Goal: Task Accomplishment & Management: Complete application form

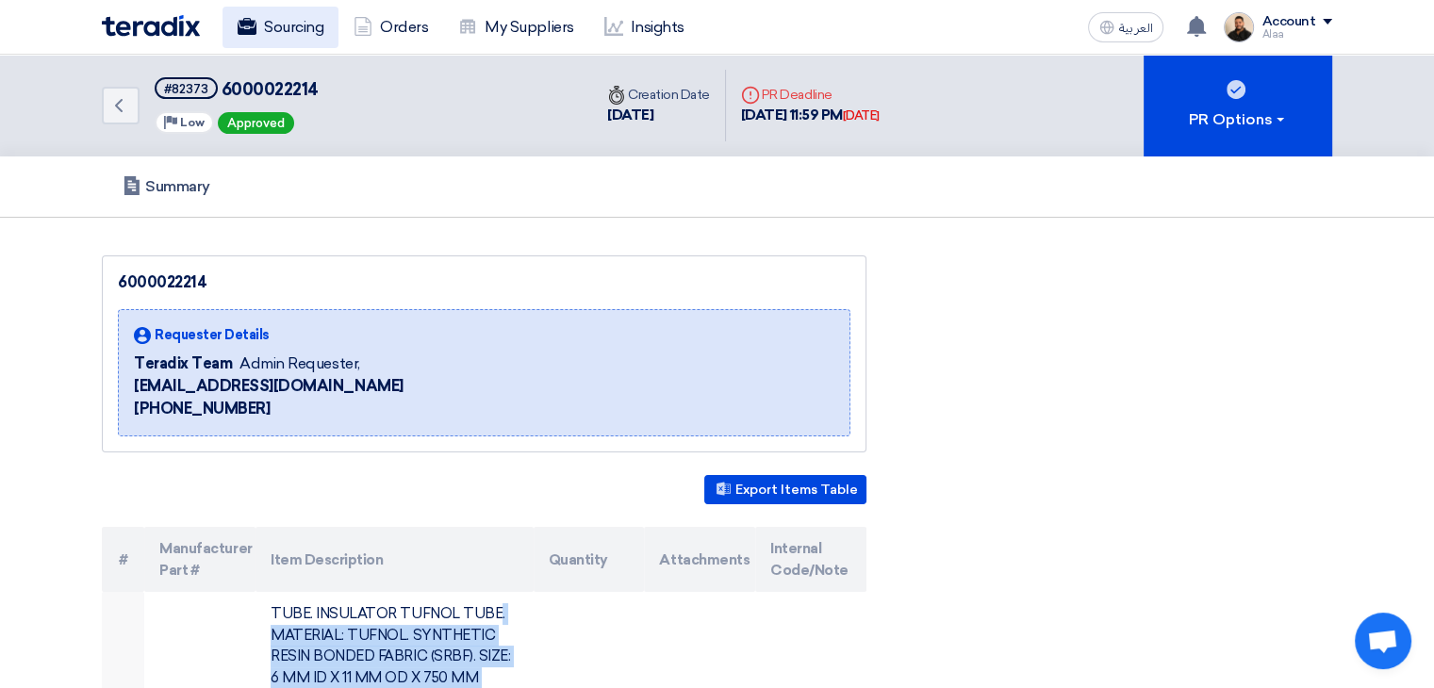
click at [293, 20] on link "Sourcing" at bounding box center [281, 27] width 116 height 41
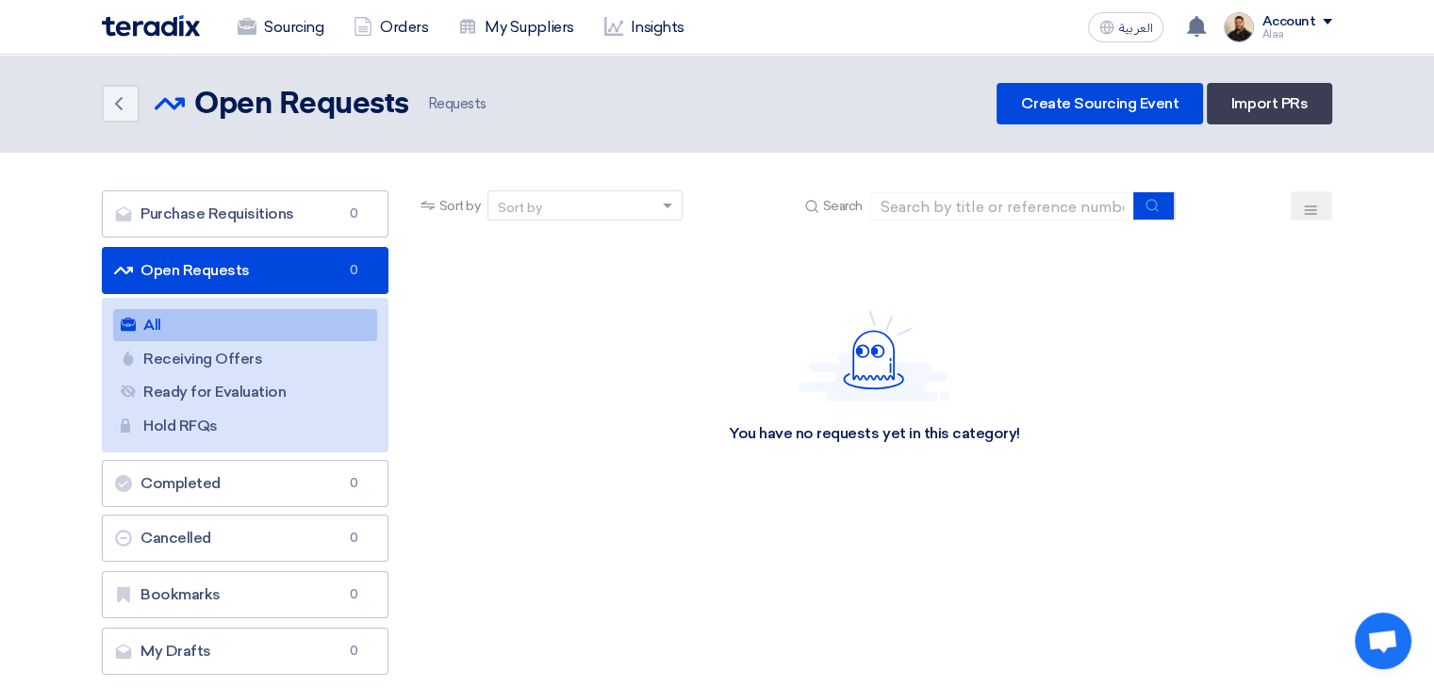
click at [1062, 225] on div "Sort by Sort by Search" at bounding box center [875, 212] width 916 height 45
click at [1034, 216] on input at bounding box center [1002, 206] width 264 height 28
paste input "6000022218"
type input "6000022218"
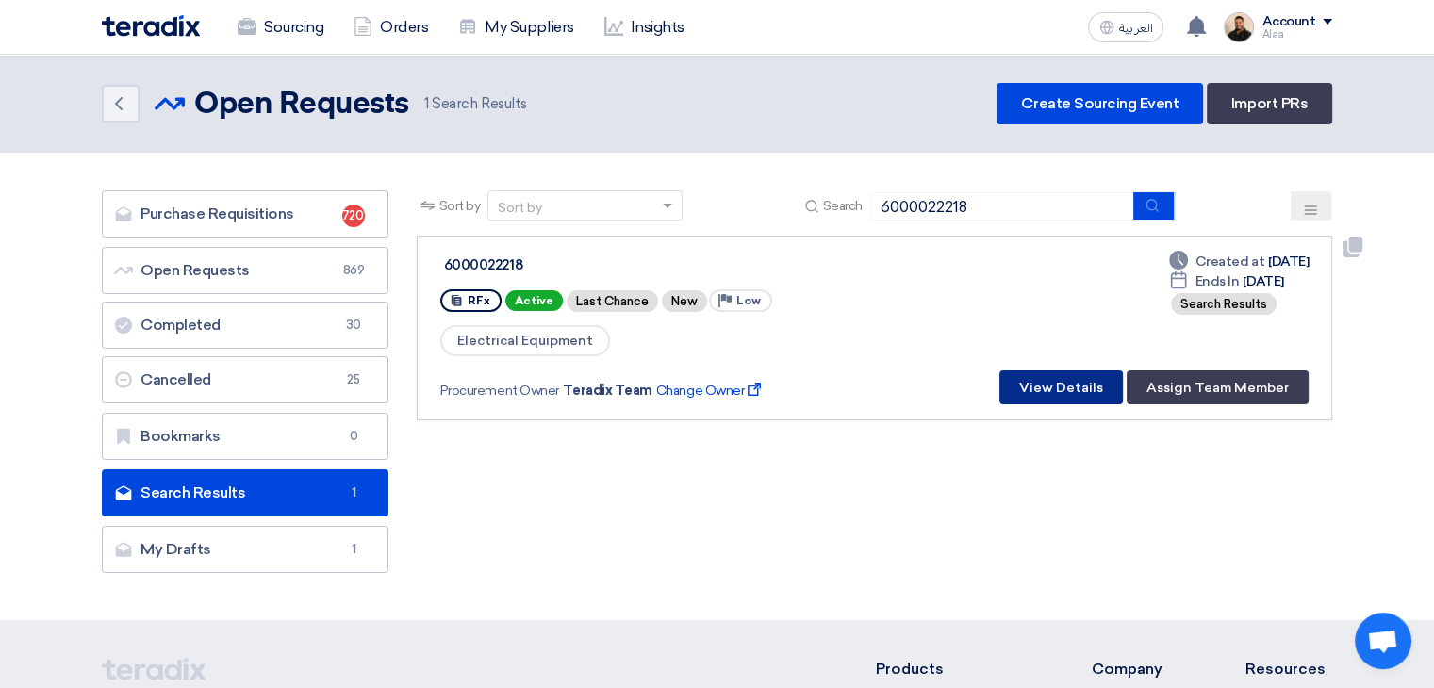
click at [1084, 390] on button "View Details" at bounding box center [1062, 388] width 124 height 34
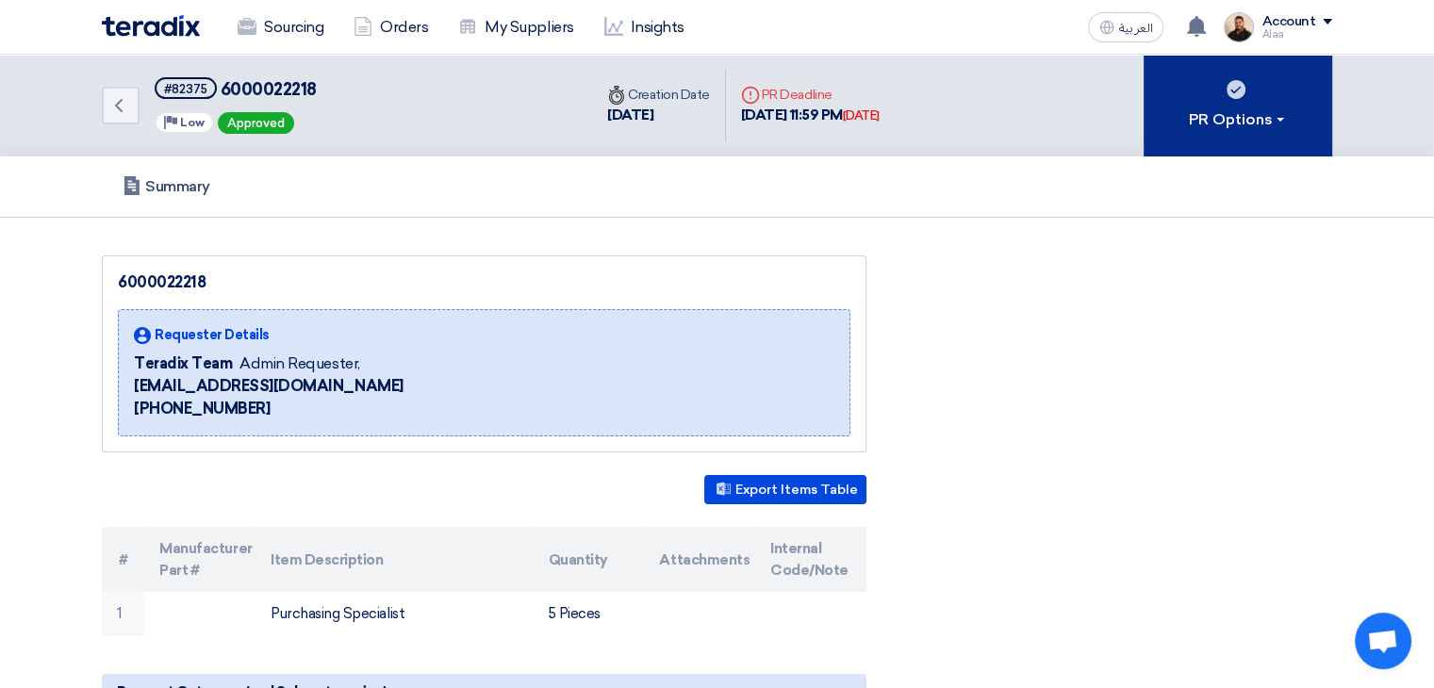
click at [1259, 122] on div "PR Options" at bounding box center [1238, 119] width 99 height 23
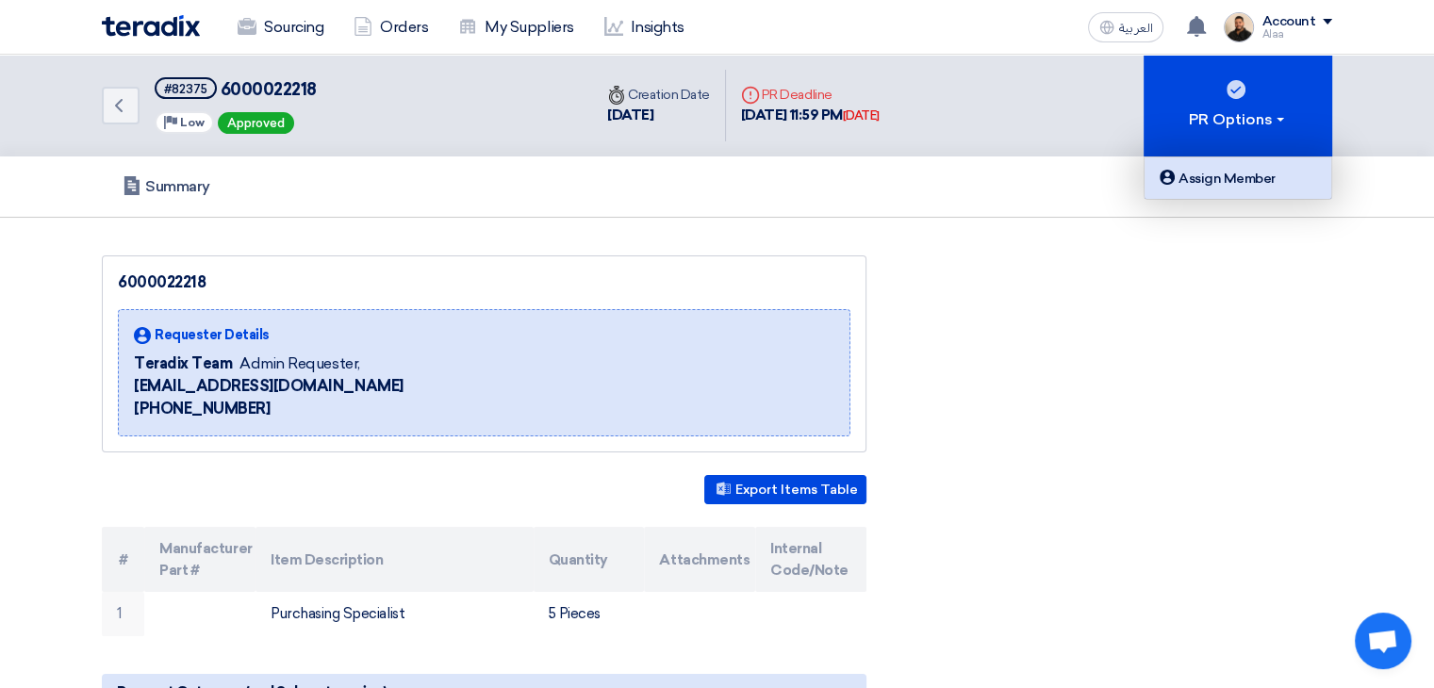
click at [1237, 174] on div "Assign Member" at bounding box center [1238, 178] width 164 height 23
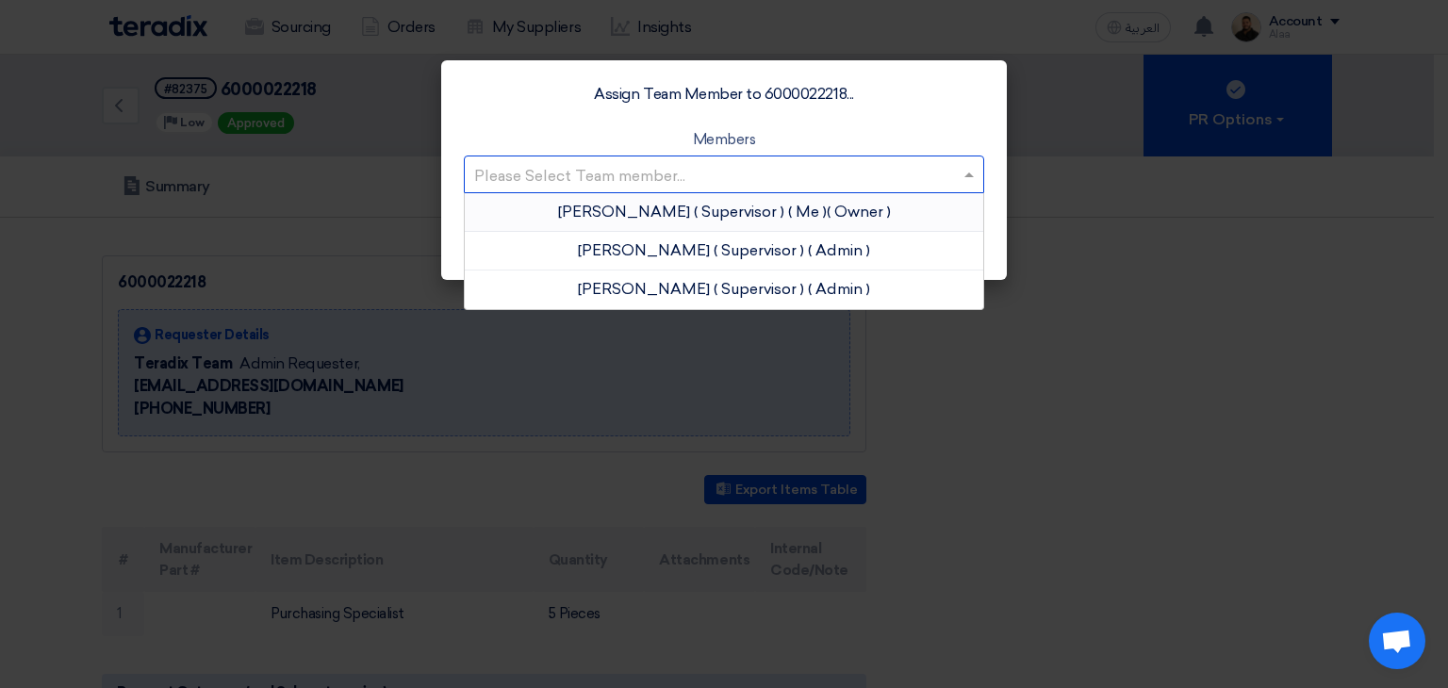
click at [917, 182] on input "text" at bounding box center [714, 175] width 481 height 31
click at [703, 209] on span "( Supervisor )" at bounding box center [739, 212] width 91 height 18
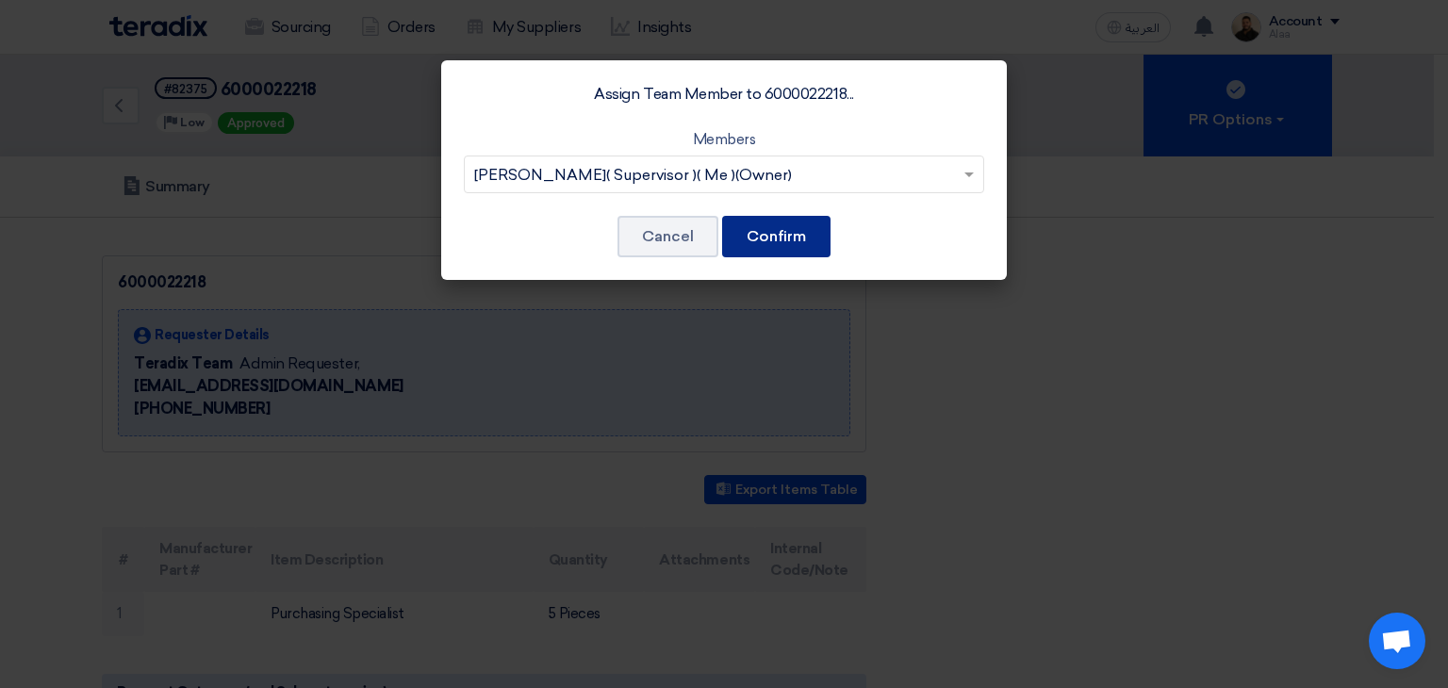
click at [777, 240] on button "Confirm" at bounding box center [776, 236] width 108 height 41
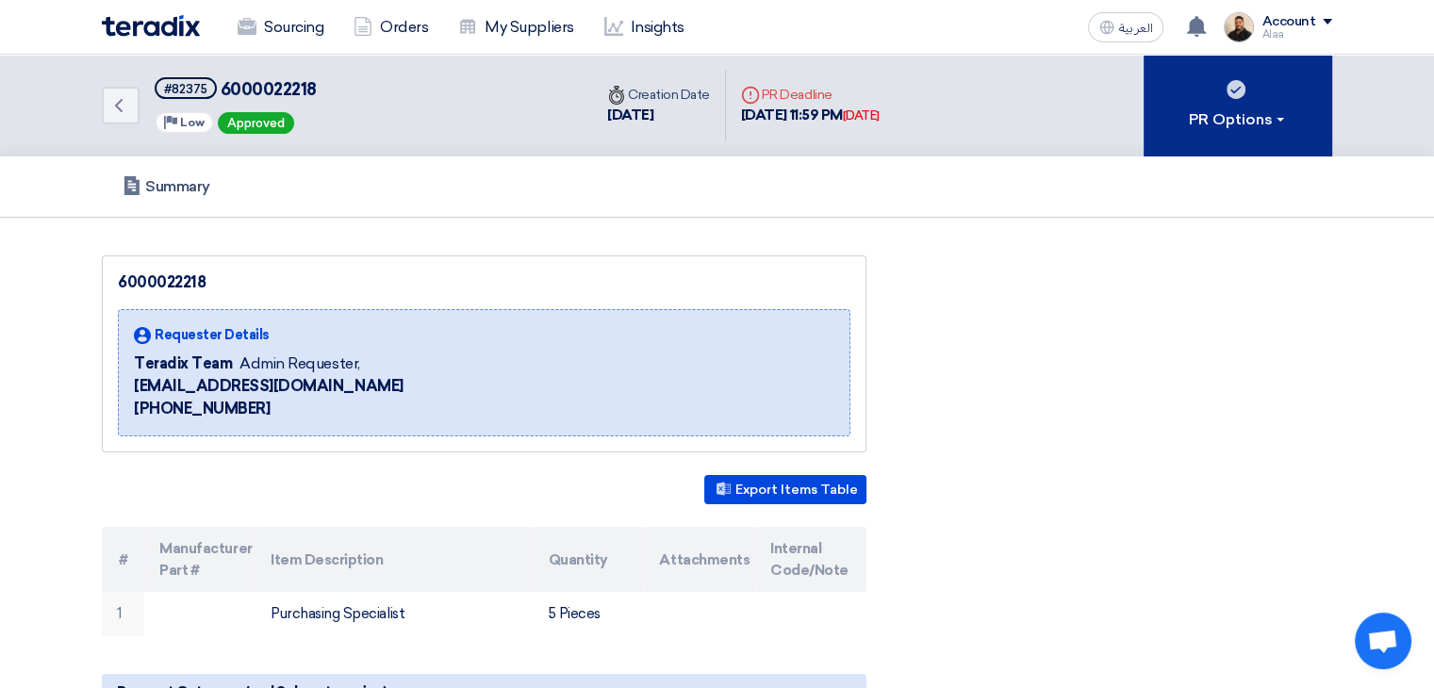
click at [1163, 115] on button "PR Options" at bounding box center [1238, 106] width 189 height 102
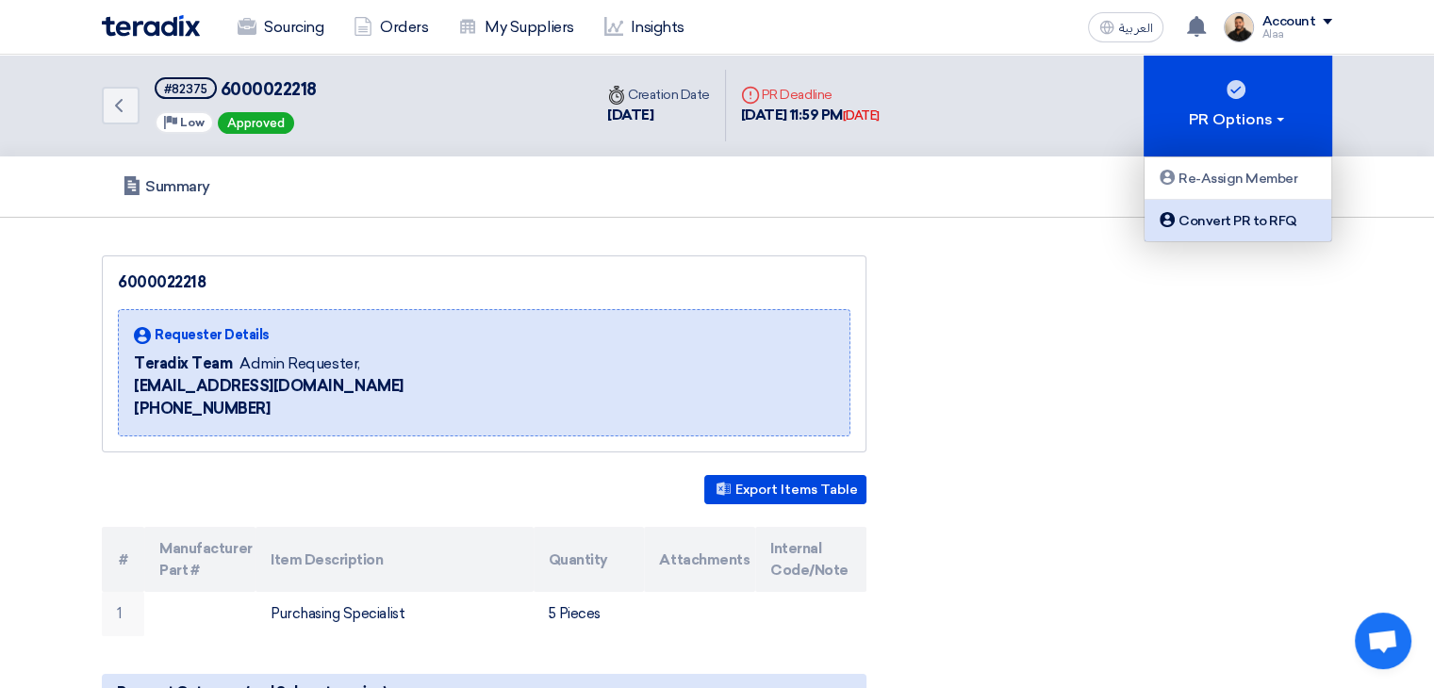
click at [1207, 233] on link "Convert PR to RFQ" at bounding box center [1238, 220] width 187 height 41
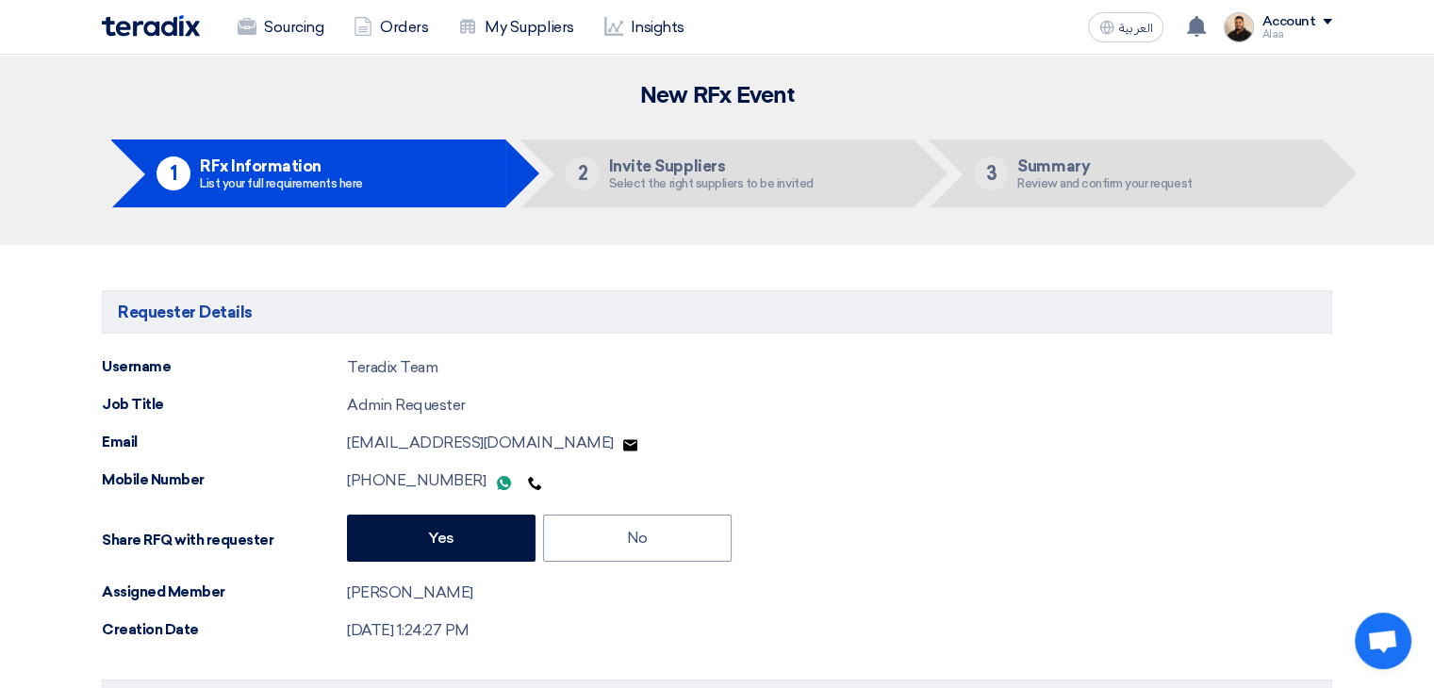
type input "9/24/2025"
type input "11"
type input "59"
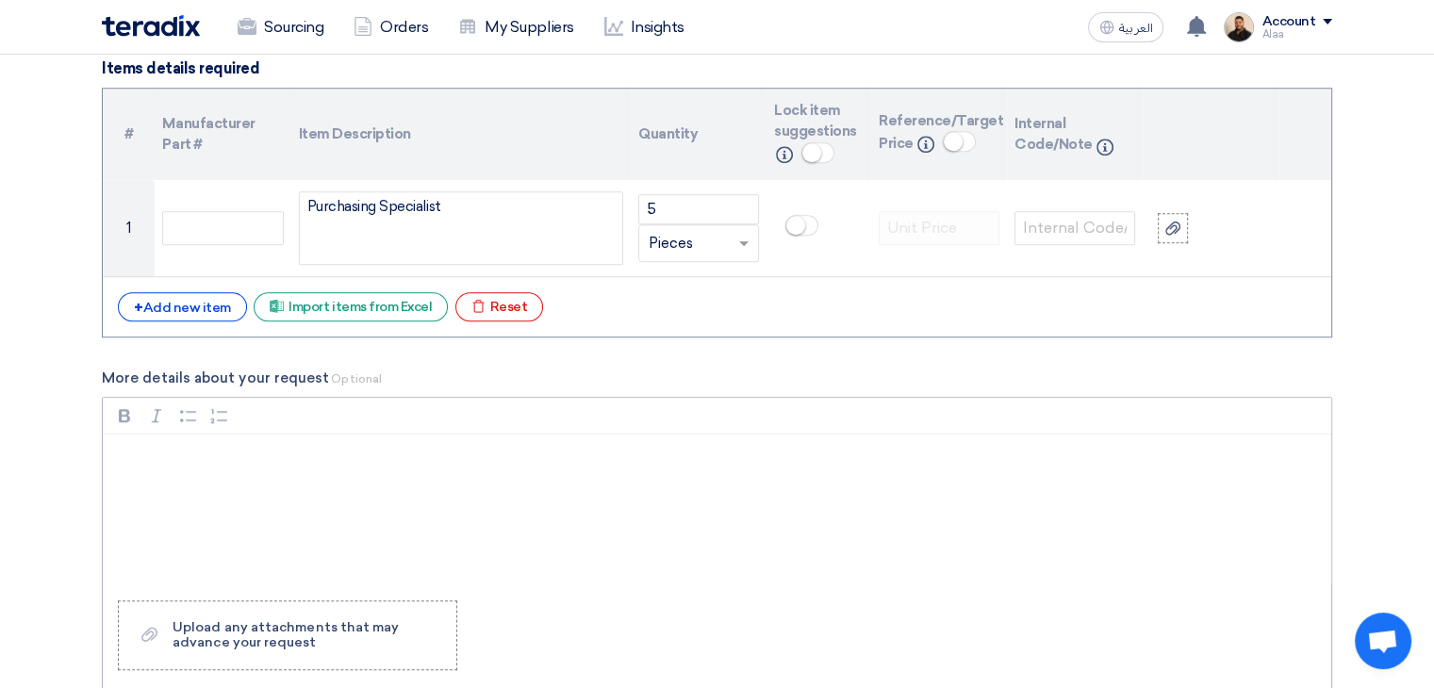
scroll to position [1980, 0]
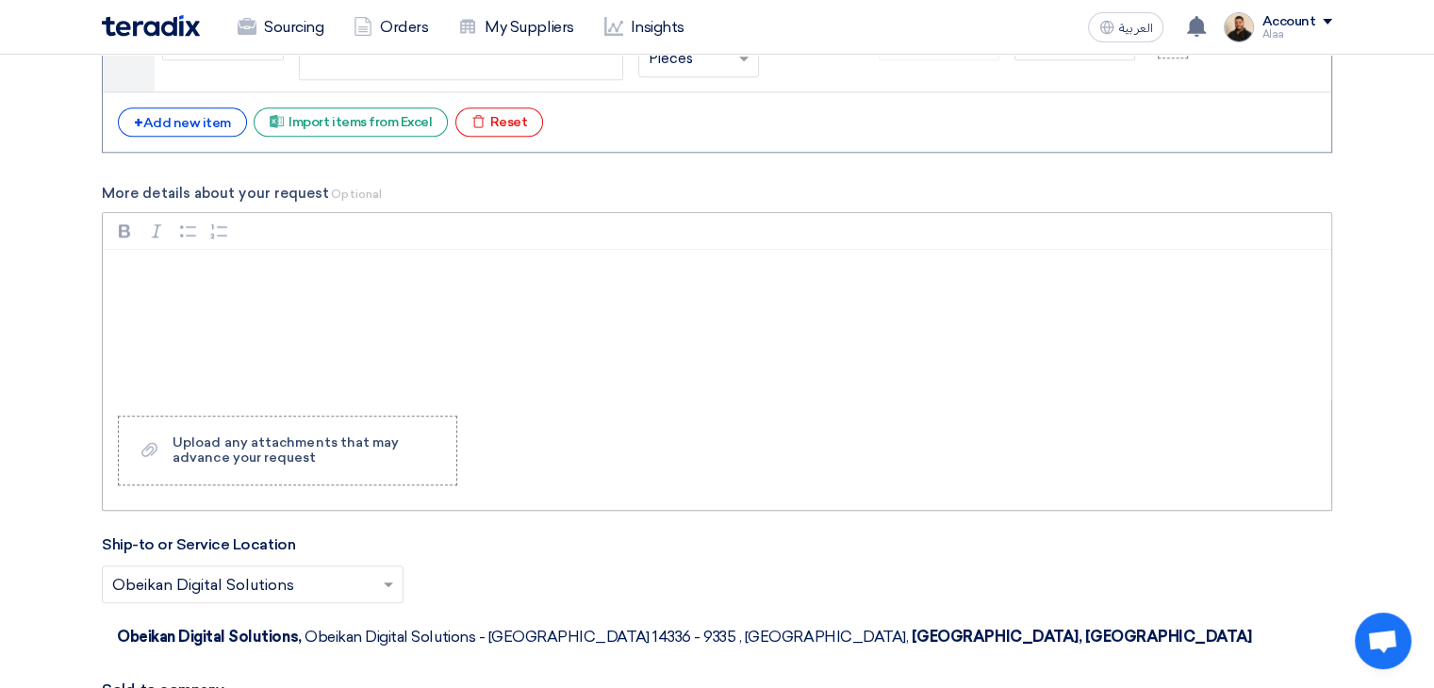
click at [297, 277] on p "Rich Text Editor, main" at bounding box center [723, 274] width 1197 height 23
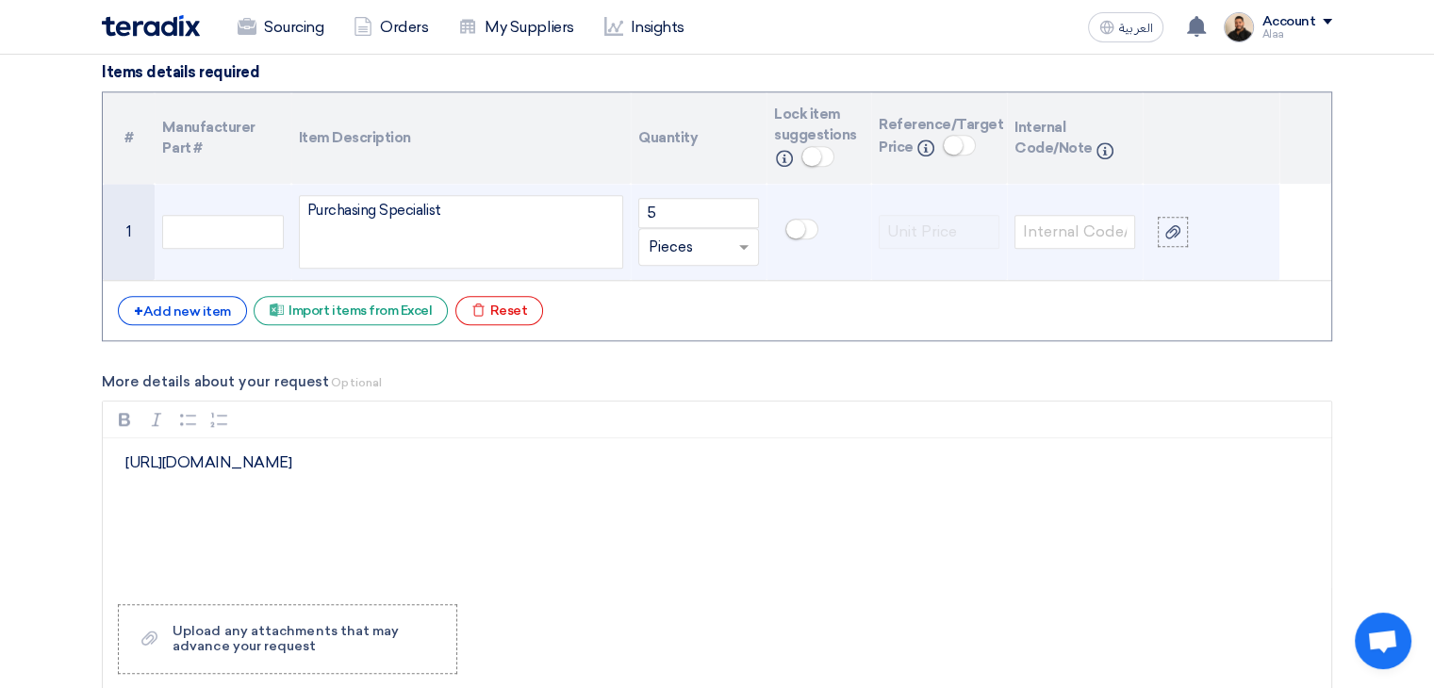
click at [471, 206] on div "Purchasing Specialist" at bounding box center [461, 232] width 324 height 74
paste div
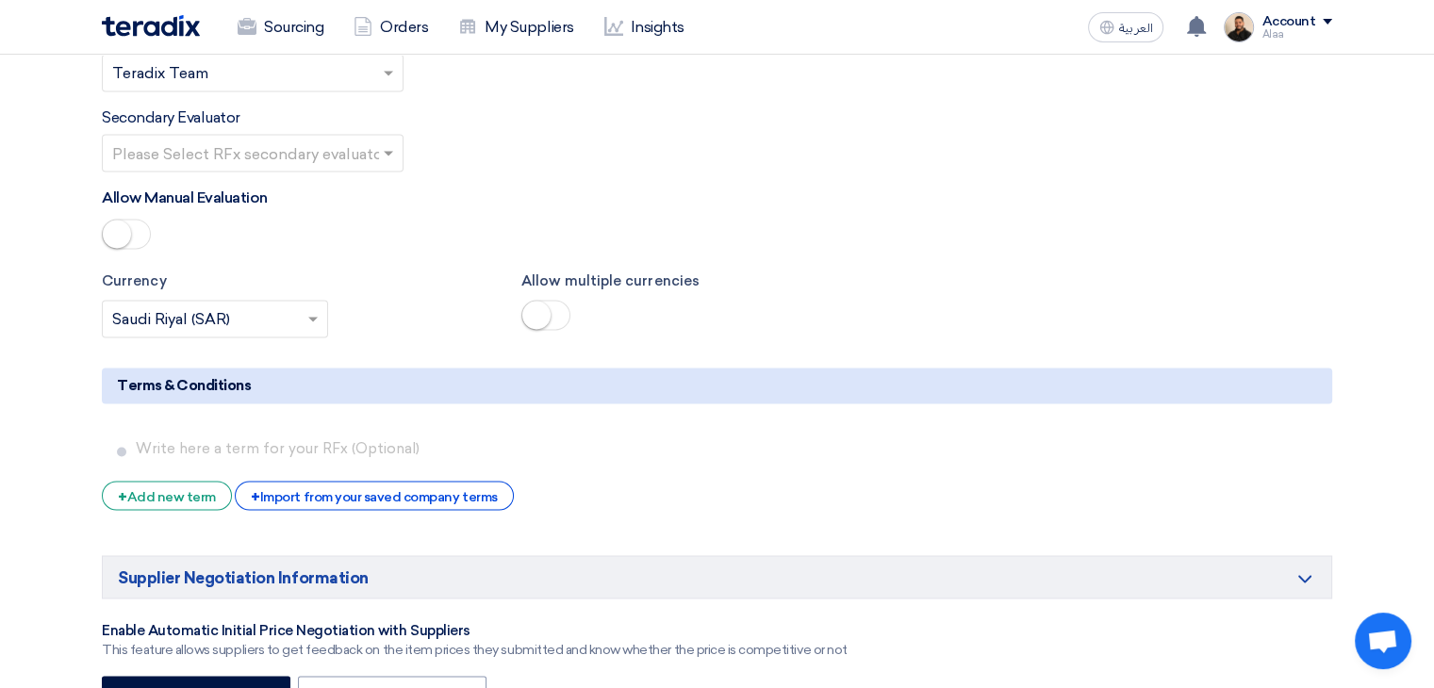
scroll to position [3206, 0]
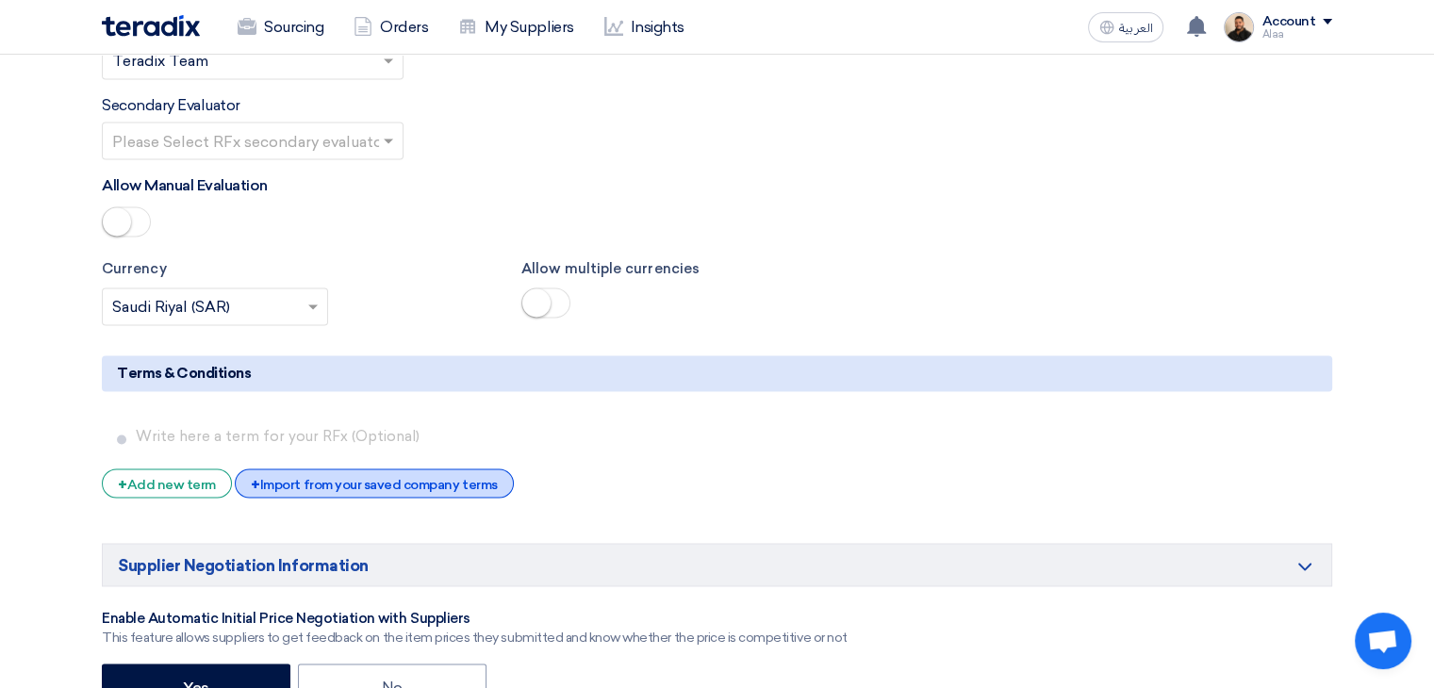
click at [442, 469] on div "+ Import from your saved company terms" at bounding box center [374, 483] width 278 height 29
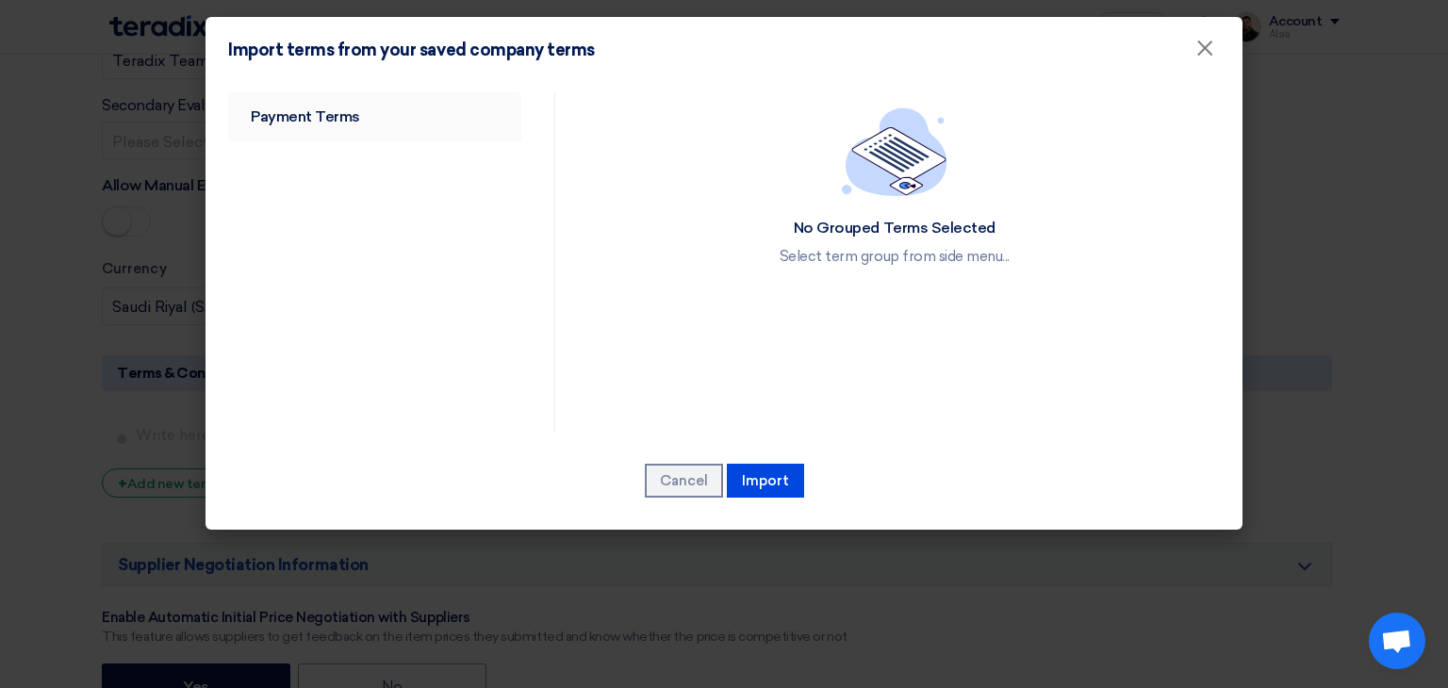
click at [346, 125] on link "Payment Terms" at bounding box center [374, 116] width 293 height 49
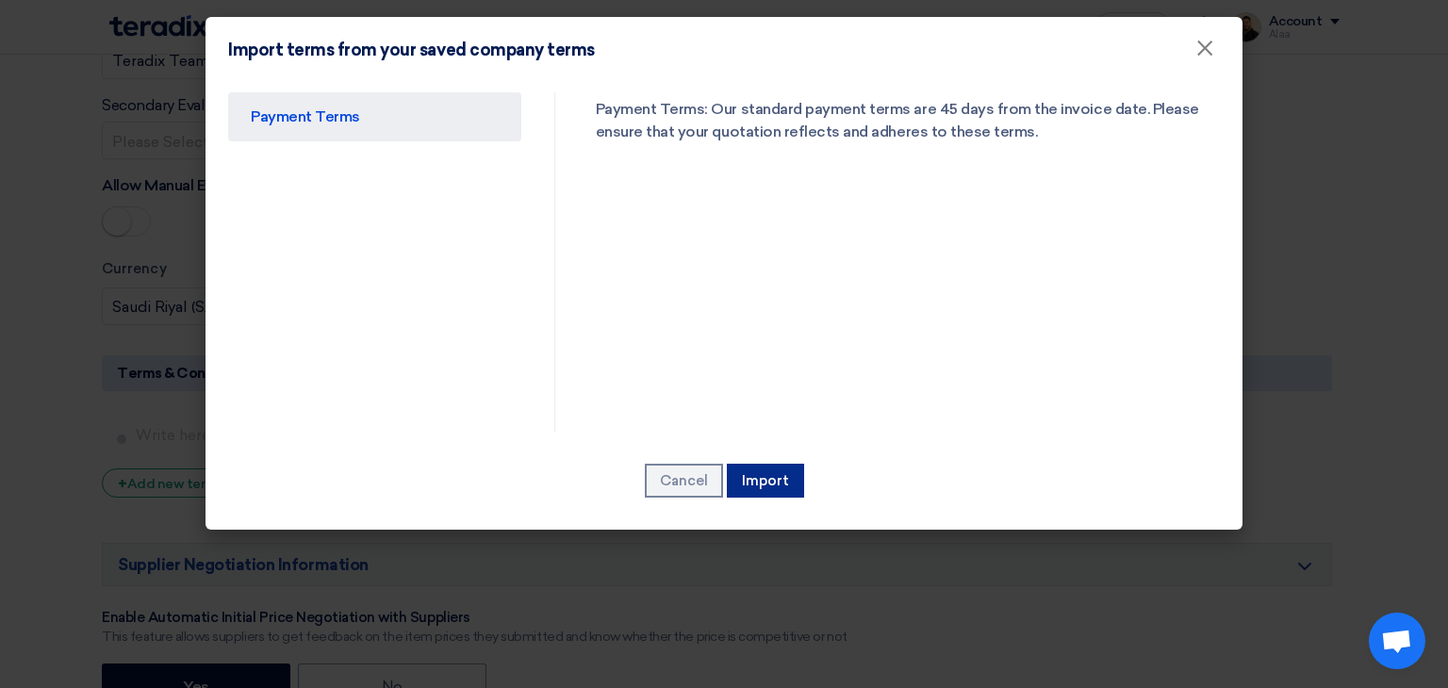
click at [761, 484] on button "Import" at bounding box center [765, 481] width 77 height 34
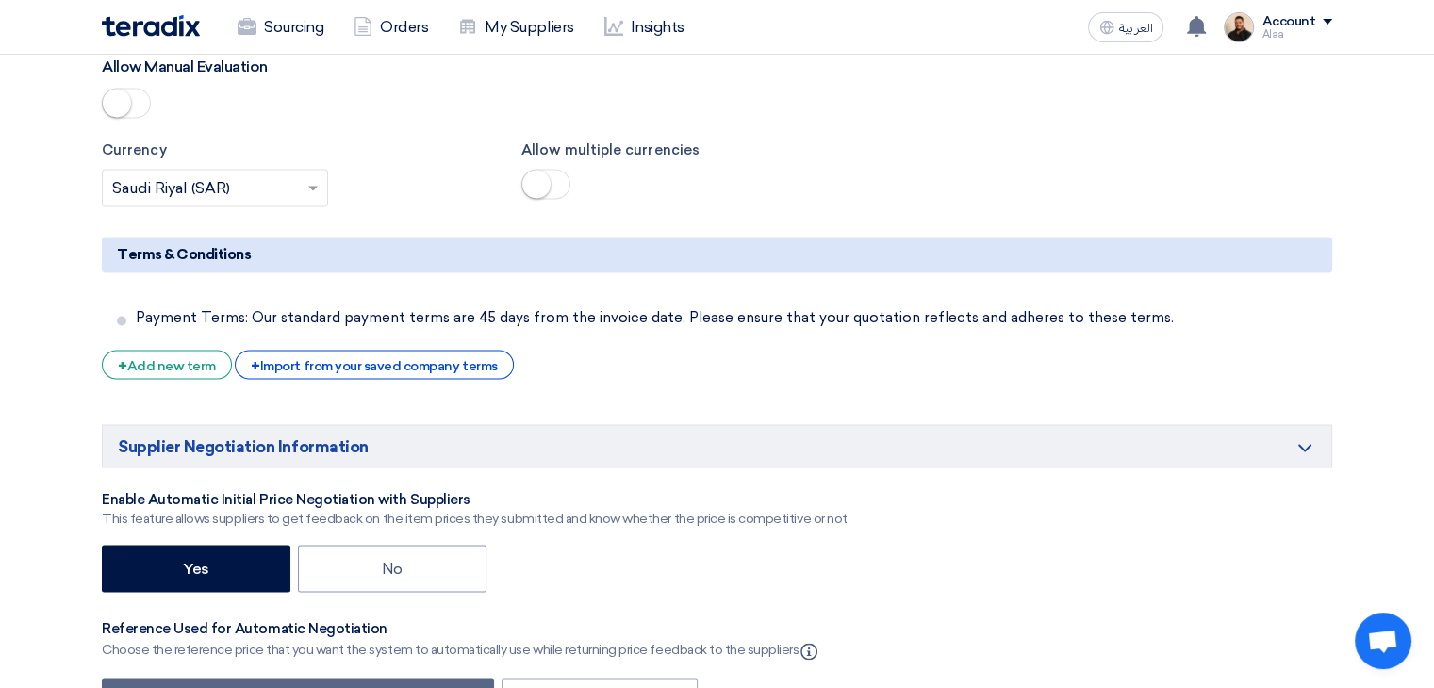
scroll to position [3583, 0]
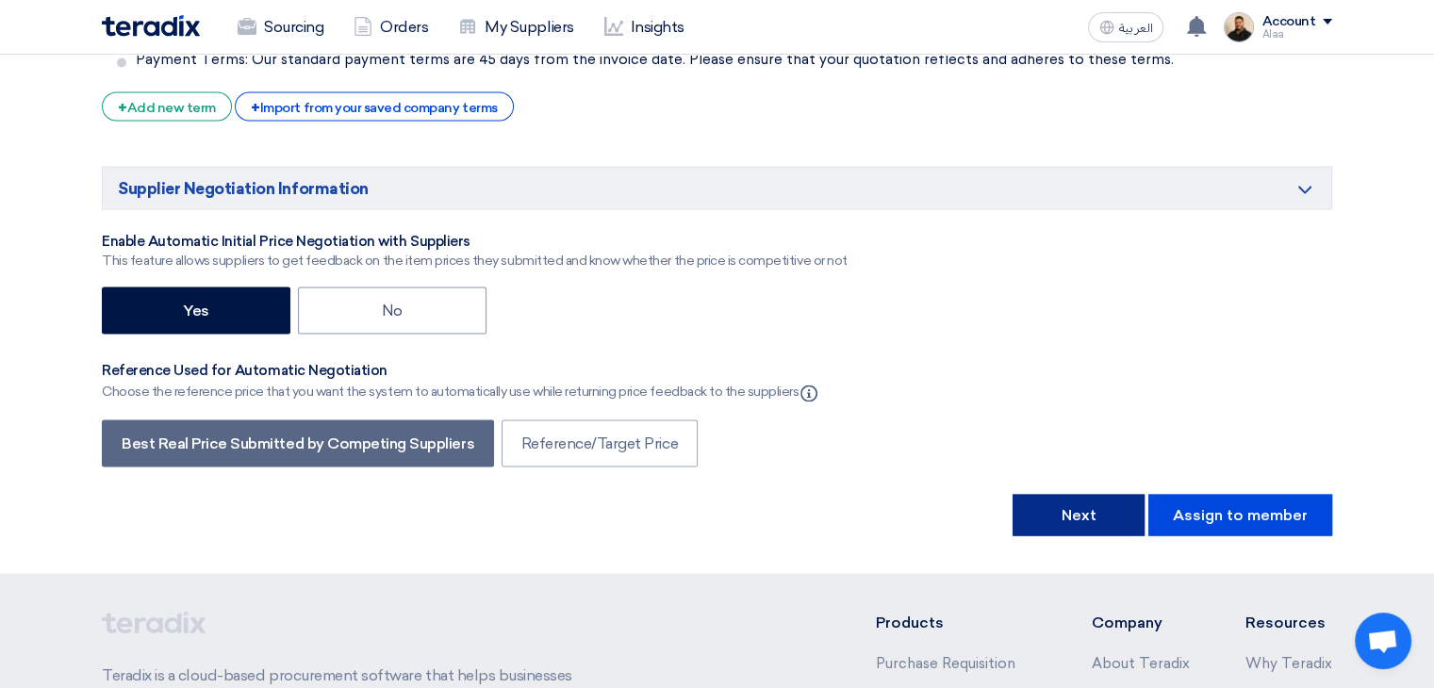
click at [1067, 494] on button "Next" at bounding box center [1079, 514] width 132 height 41
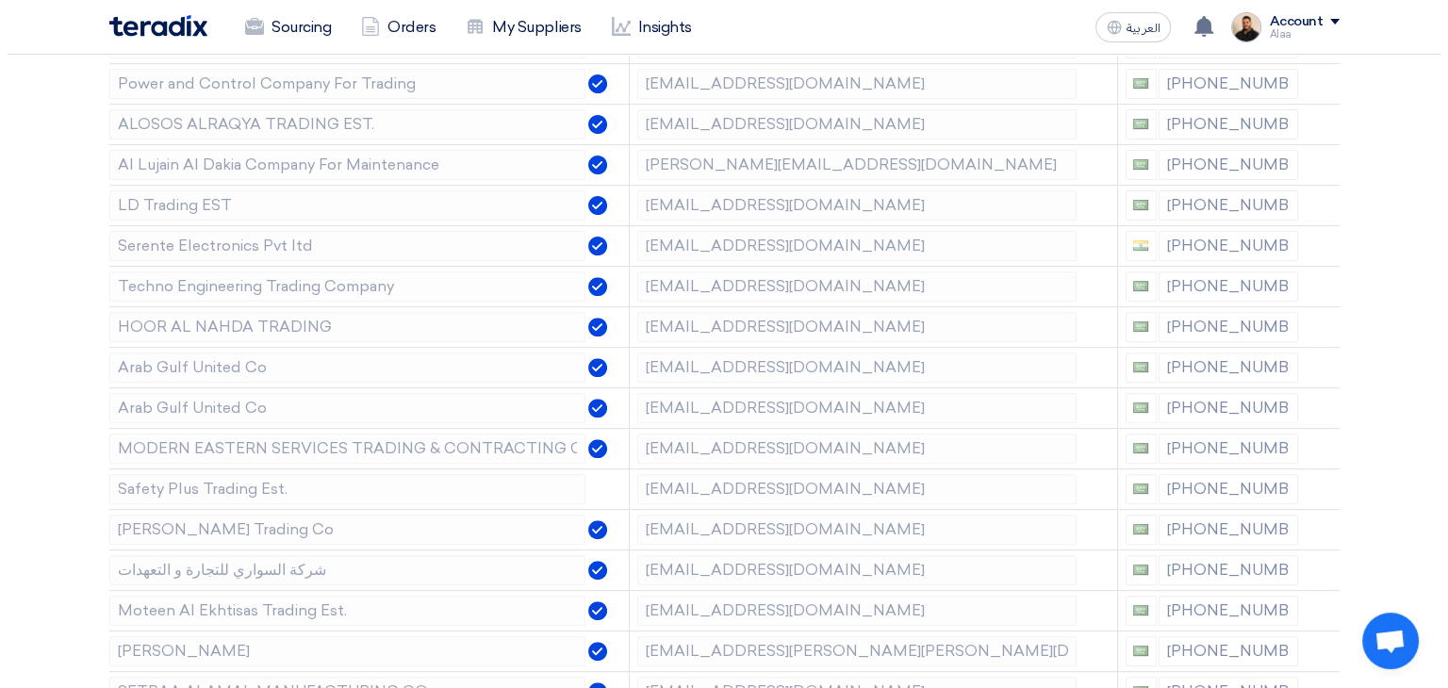
scroll to position [94, 0]
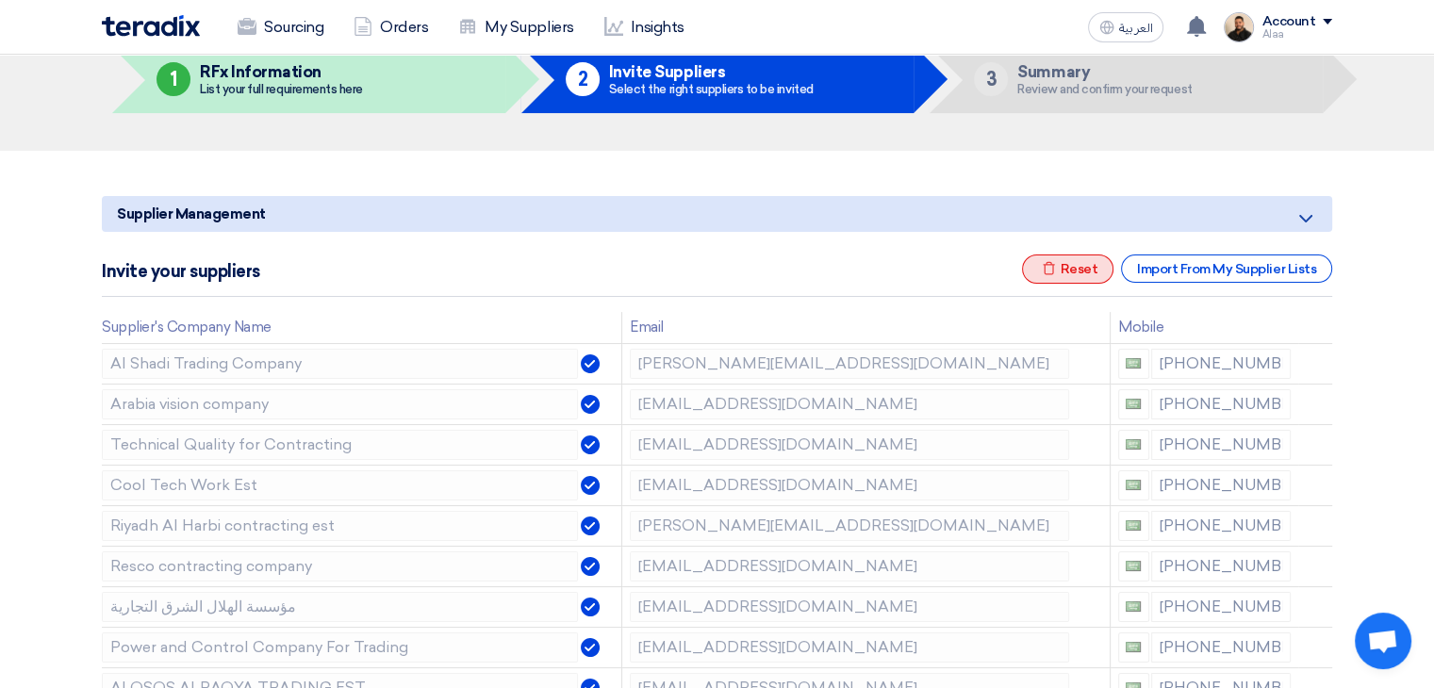
click at [1086, 270] on div "Excel file Reset" at bounding box center [1068, 269] width 92 height 29
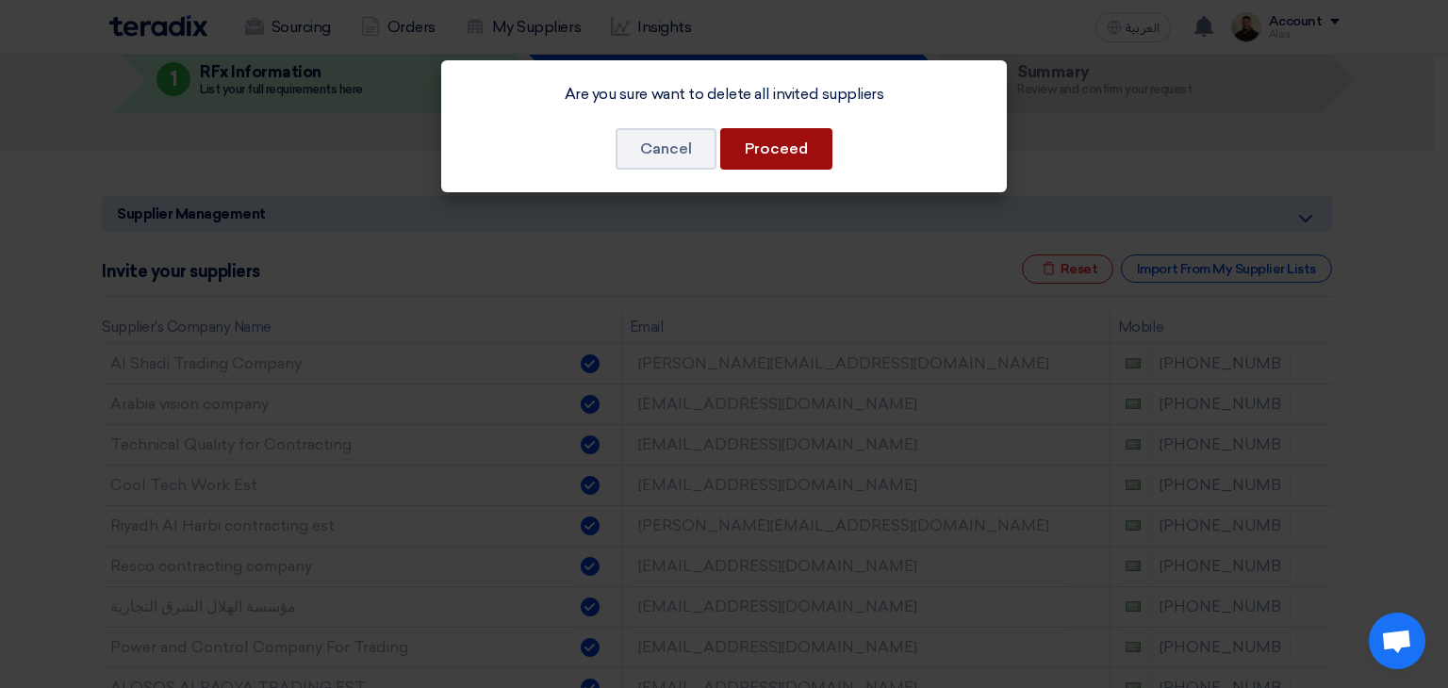
click at [796, 153] on button "Proceed" at bounding box center [776, 148] width 112 height 41
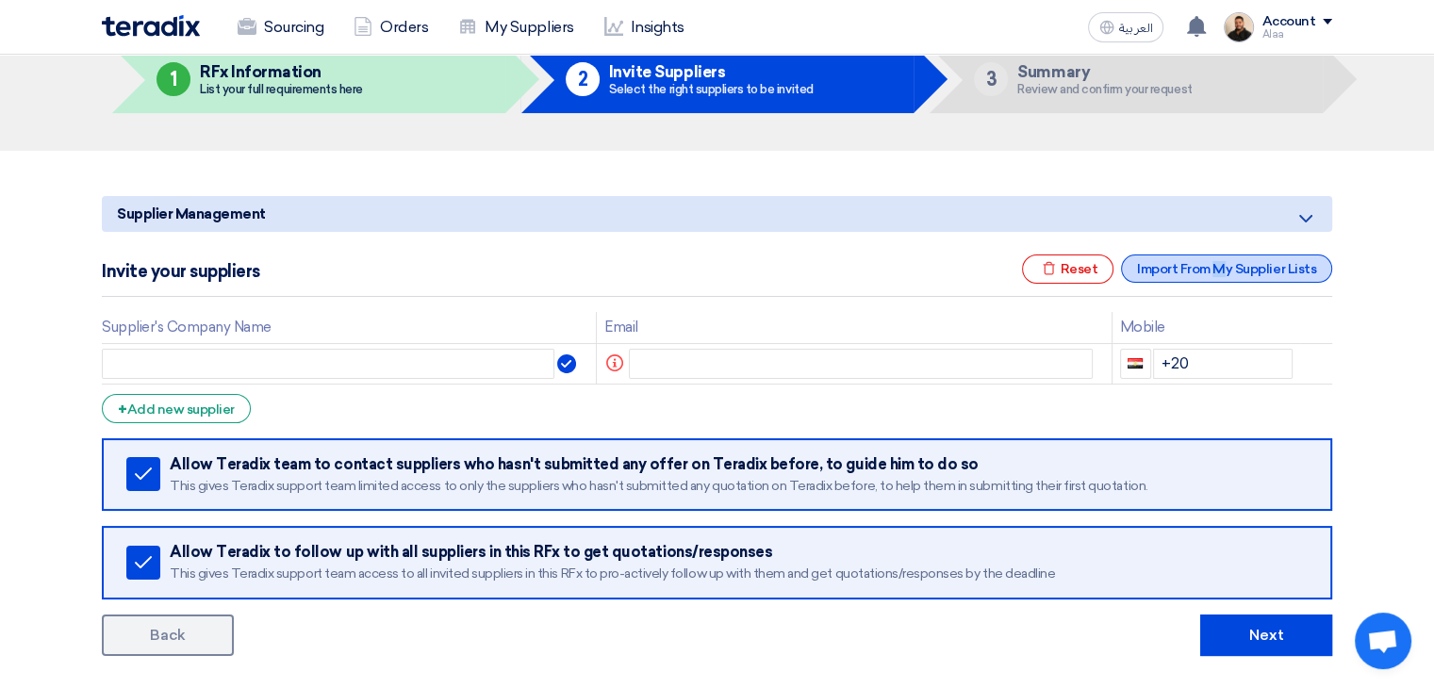
click at [1166, 266] on div "Import From My Supplier Lists" at bounding box center [1226, 269] width 211 height 28
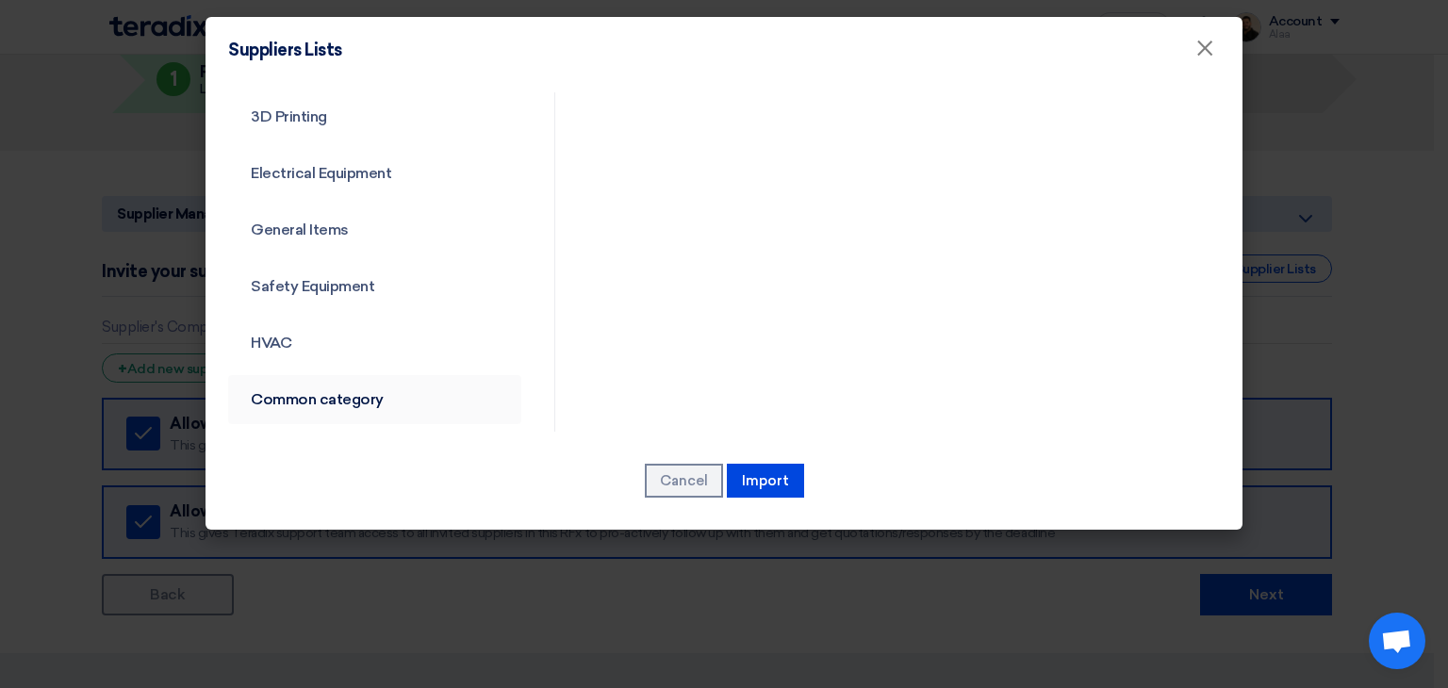
scroll to position [680, 0]
click at [351, 389] on link "Common category" at bounding box center [374, 398] width 293 height 49
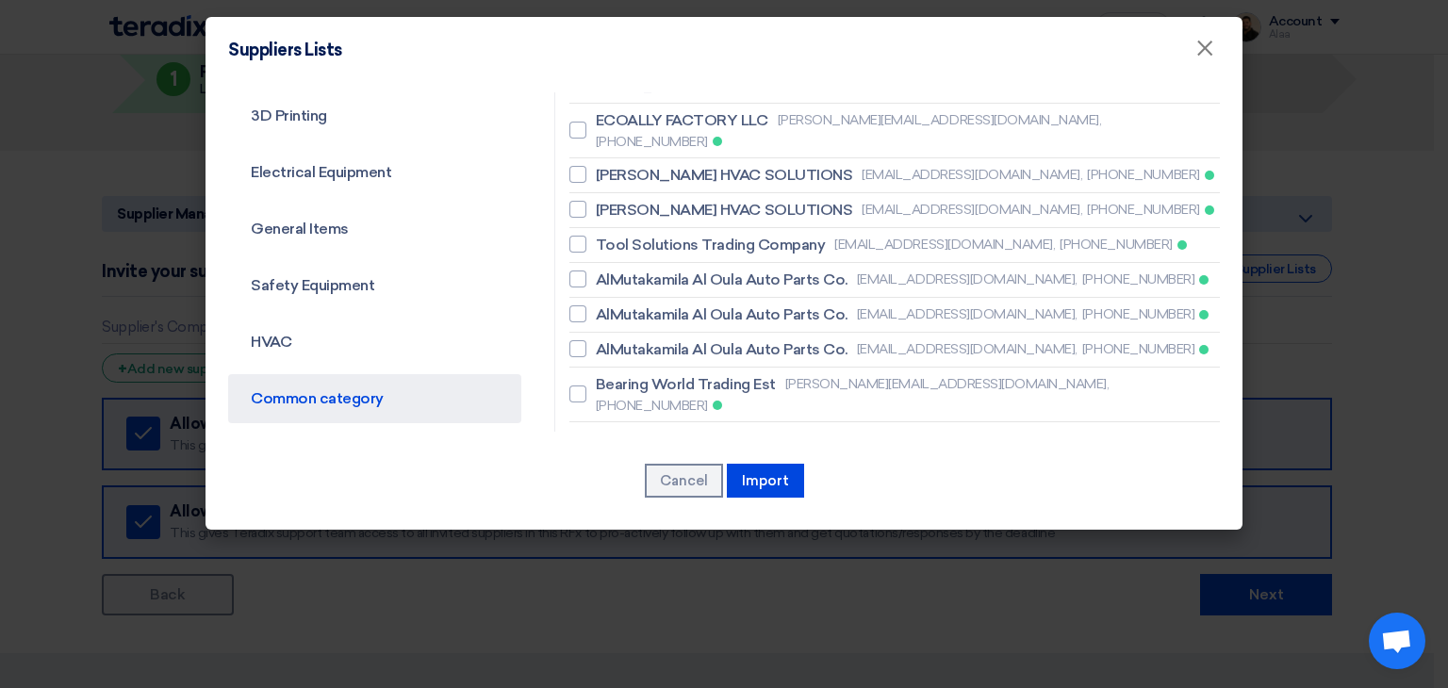
click at [657, 483] on span "SHINING HORIZON TRADING EST" at bounding box center [714, 494] width 236 height 23
click at [608, 488] on input "SHINING HORIZON TRADING EST sales2@shininghorizon.com, +966536598520" at bounding box center [602, 494] width 12 height 12
checkbox input "true"
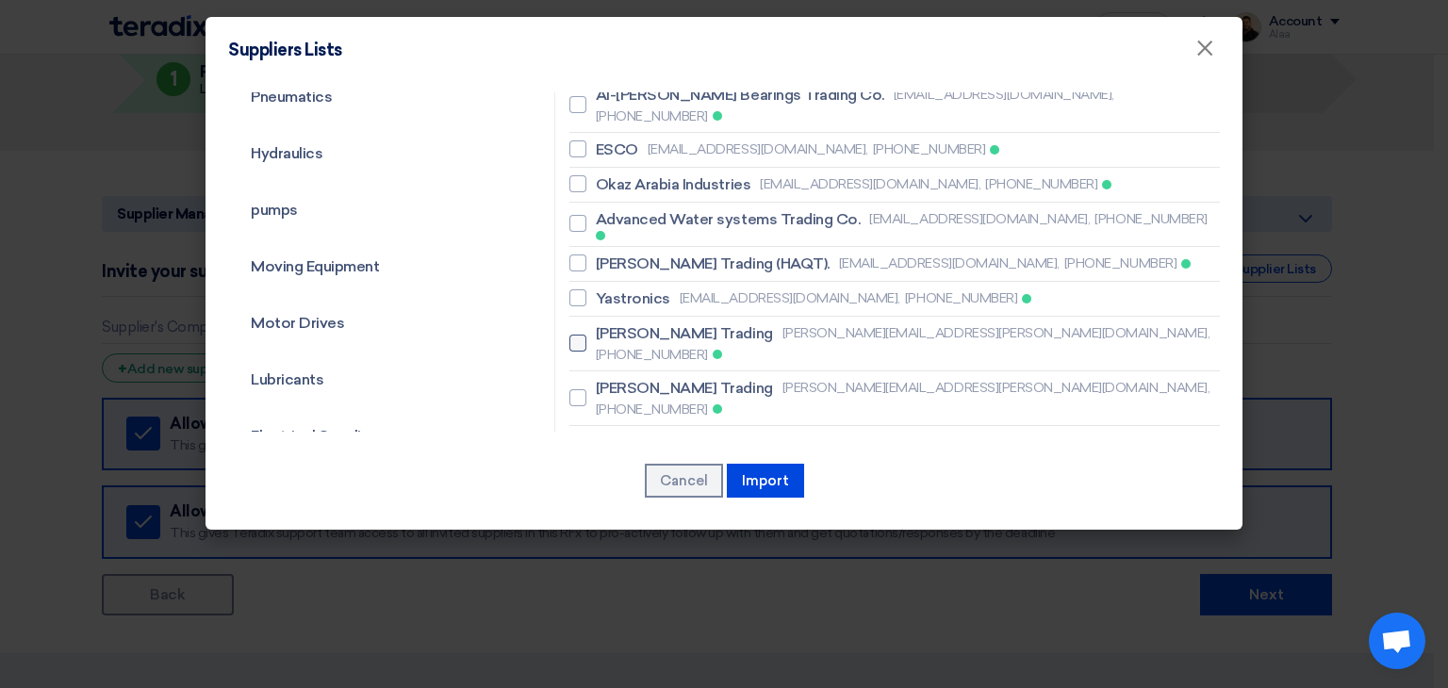
scroll to position [208, 0]
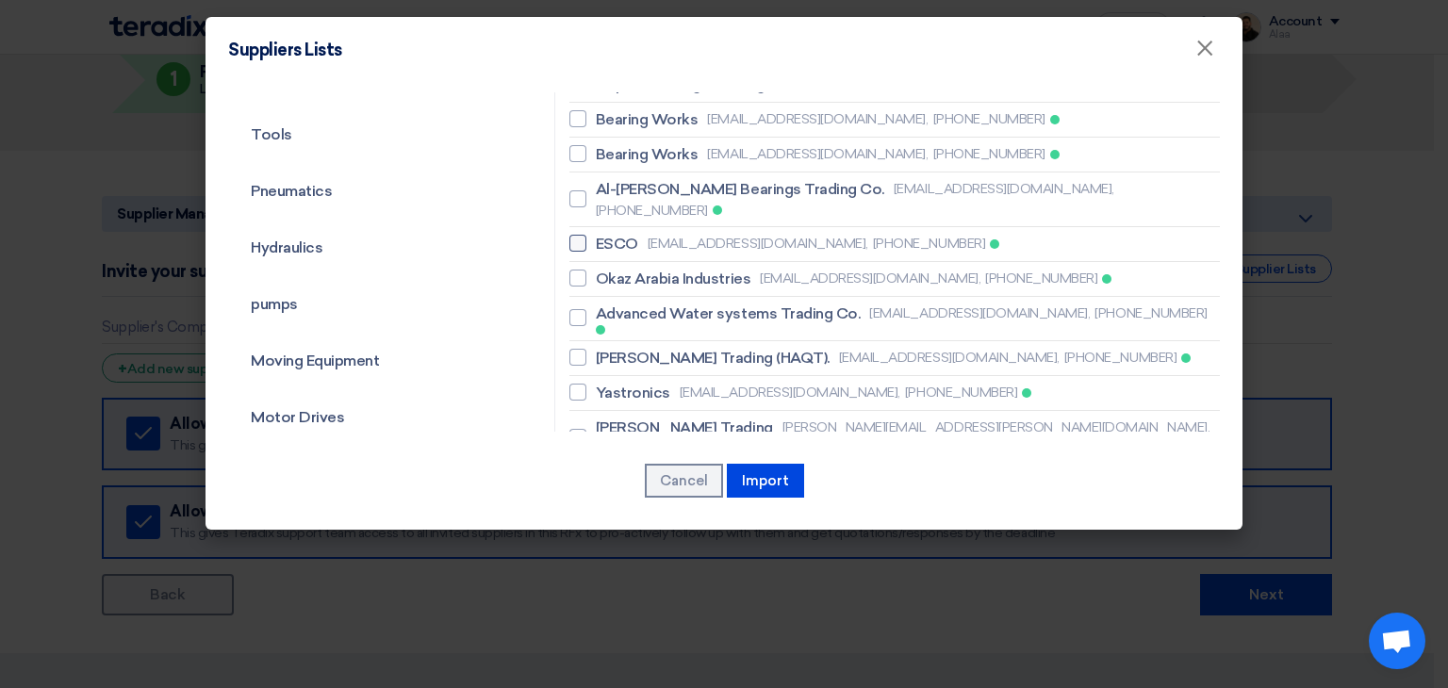
click at [611, 233] on span "ESCO" at bounding box center [617, 244] width 42 height 23
click at [608, 238] on input "ESCO sales@escosaudi.com, +966549669267" at bounding box center [602, 244] width 12 height 12
checkbox input "true"
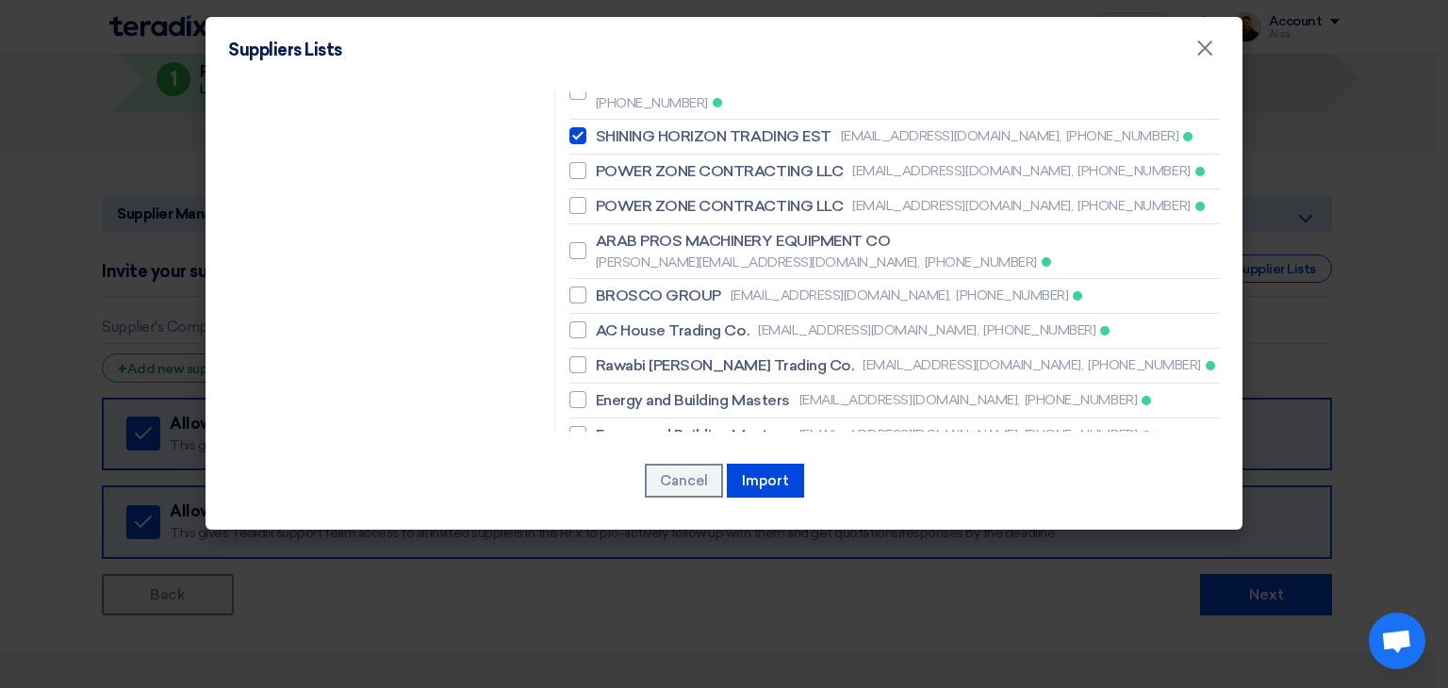
scroll to position [1132, 0]
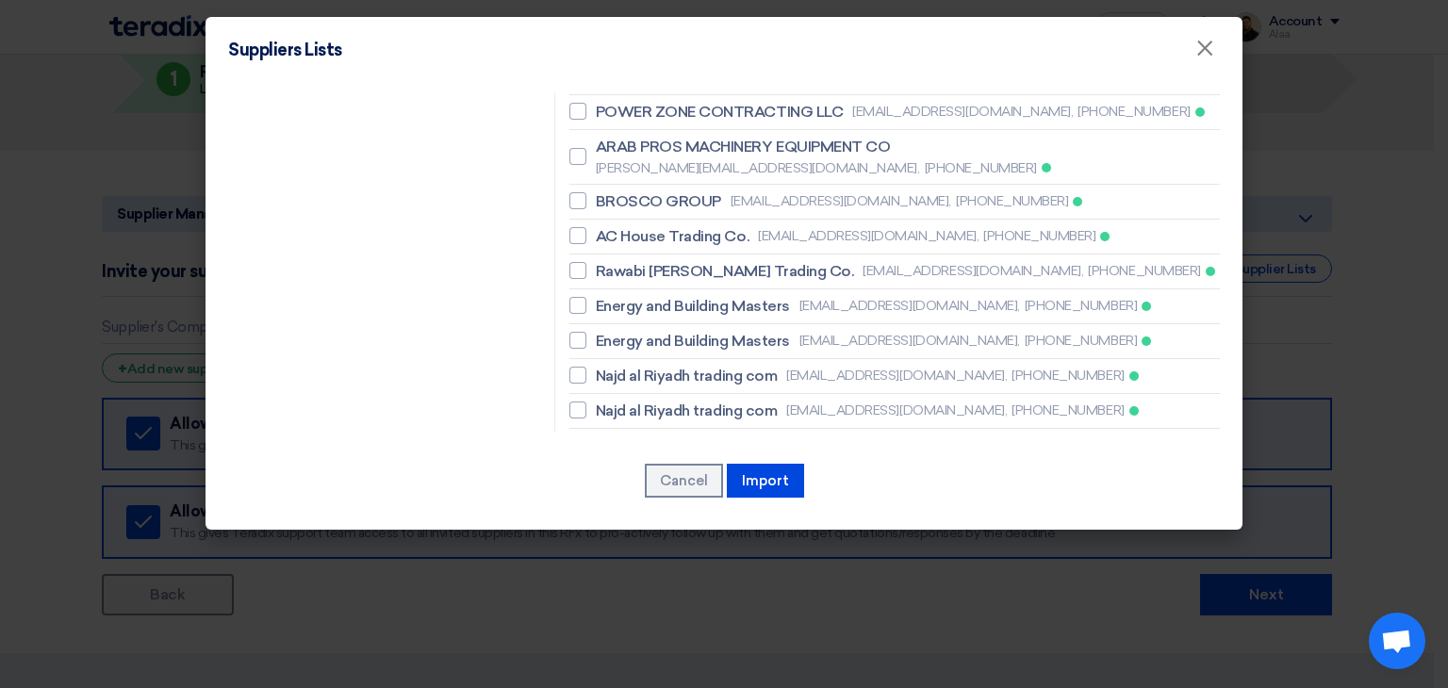
click at [634, 489] on span "Al Qimam Contracting and Trading Est" at bounding box center [755, 500] width 319 height 23
click at [608, 505] on input "Al Qimam Contracting and Trading Est sales@alqimam.co, +966531506544" at bounding box center [602, 511] width 12 height 12
checkbox input "true"
click at [642, 435] on span "Success Elite Trading Est." at bounding box center [685, 446] width 178 height 23
click at [608, 450] on input "Success Elite Trading Est. aziz@elite-groupholding.com, +966532310486" at bounding box center [602, 456] width 12 height 12
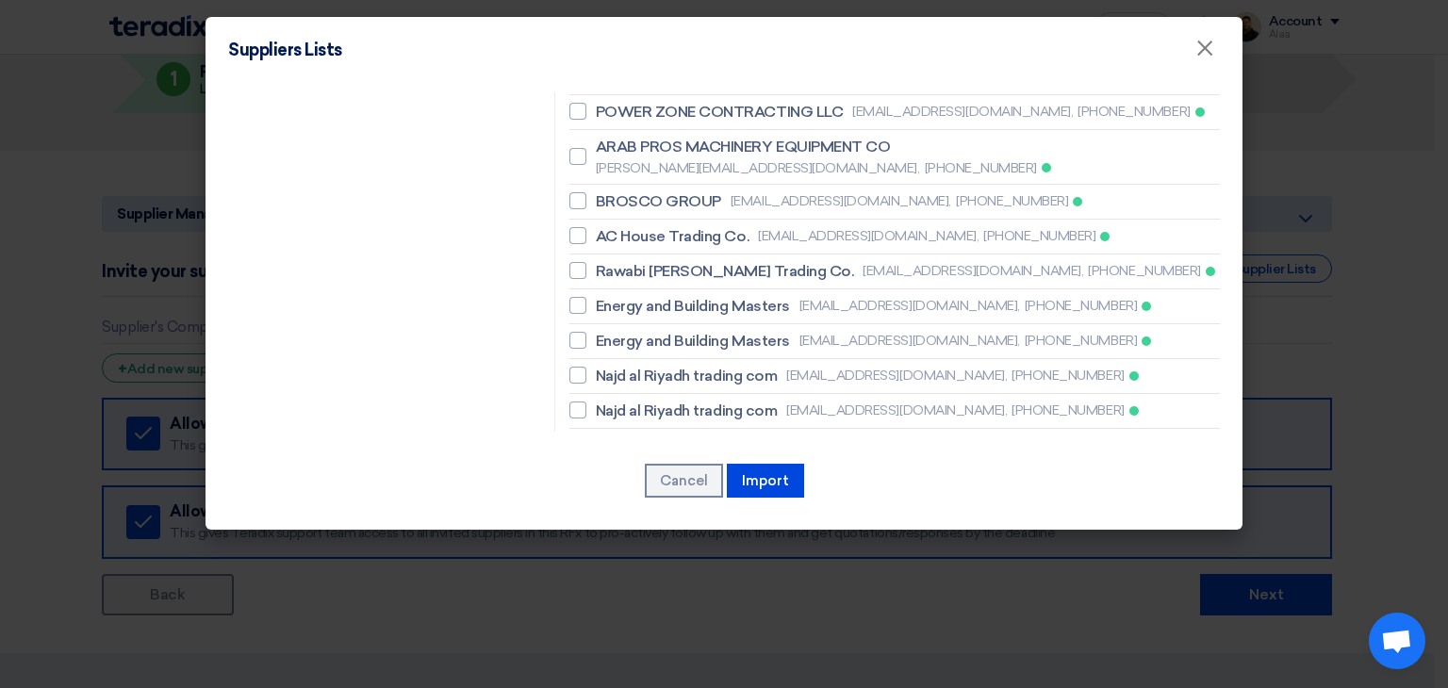
checkbox input "true"
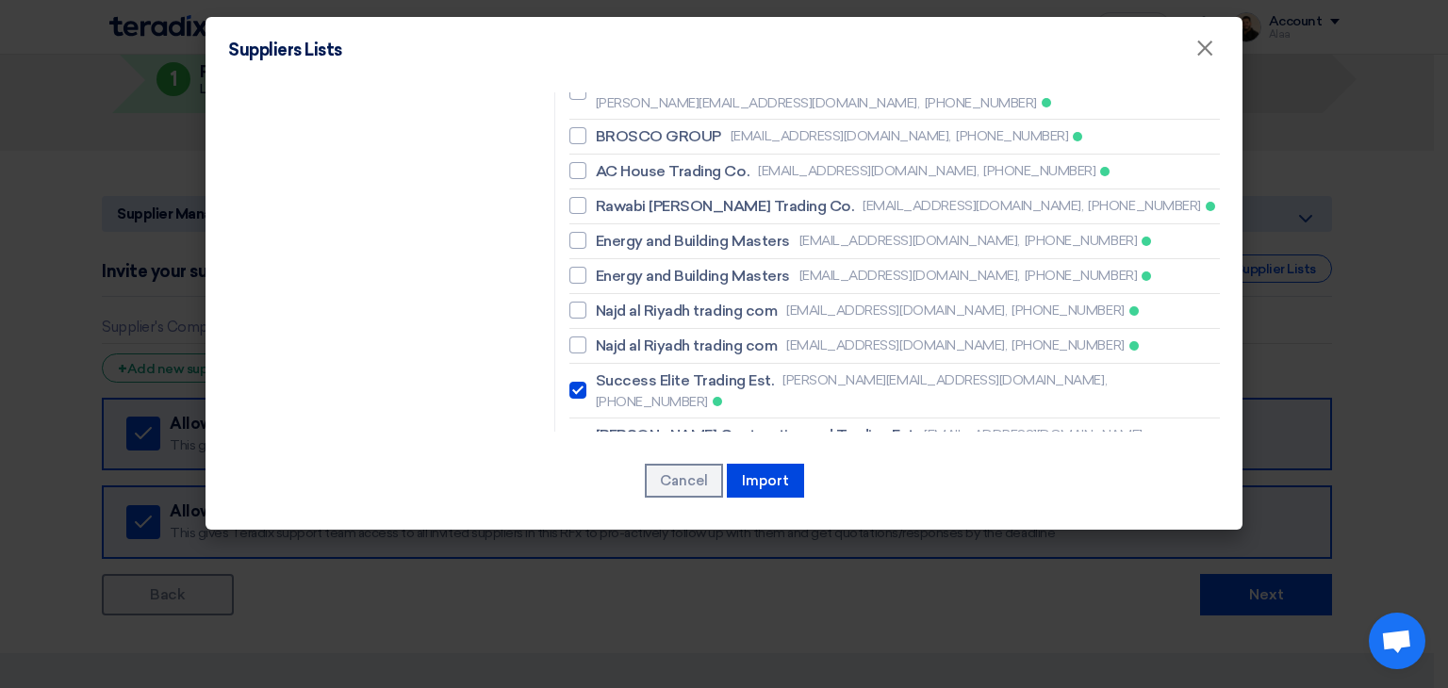
scroll to position [1226, 0]
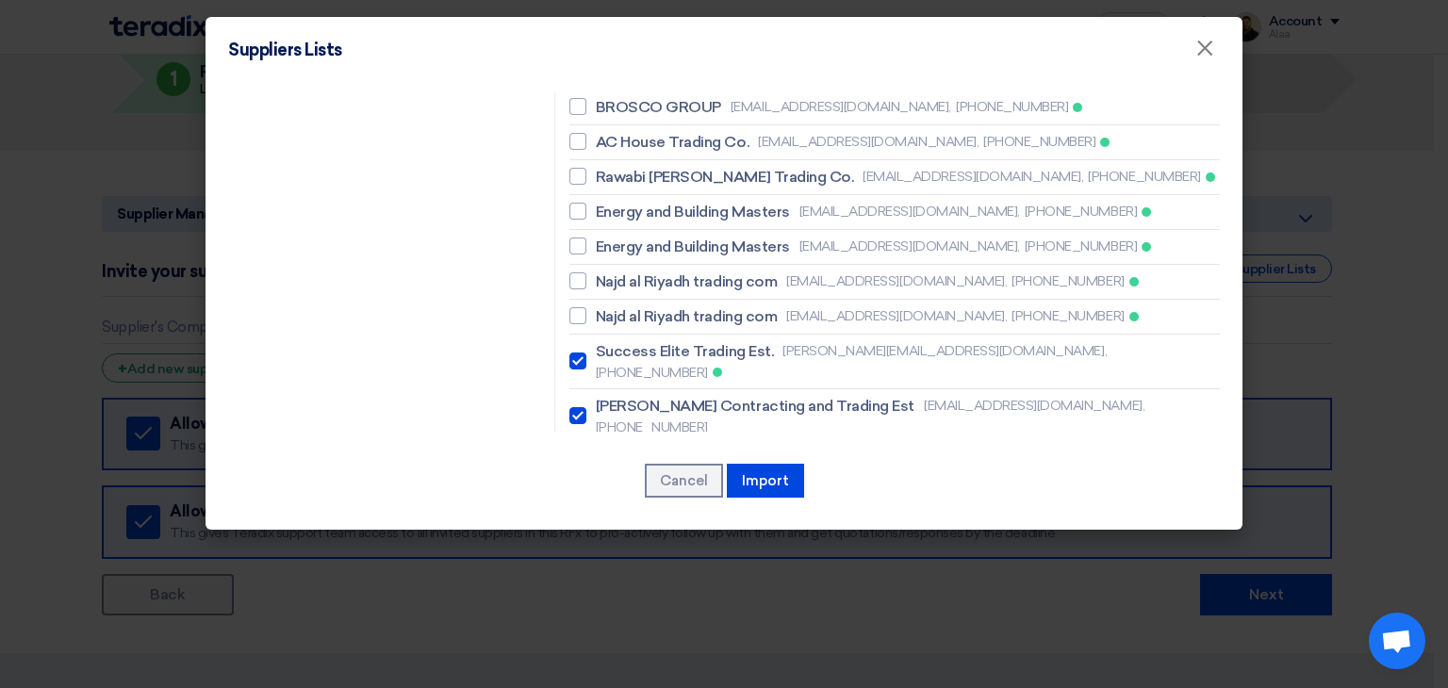
click at [663, 539] on span "BESTOPTION A/C & REFRIGERTION EST" at bounding box center [738, 550] width 285 height 23
click at [608, 554] on input "BESTOPTION A/C & REFRIGERTION EST sales@bestoption-co.com, +966500030937" at bounding box center [602, 560] width 12 height 12
checkbox input "true"
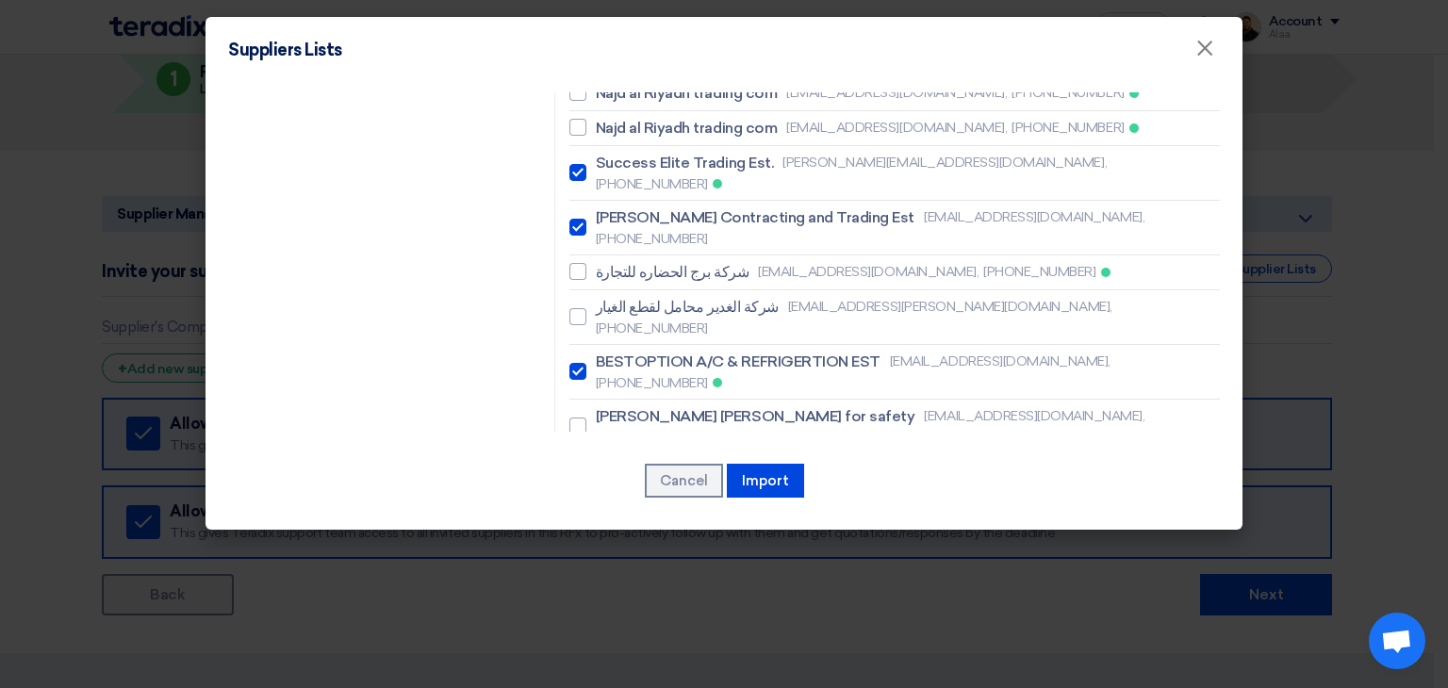
scroll to position [1509, 0]
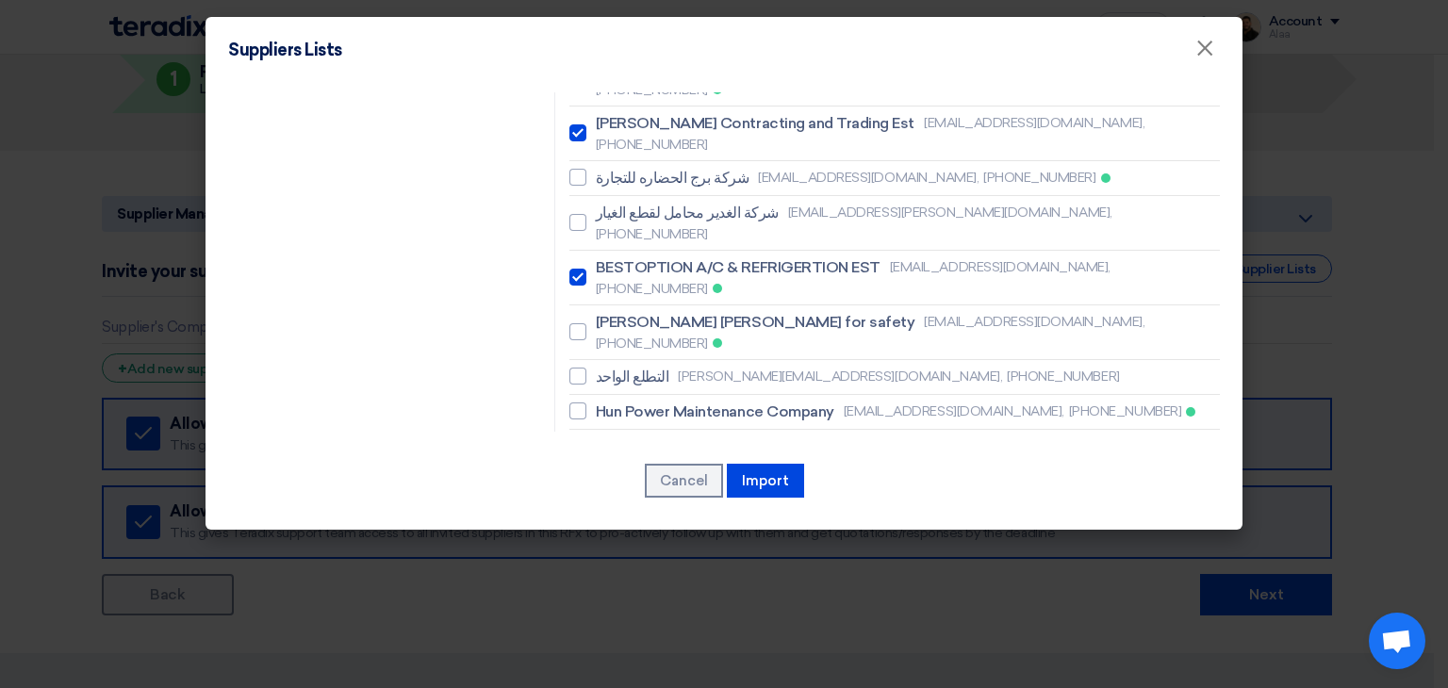
click at [622, 436] on span "Saad Traders" at bounding box center [642, 447] width 92 height 23
click at [608, 440] on input "Saad Traders arfanqamar@saad-trader.com, +966508878723" at bounding box center [602, 446] width 12 height 12
checkbox input "true"
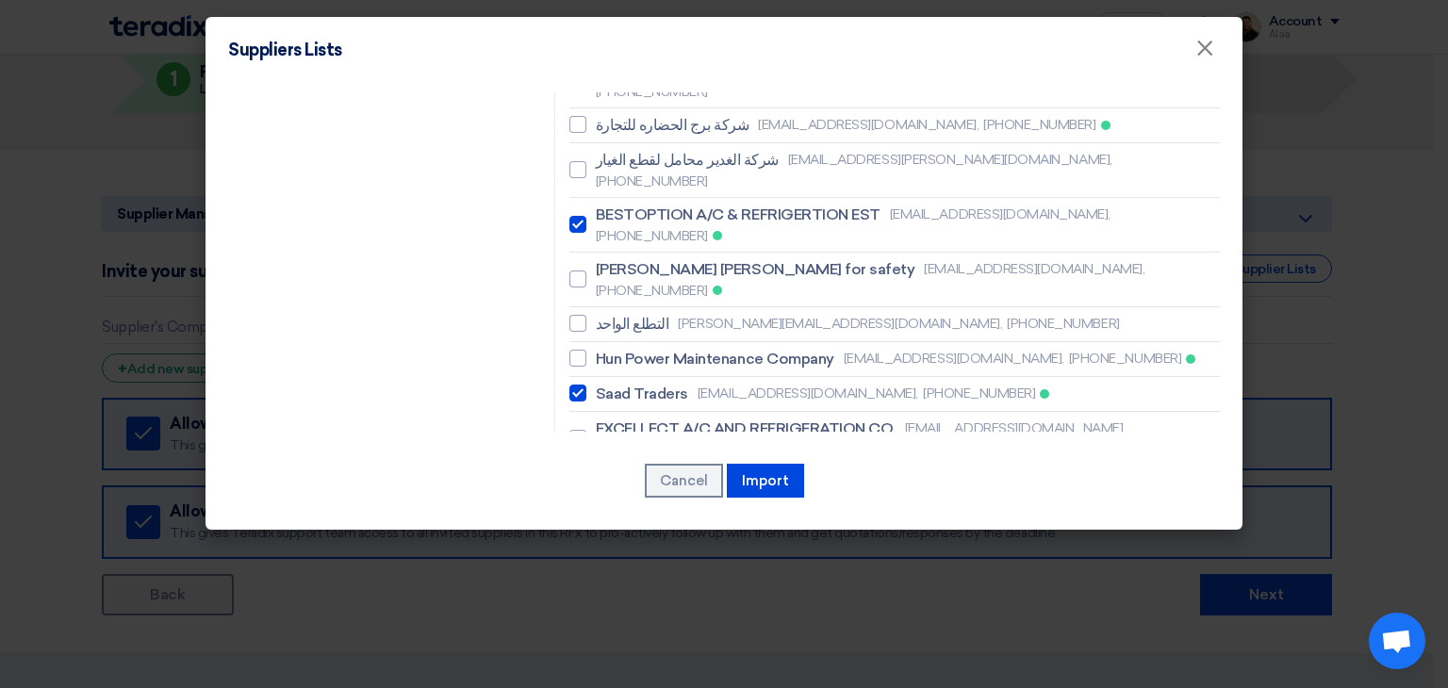
scroll to position [1603, 0]
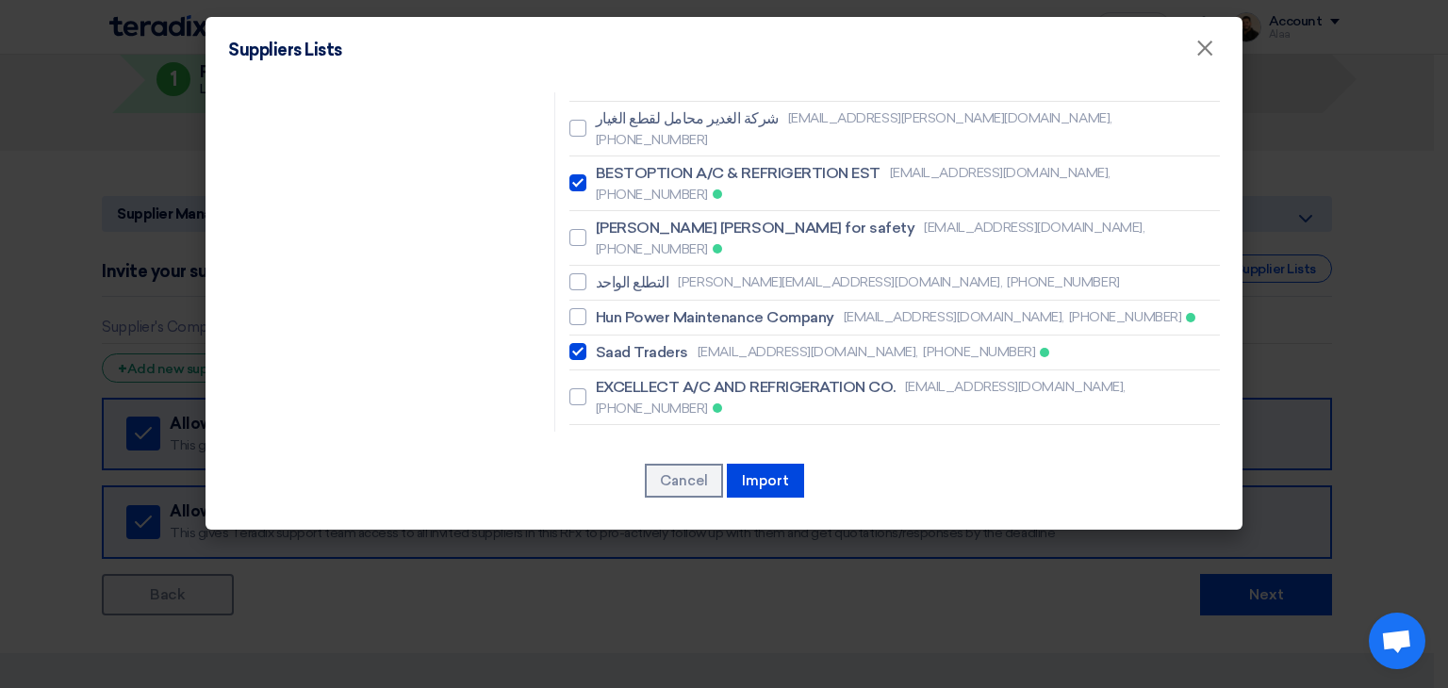
click at [661, 536] on span "Resco contracting company" at bounding box center [695, 547] width 199 height 23
click at [608, 540] on input "Resco contracting company nizam@rescosaudi.com, +966537075900" at bounding box center [602, 546] width 12 height 12
checkbox input "true"
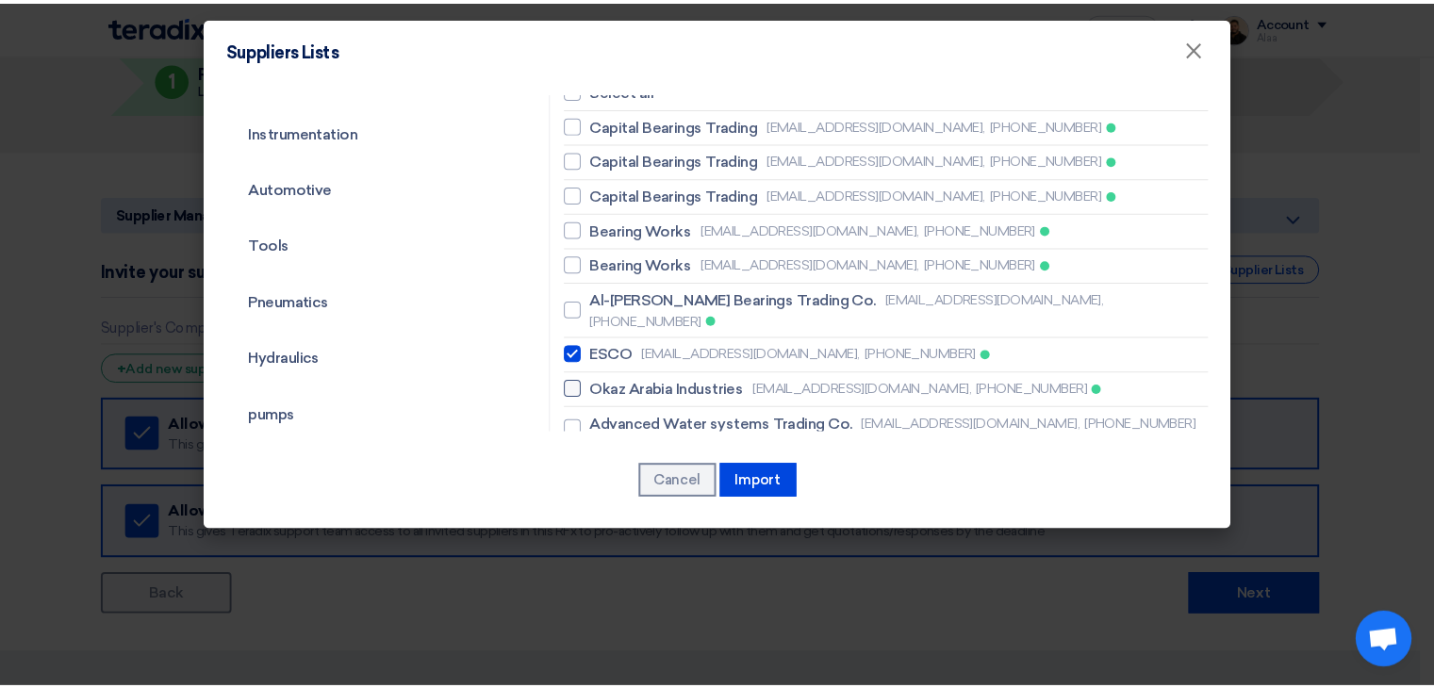
scroll to position [4, 0]
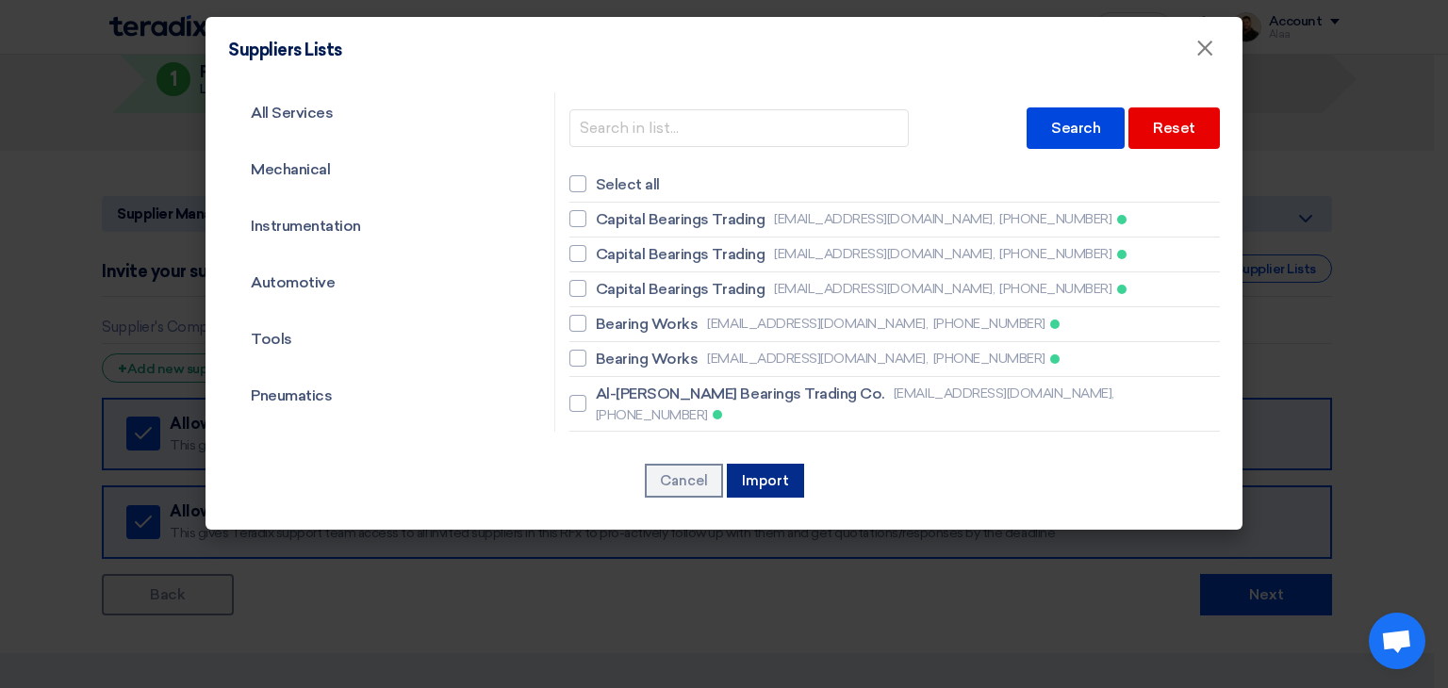
click at [759, 472] on button "Import" at bounding box center [765, 481] width 77 height 34
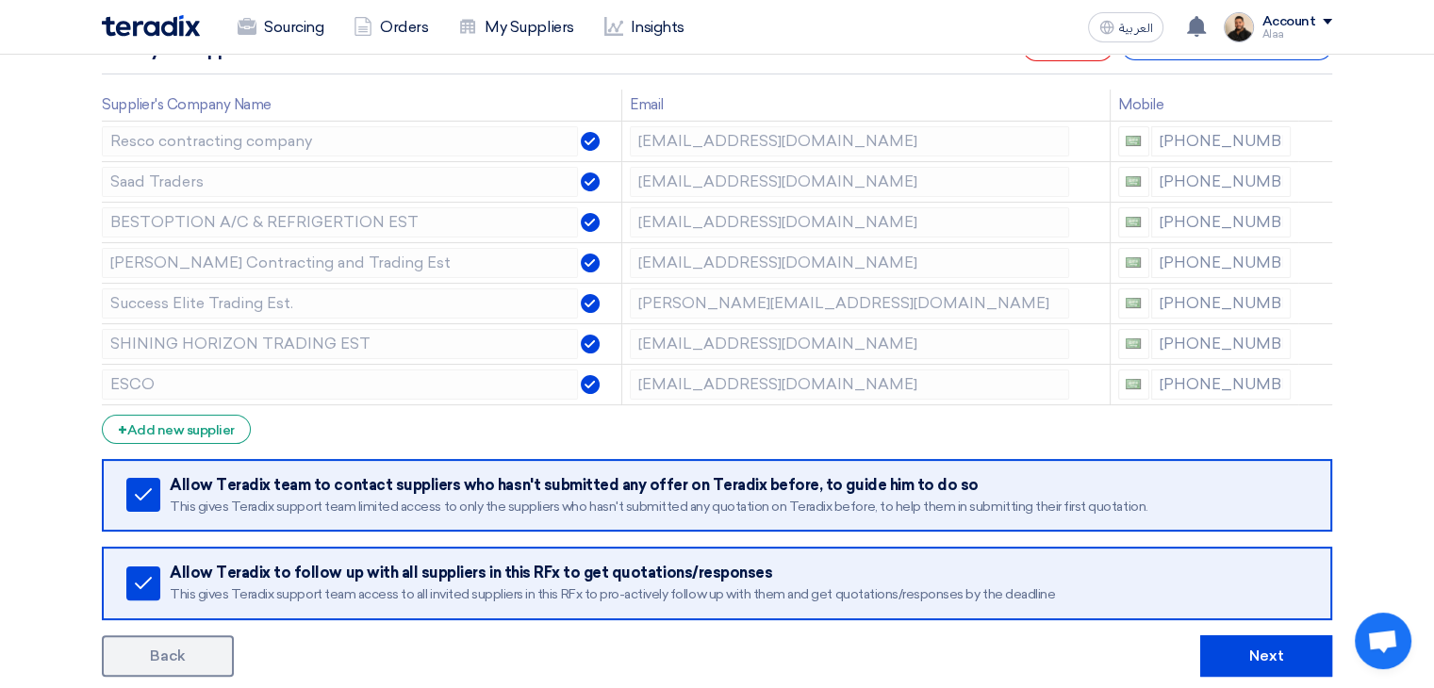
scroll to position [566, 0]
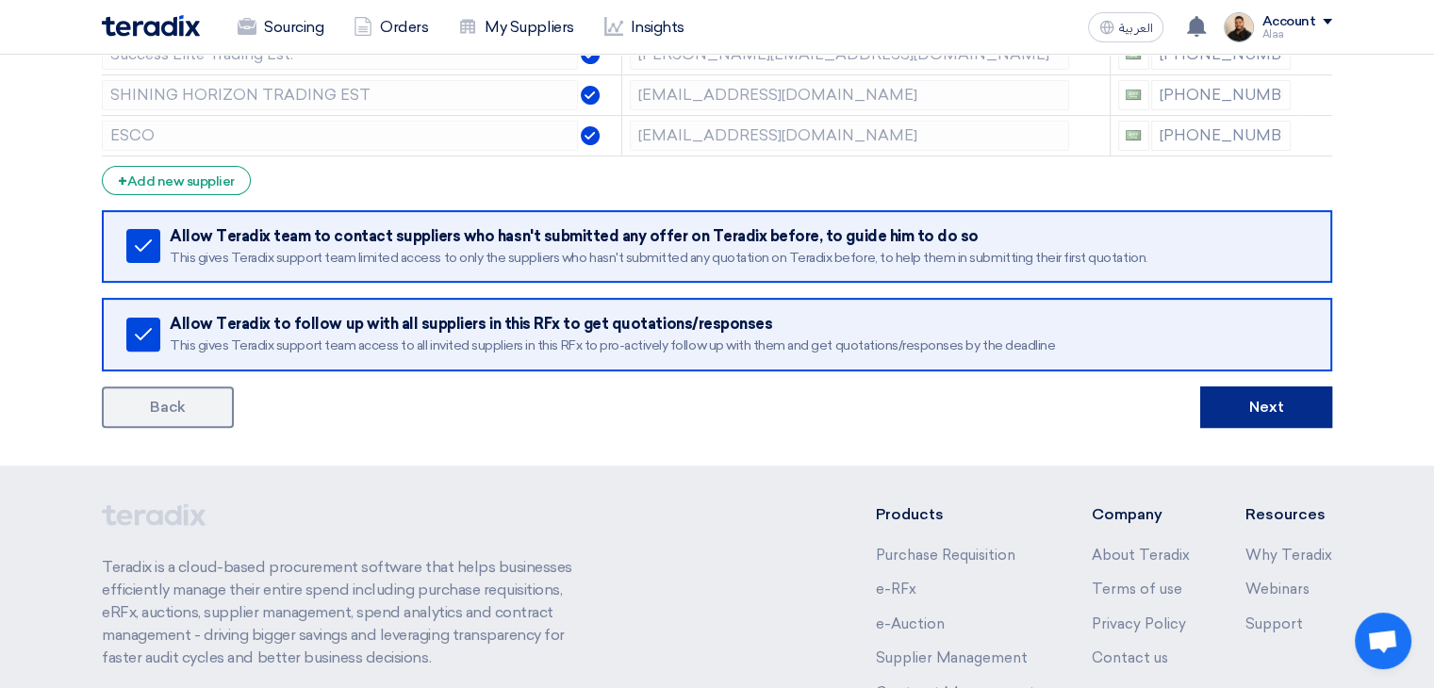
click at [1213, 417] on button "Next" at bounding box center [1266, 407] width 132 height 41
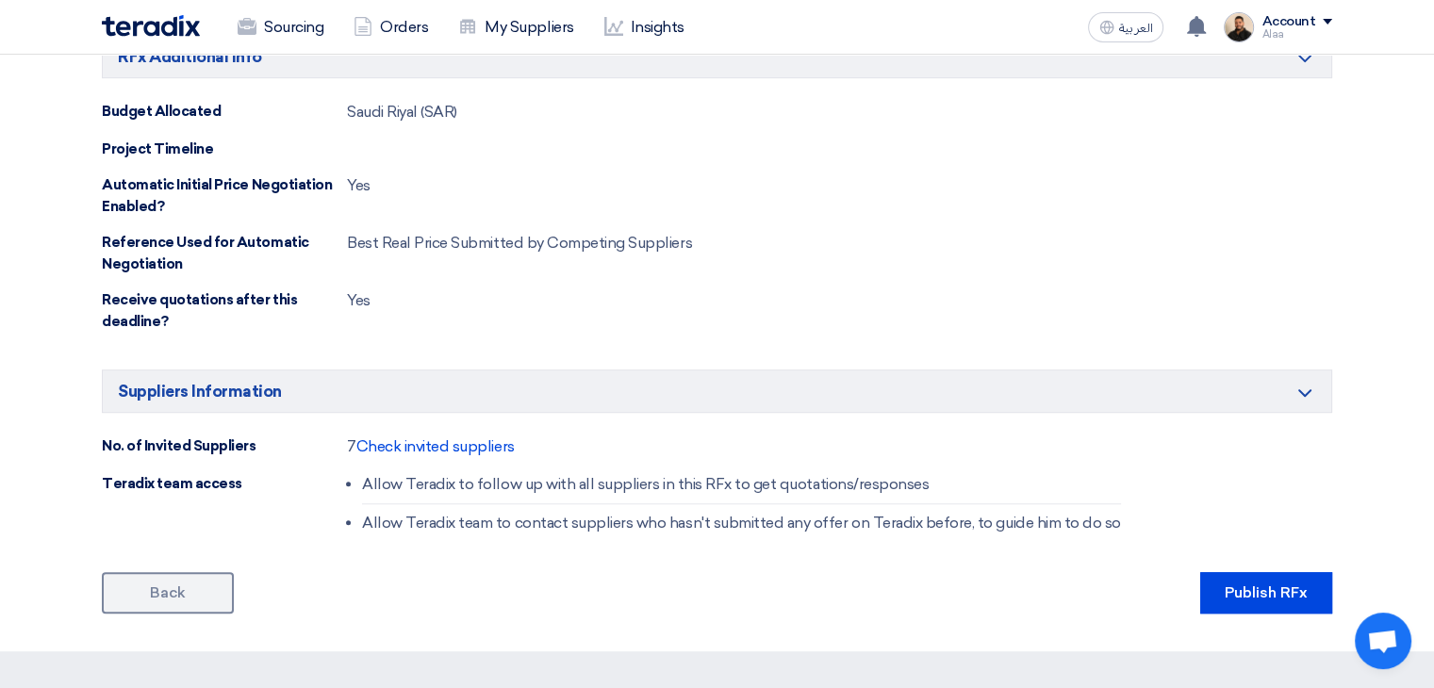
scroll to position [1226, 0]
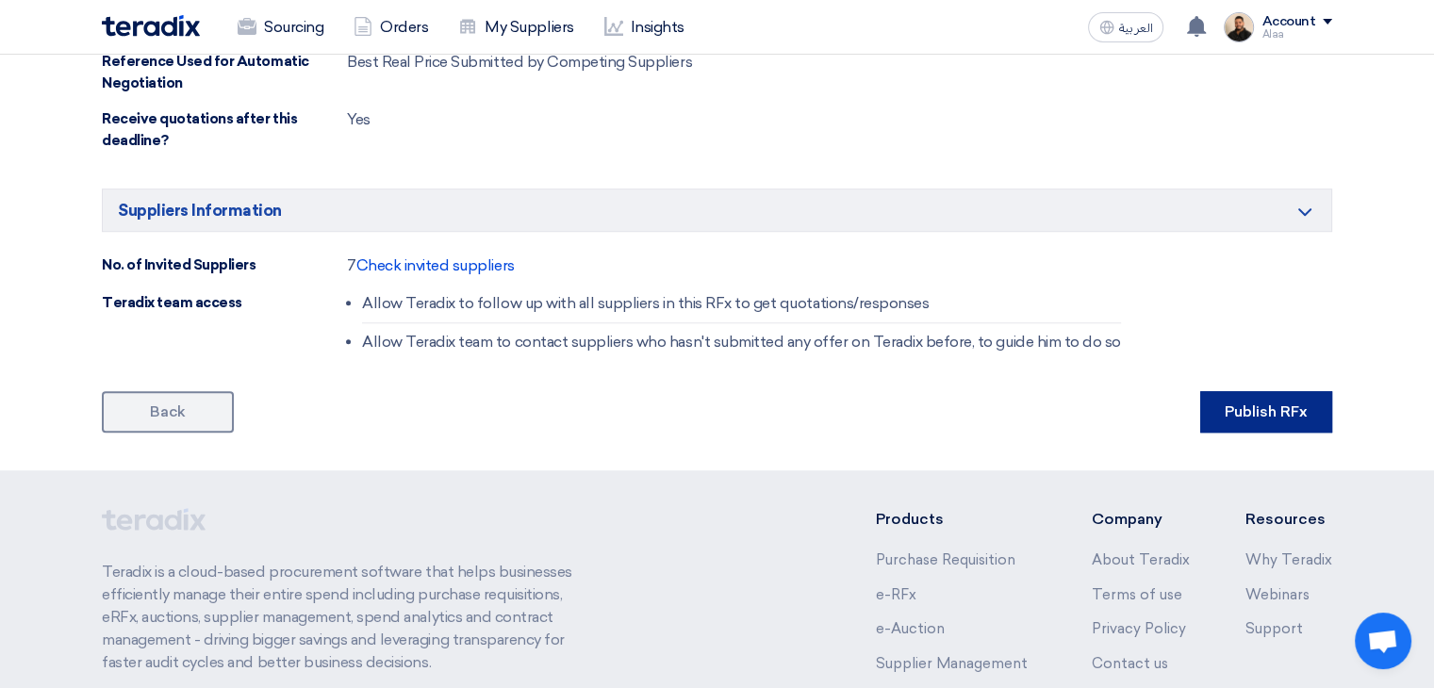
click at [1220, 412] on button "Publish RFx" at bounding box center [1266, 411] width 132 height 41
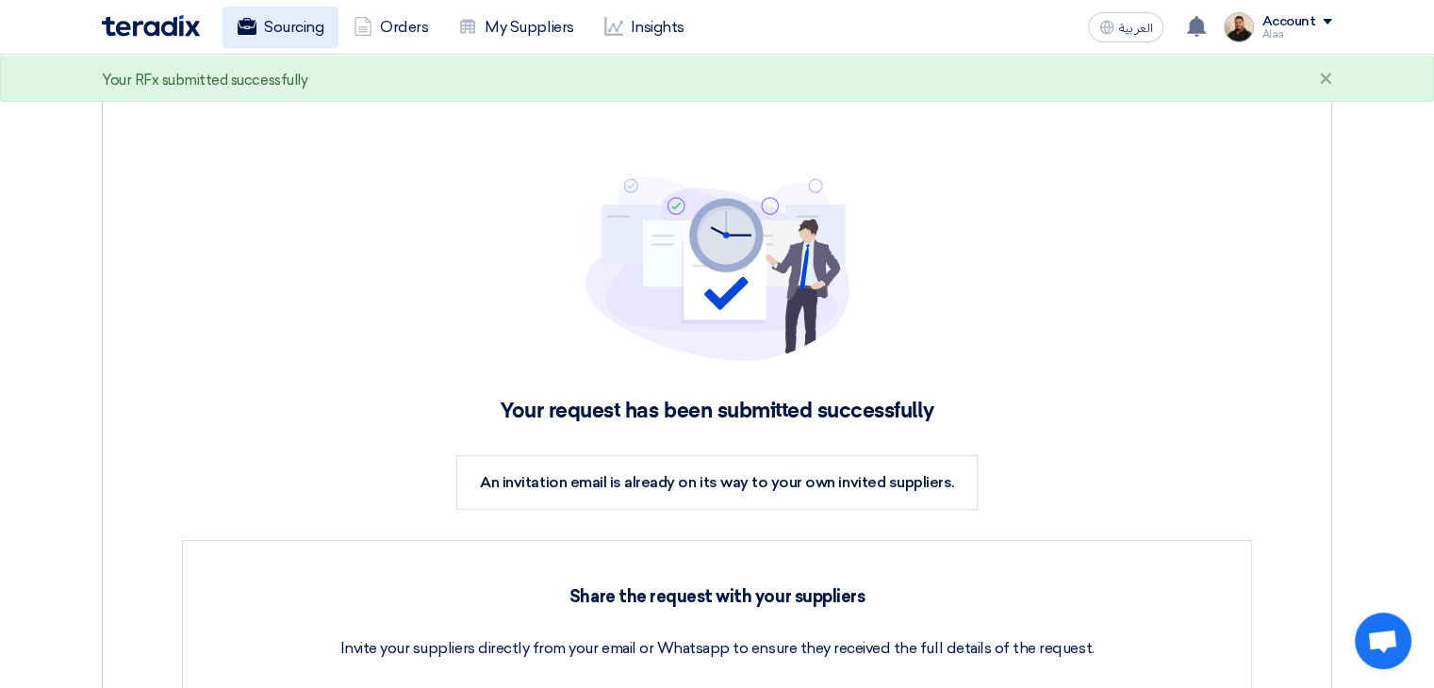
click at [300, 34] on link "Sourcing" at bounding box center [281, 27] width 116 height 41
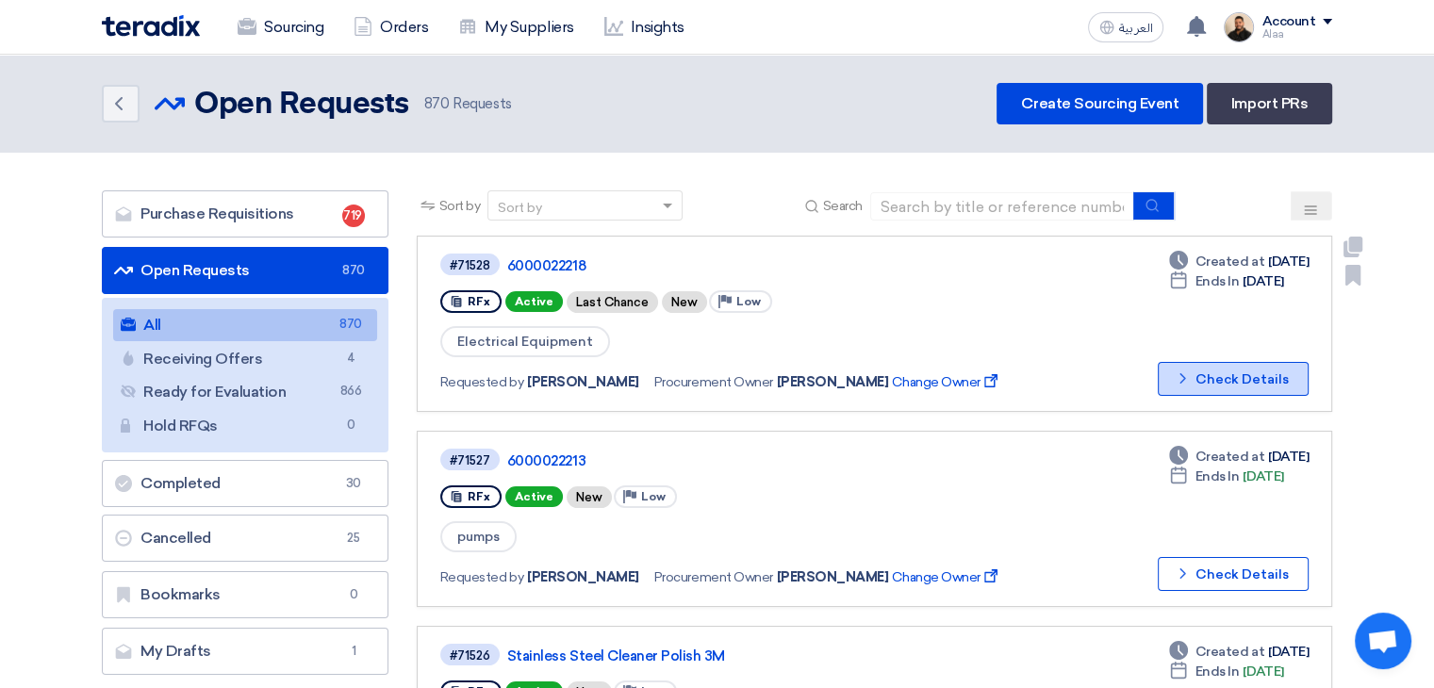
click at [1229, 378] on button "Check details Check Details" at bounding box center [1233, 379] width 151 height 34
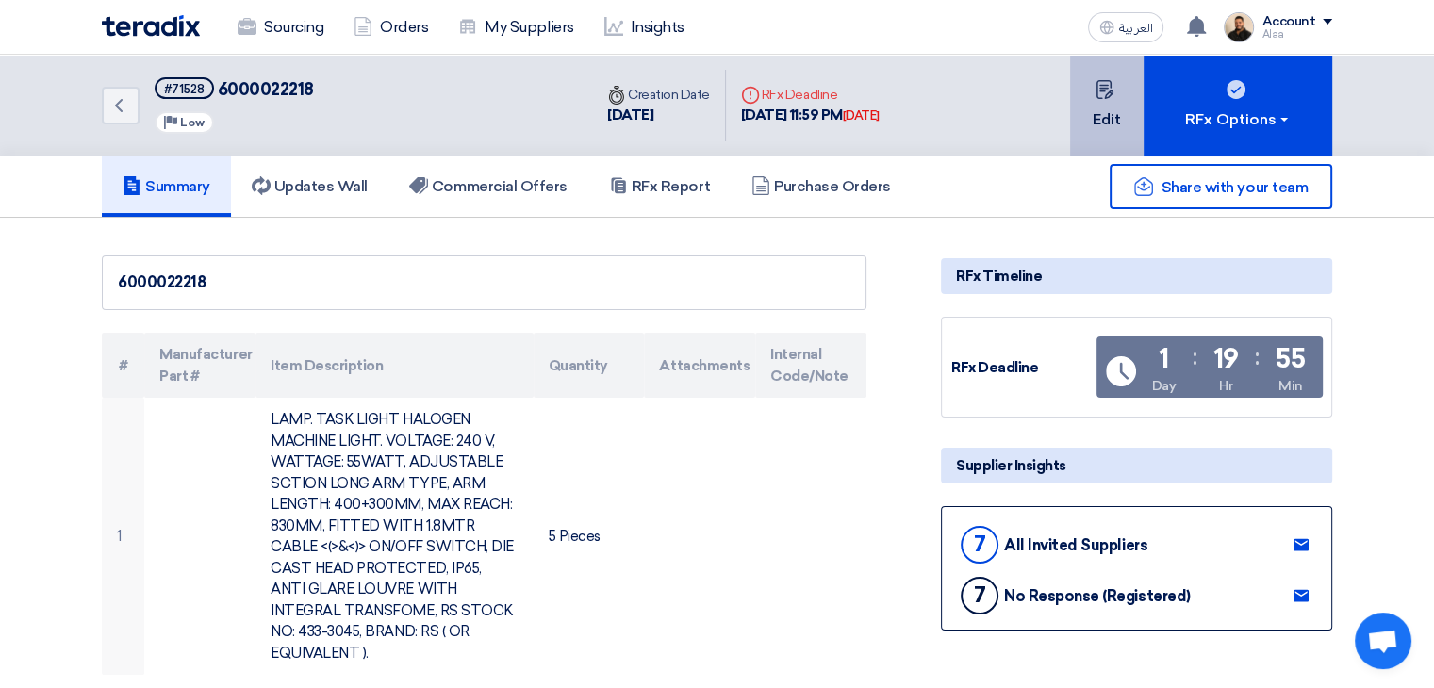
click at [1115, 126] on button "Edit" at bounding box center [1107, 106] width 74 height 102
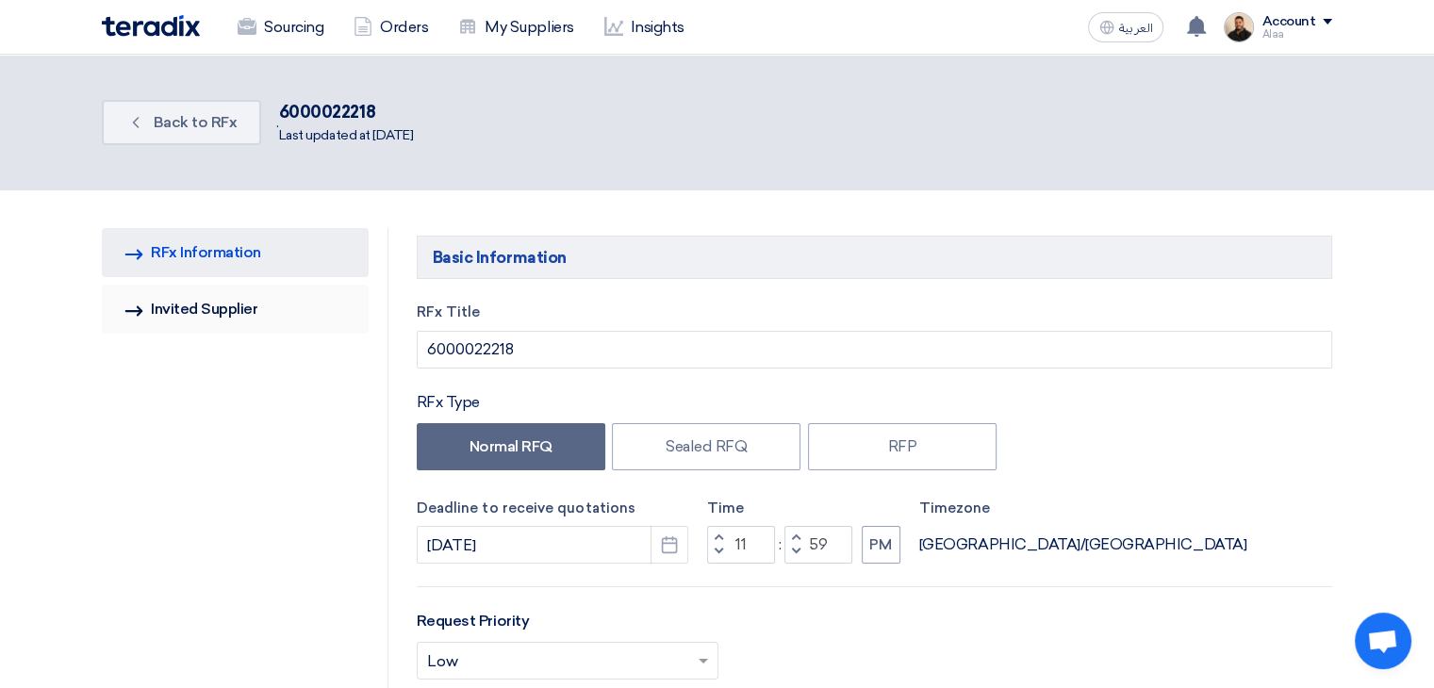
click at [225, 297] on link "Invited Suppliers Invited Supplier" at bounding box center [235, 309] width 267 height 49
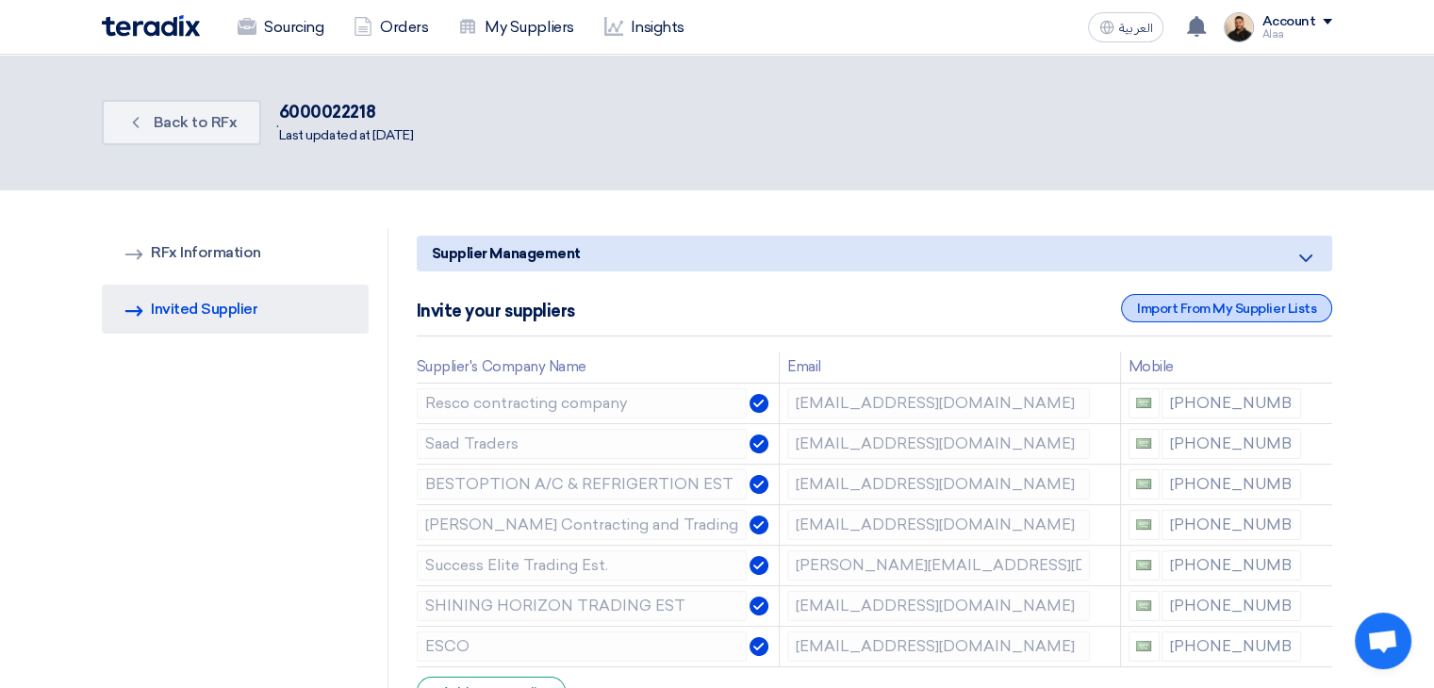
click at [1216, 317] on div "Import From My Supplier Lists" at bounding box center [1226, 308] width 211 height 28
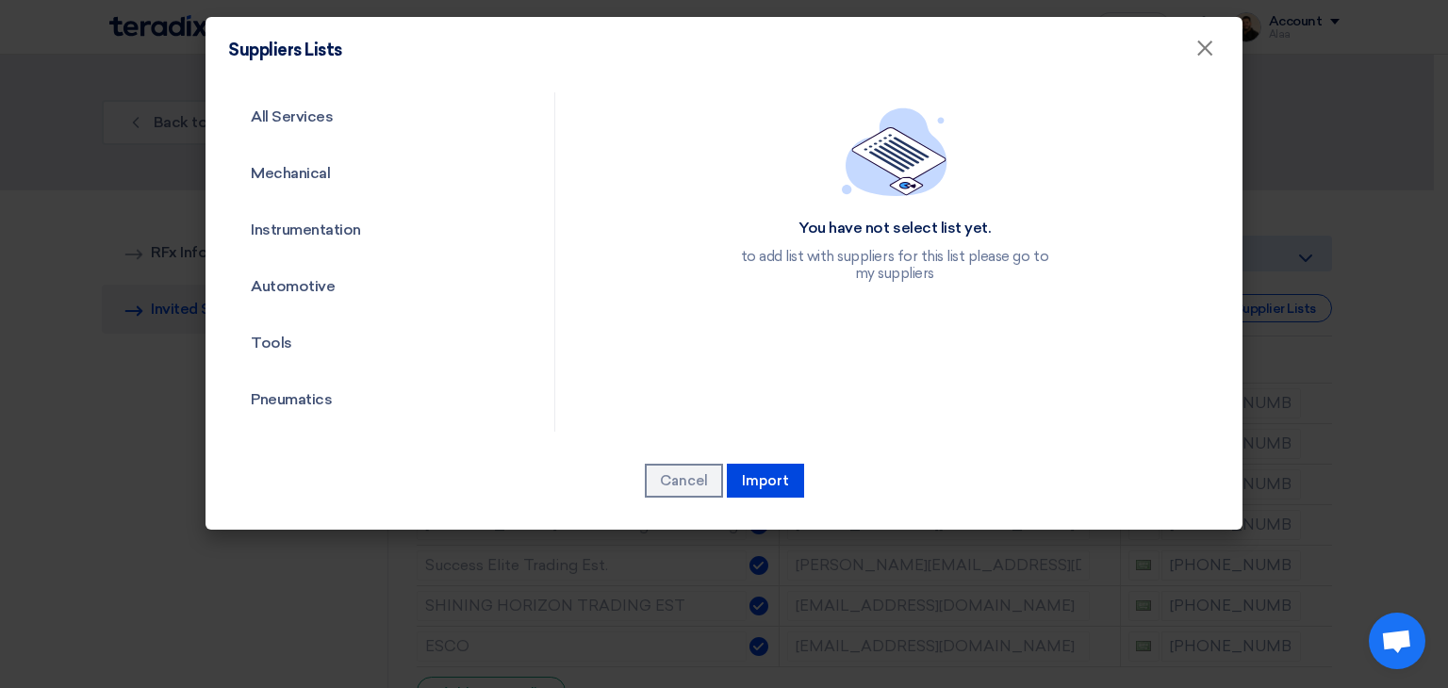
click at [109, 405] on modal-container "Suppliers Lists × All Services Mechanical Instrumentation Automotive Tools Pneu…" at bounding box center [724, 344] width 1448 height 688
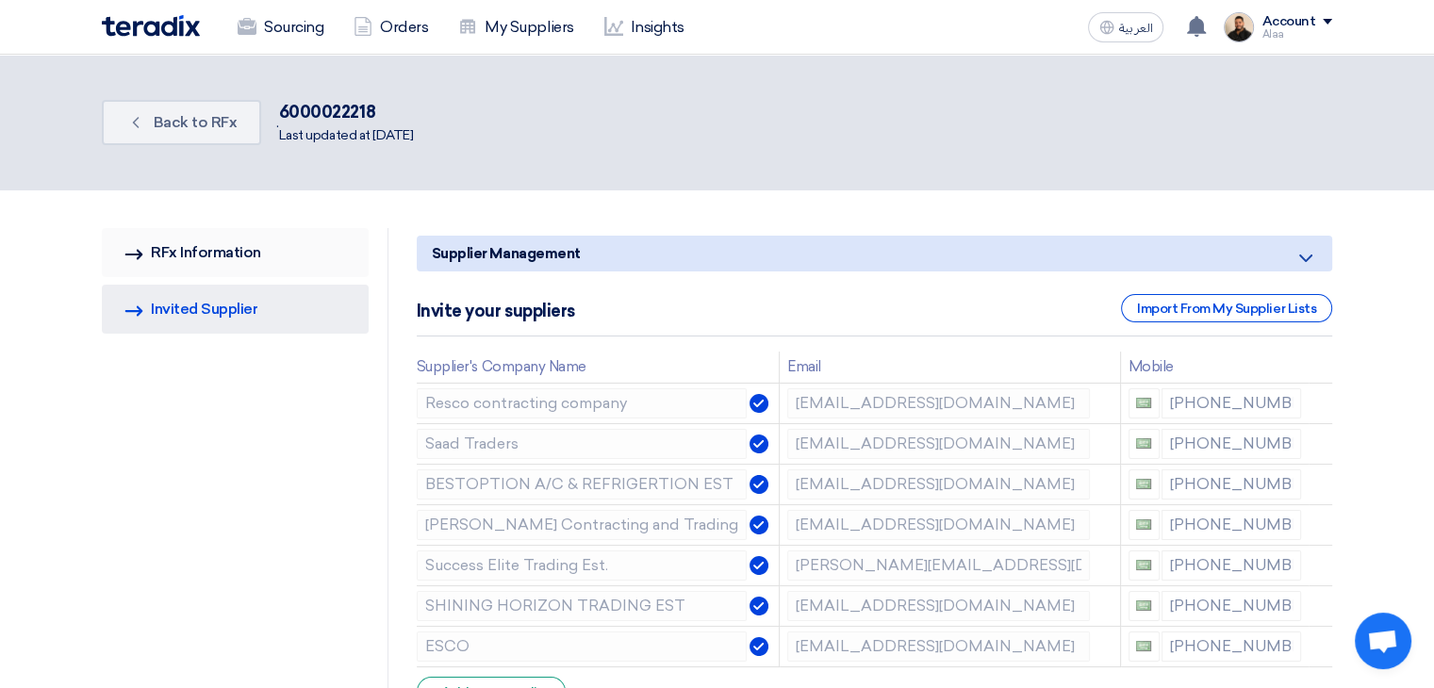
click at [211, 249] on link "RFQ Information RFx Information" at bounding box center [235, 252] width 267 height 49
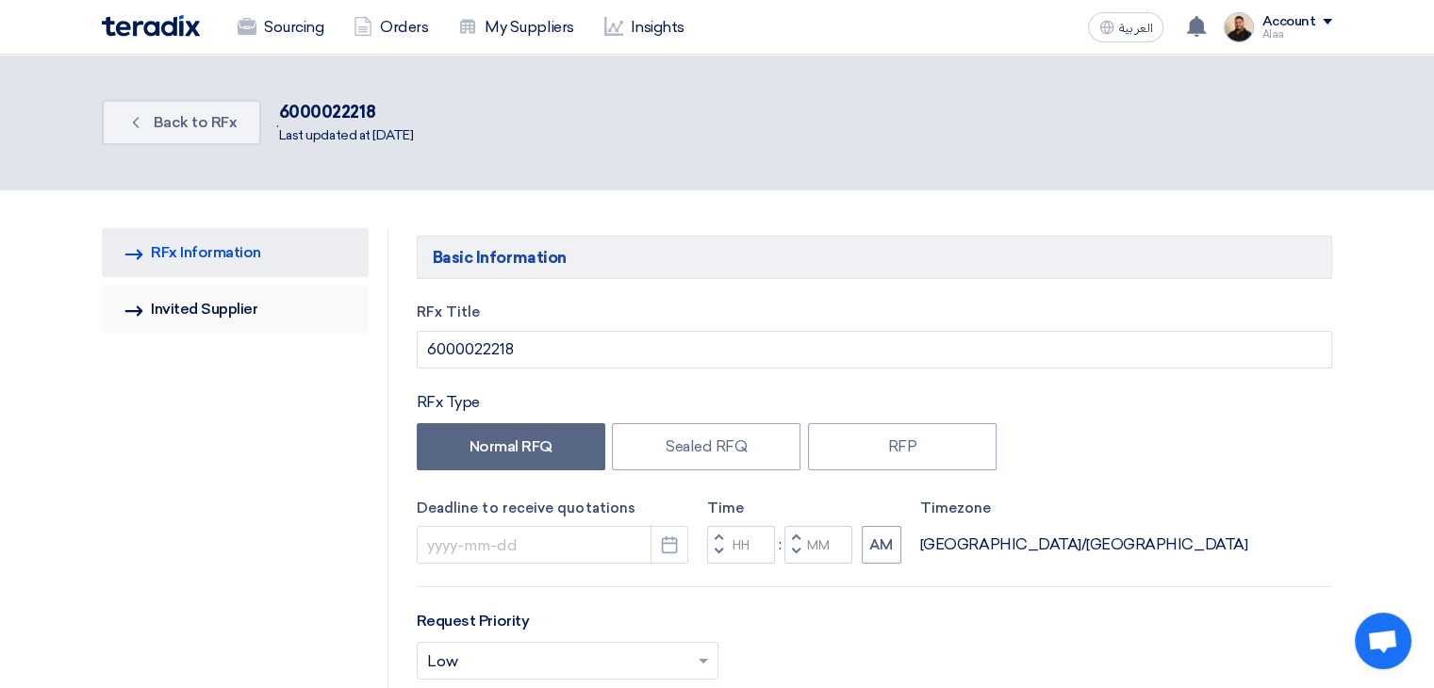
type input "9/24/2025"
type input "11"
type input "59"
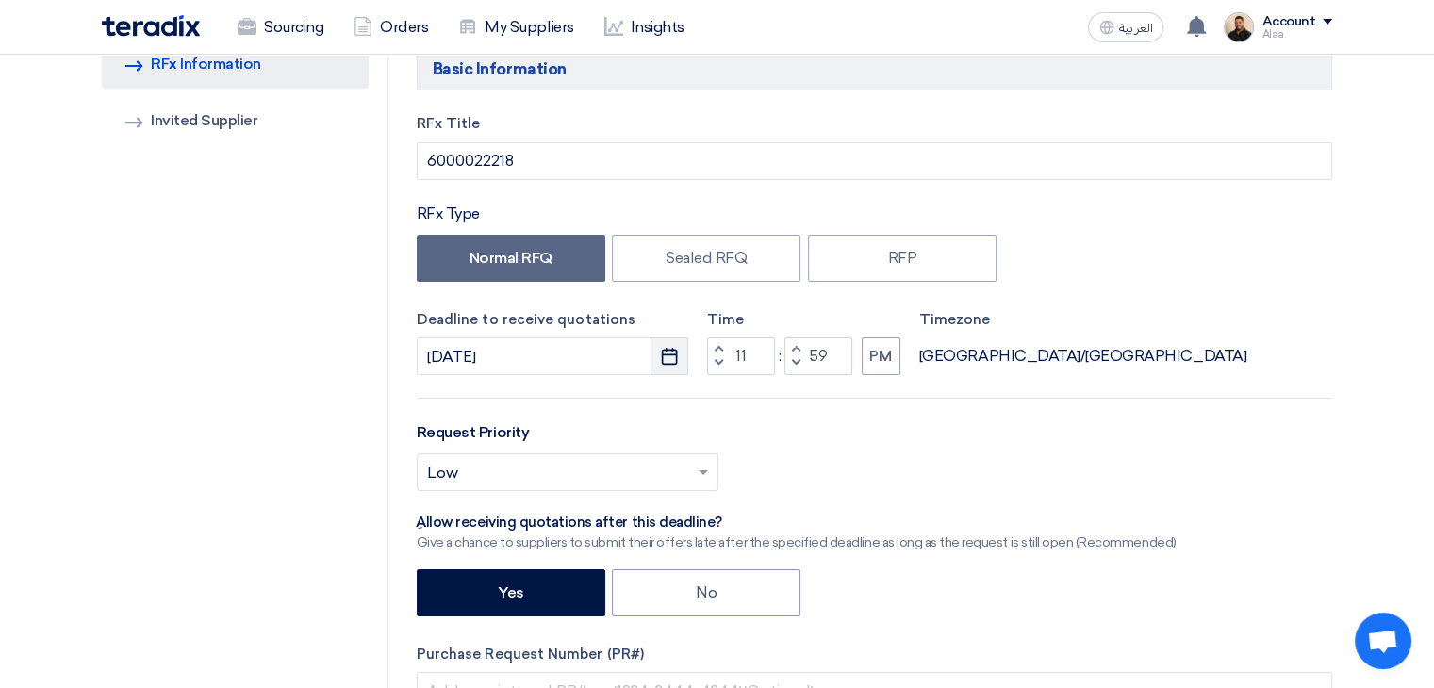
click at [680, 359] on button "Pick a date" at bounding box center [670, 357] width 38 height 38
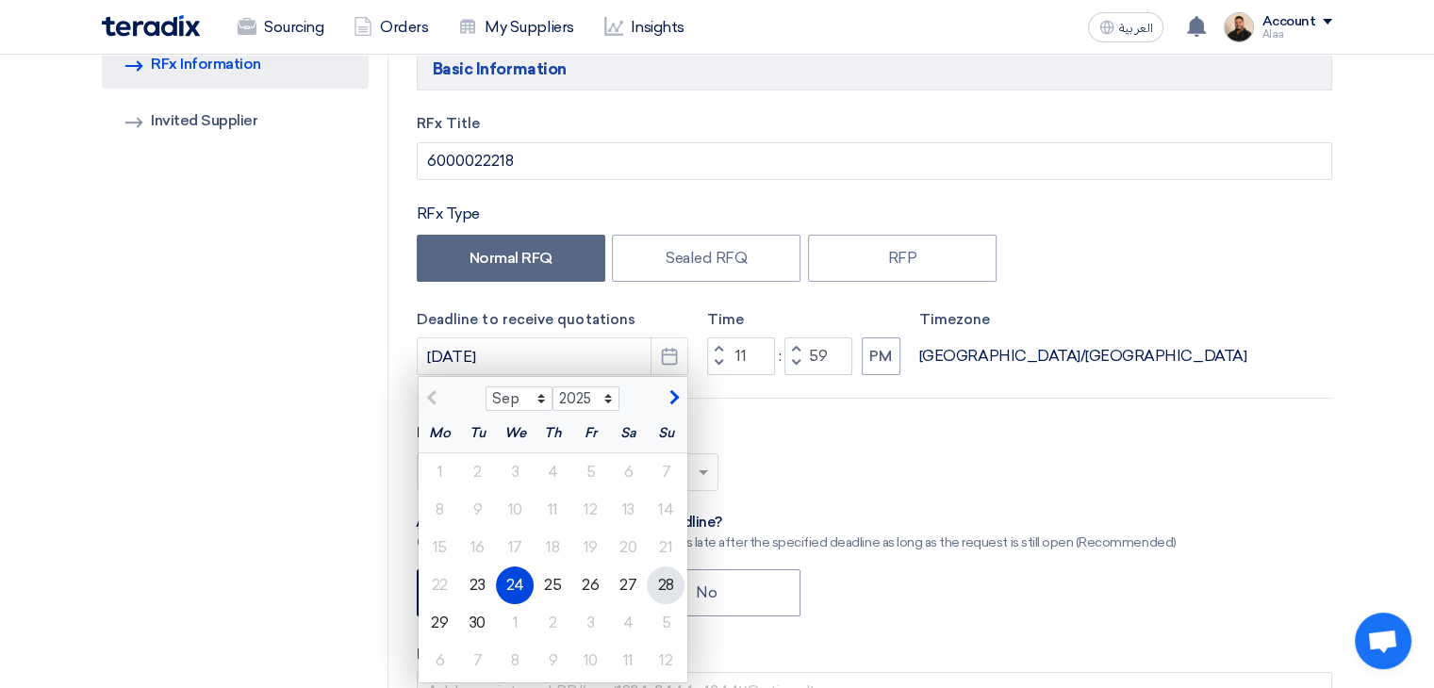
click at [668, 575] on div "28" at bounding box center [666, 586] width 38 height 38
type input "9/28/2025"
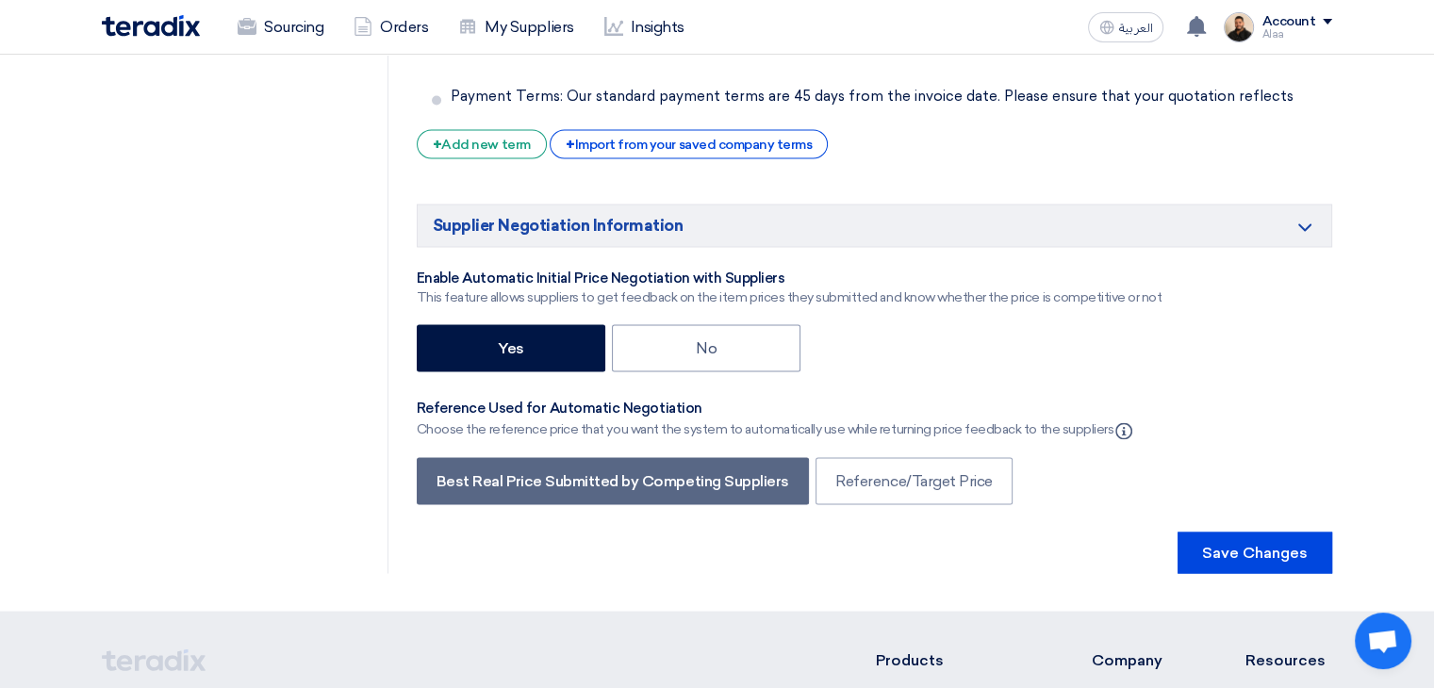
scroll to position [3568, 0]
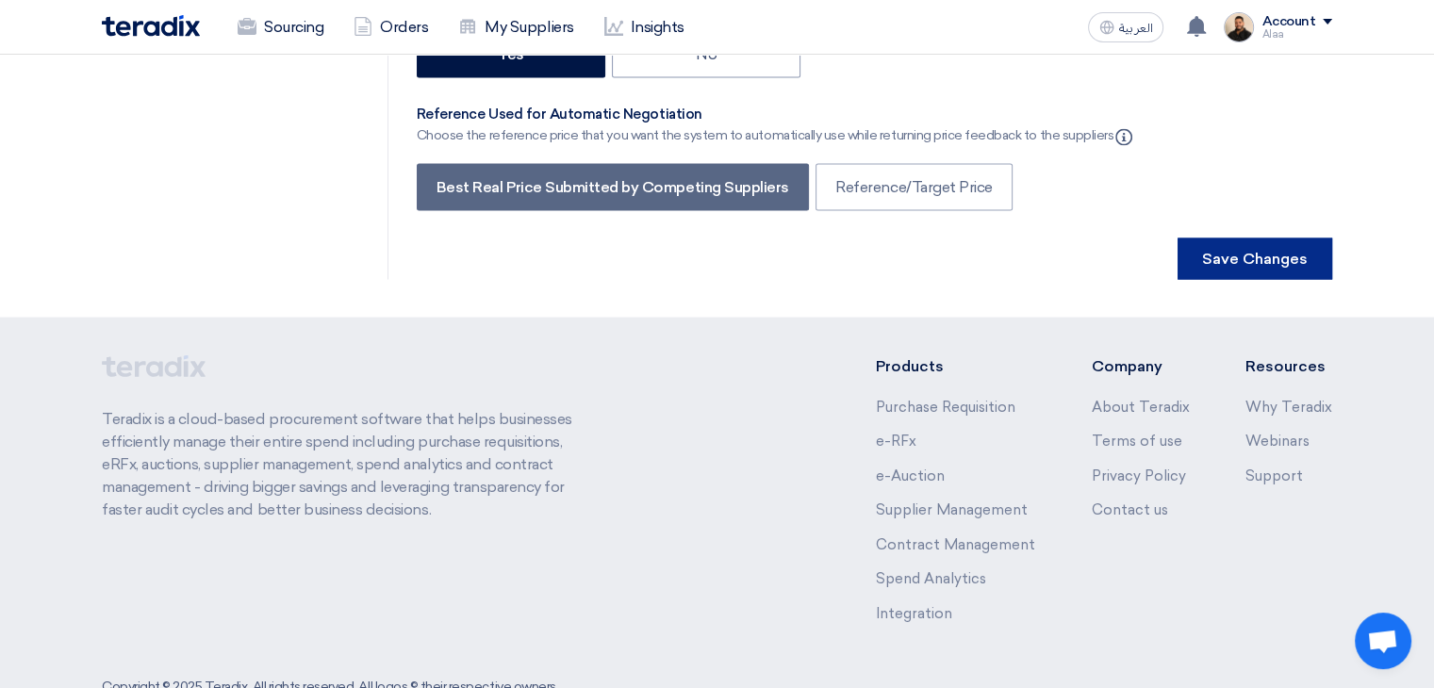
click at [1251, 238] on button "Save Changes" at bounding box center [1255, 258] width 155 height 41
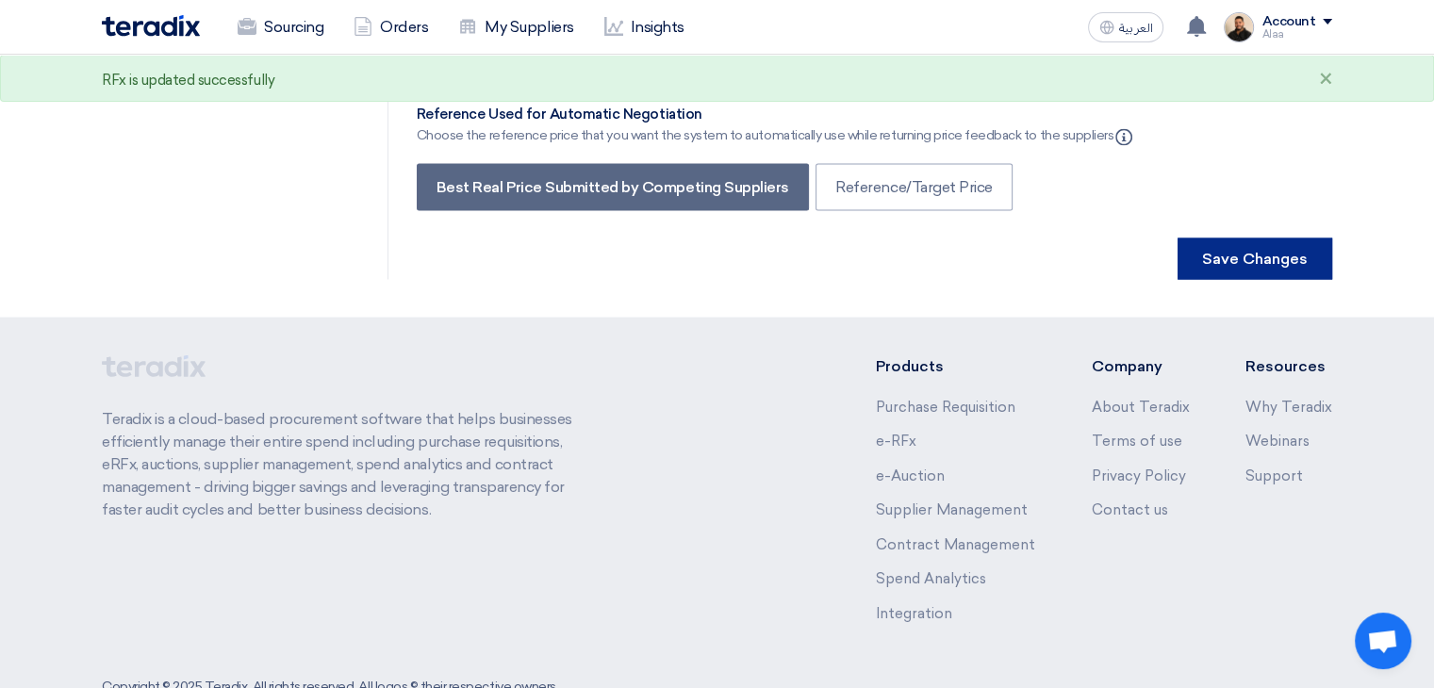
scroll to position [0, 0]
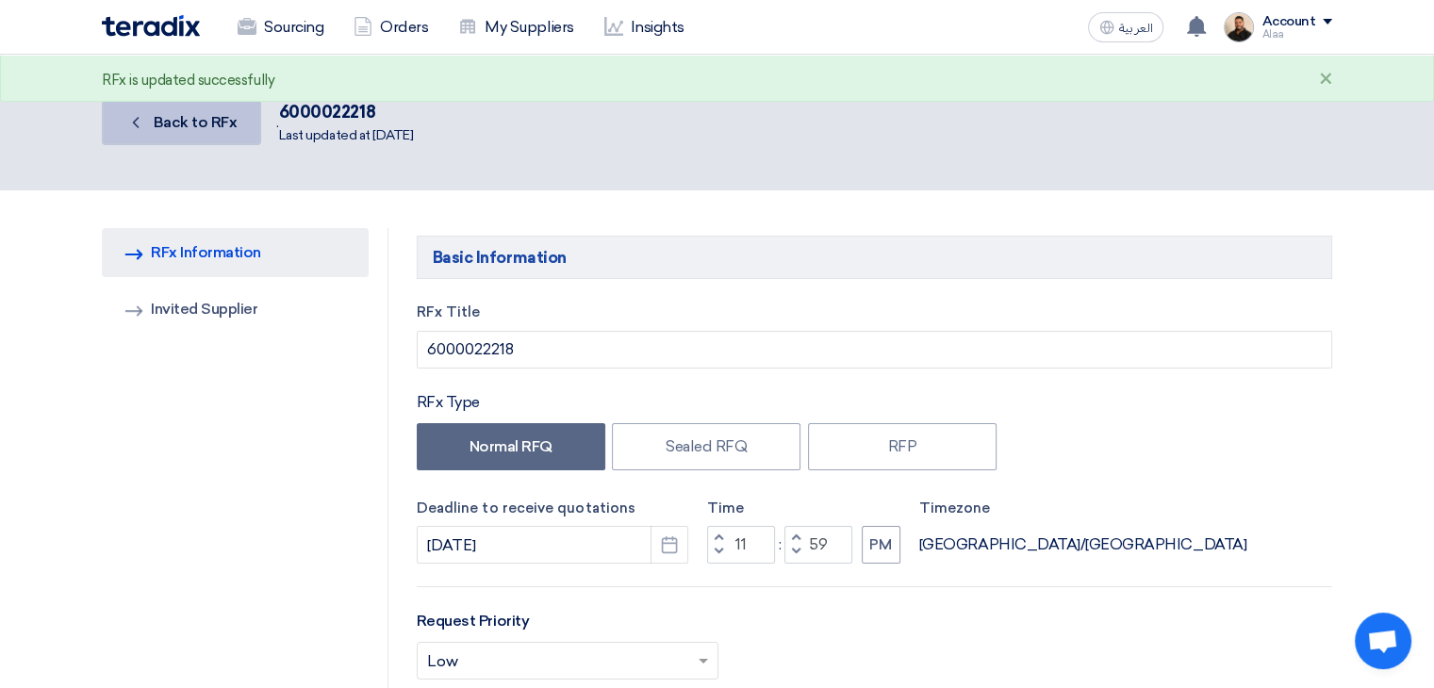
click at [206, 129] on link "Back Back to RFx" at bounding box center [181, 122] width 159 height 45
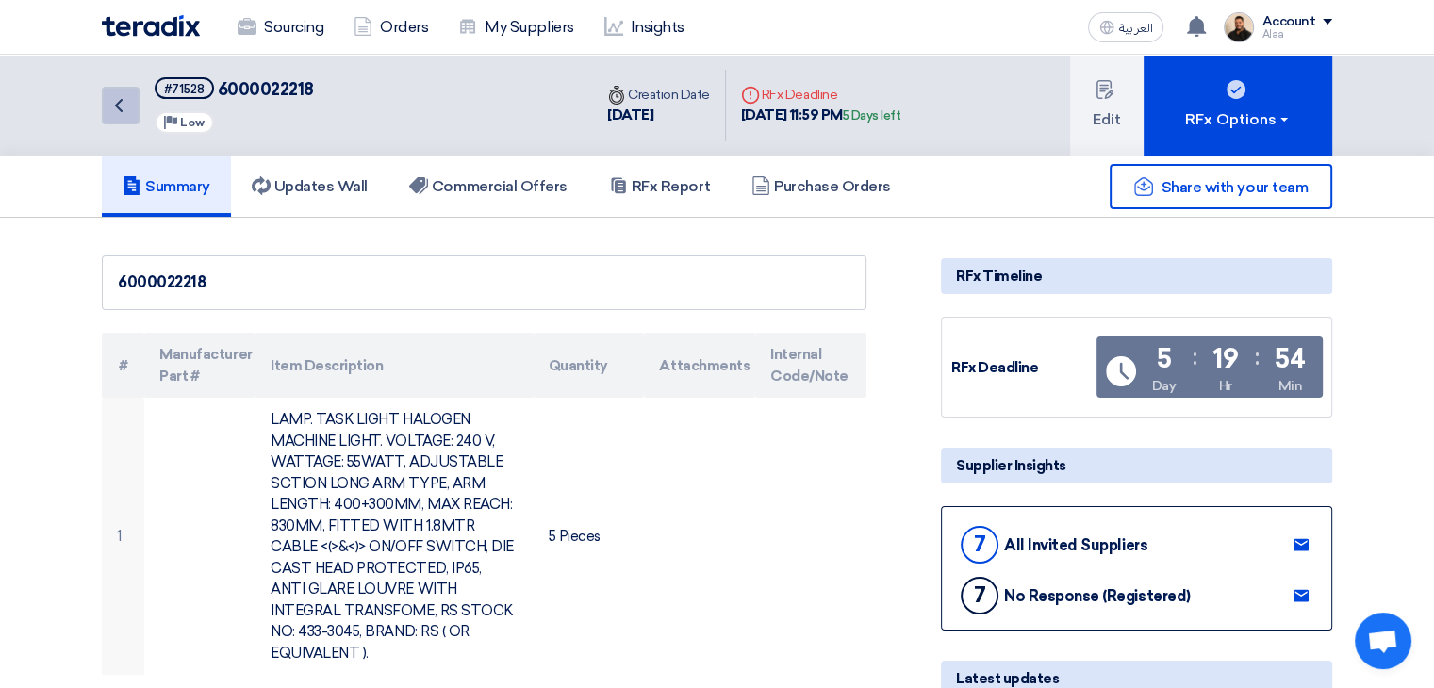
click at [116, 112] on icon "Back" at bounding box center [119, 105] width 23 height 23
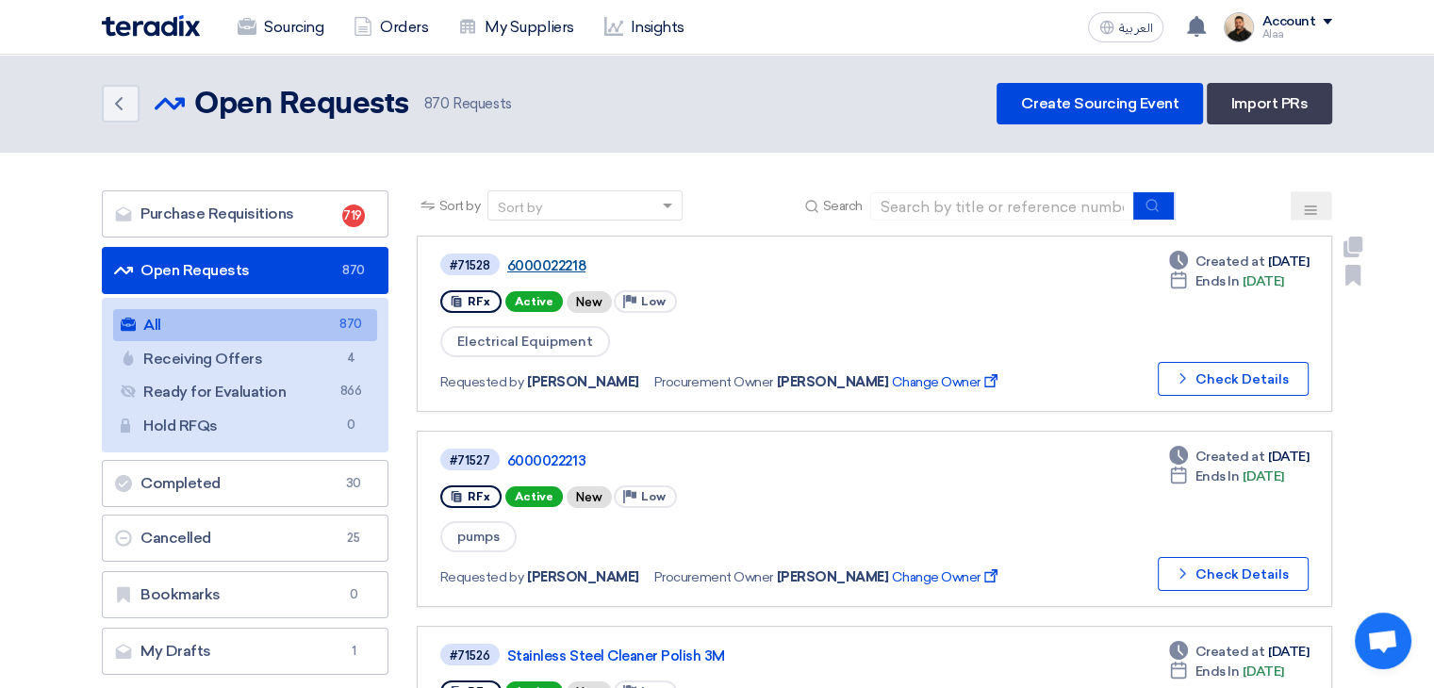
click at [519, 257] on link "6000022218" at bounding box center [742, 265] width 471 height 17
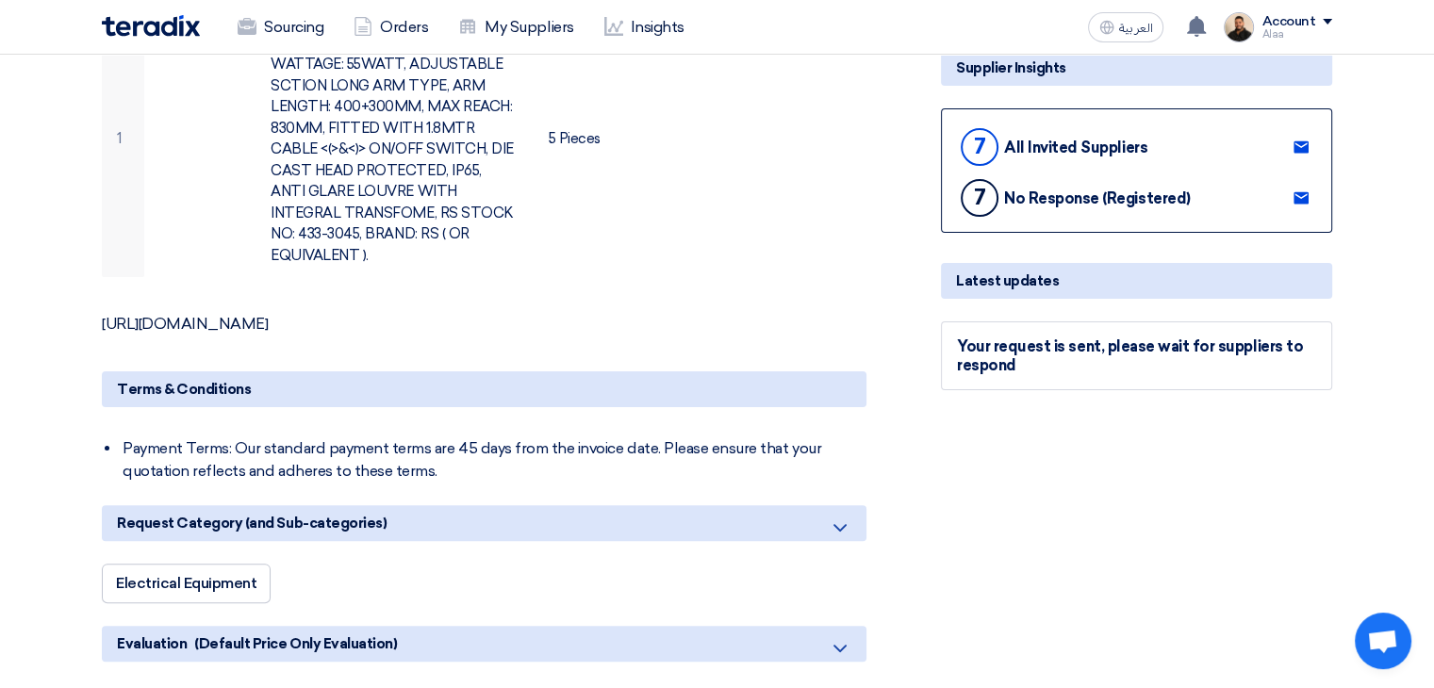
scroll to position [377, 0]
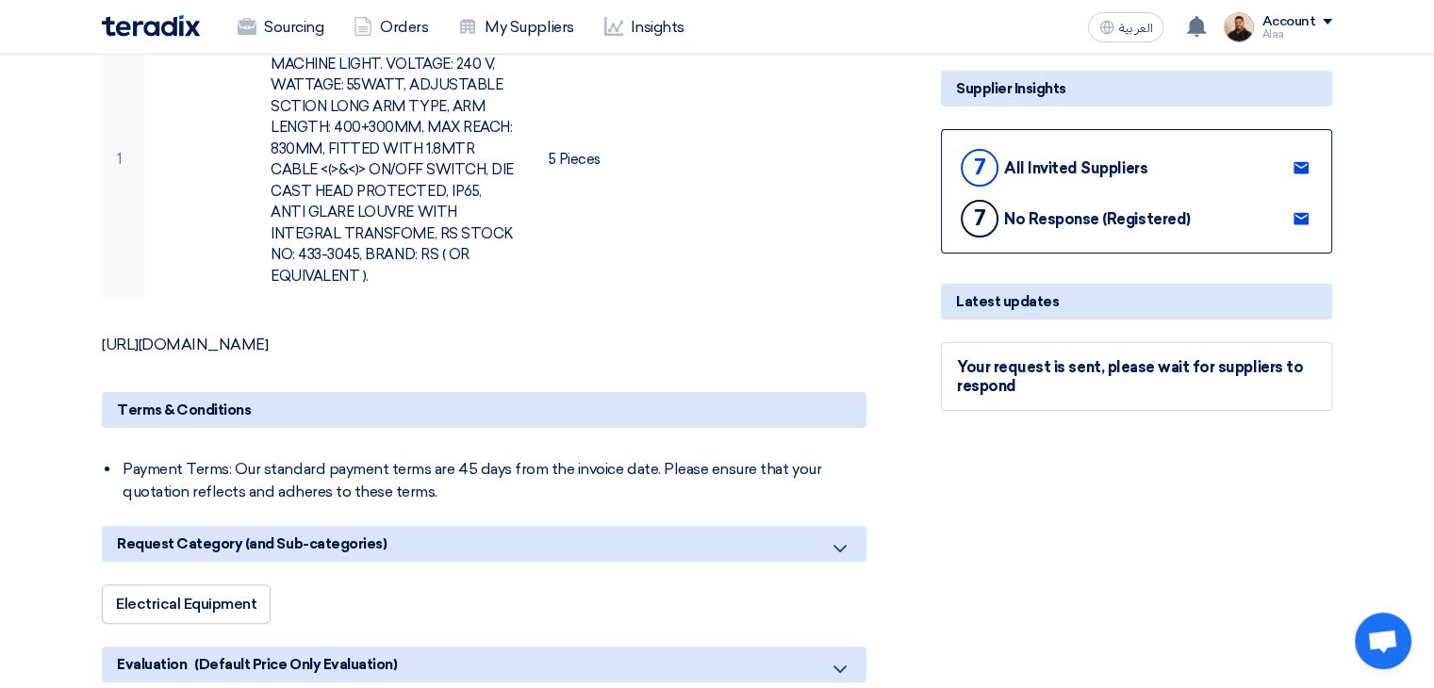
click at [358, 336] on p "https://uk.rs-online.com/web/p/machine-lights/4333045" at bounding box center [484, 345] width 765 height 19
click at [370, 336] on p "https://uk.rs-online.com/web/p/machine-lights/4333045" at bounding box center [484, 345] width 765 height 19
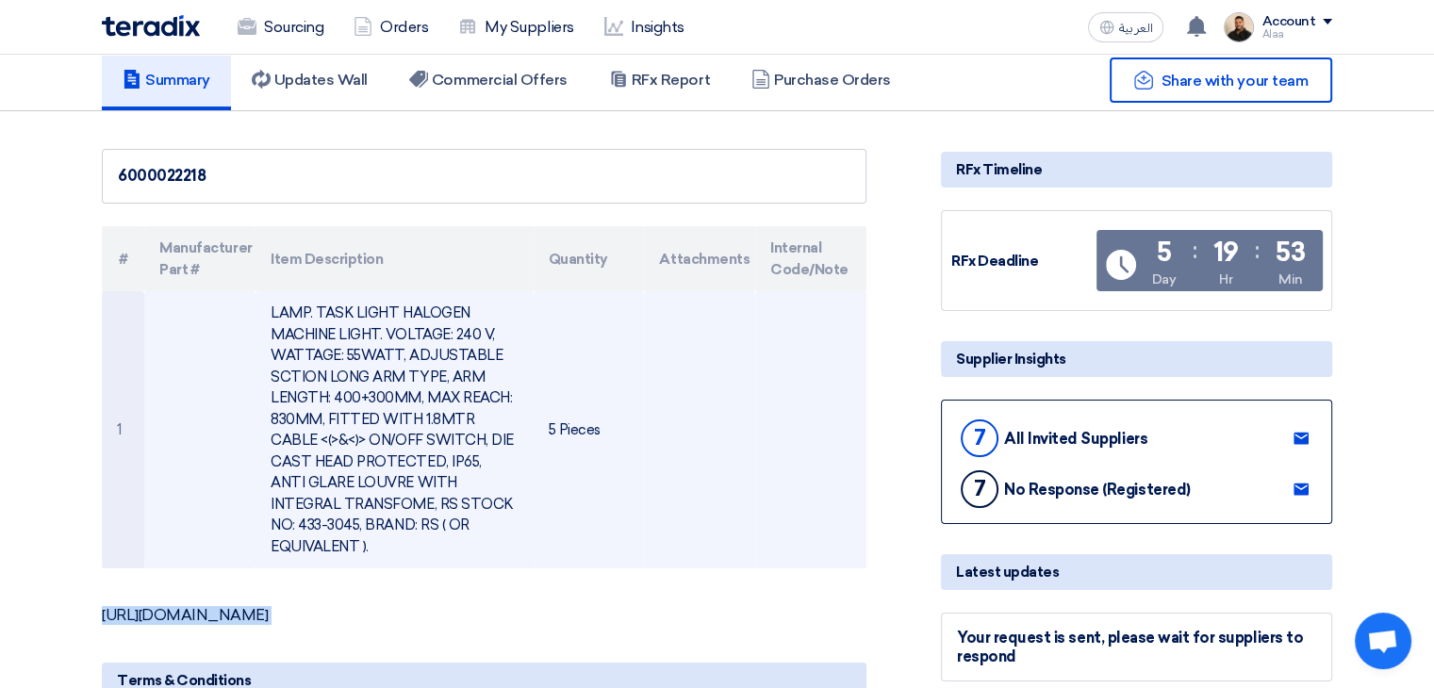
scroll to position [94, 0]
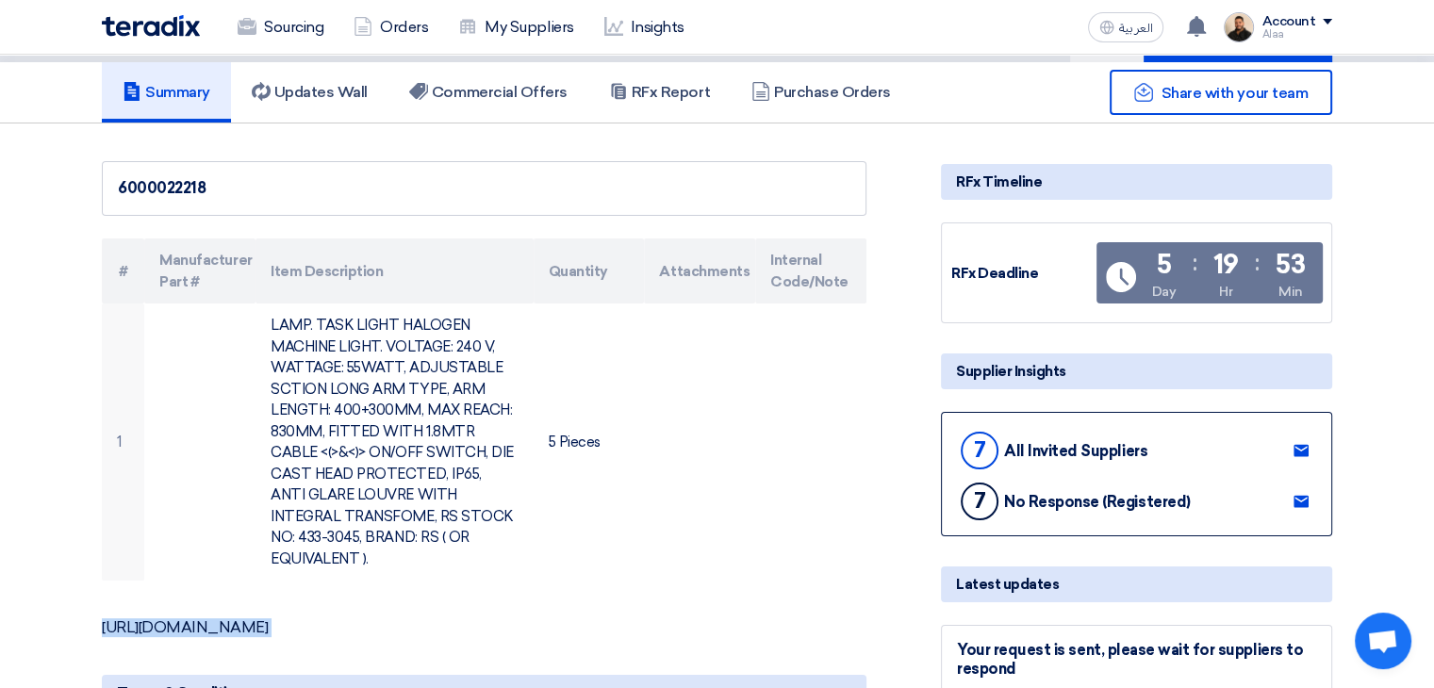
click at [430, 619] on p "https://uk.rs-online.com/web/p/machine-lights/4333045" at bounding box center [484, 628] width 765 height 19
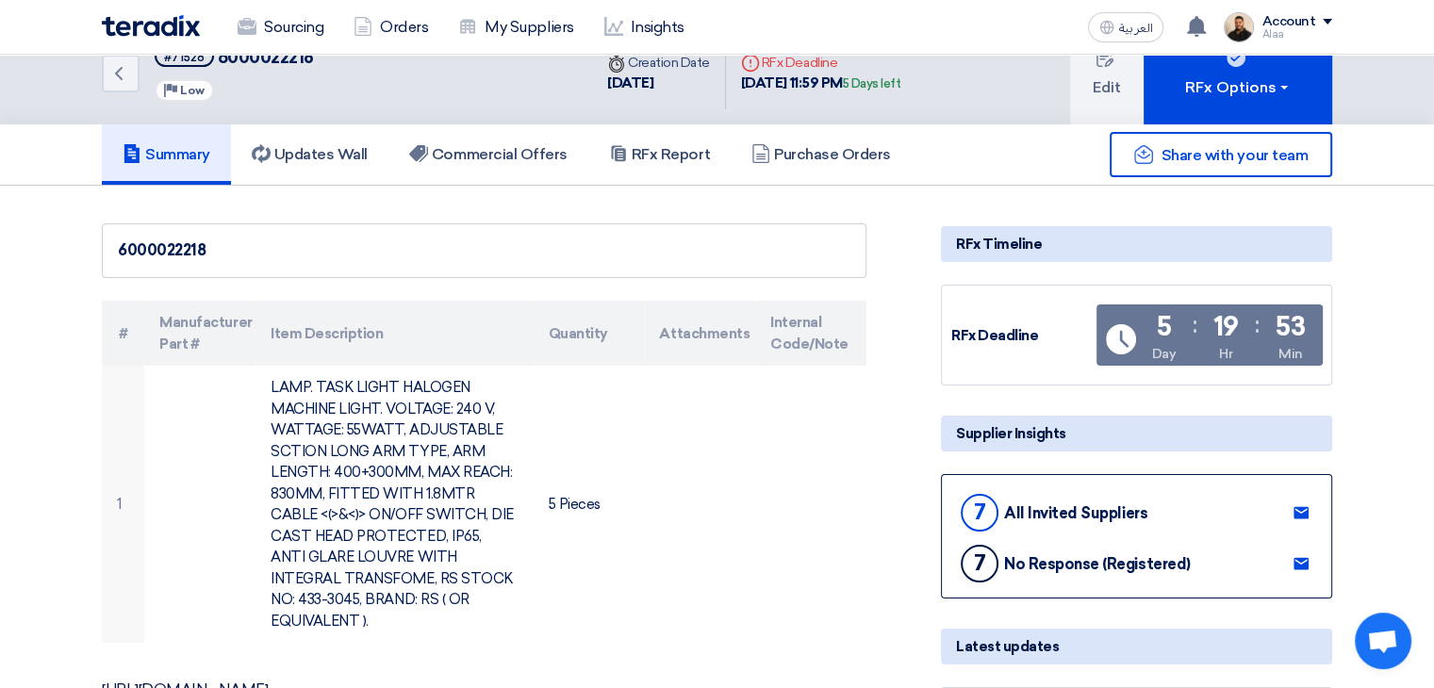
scroll to position [0, 0]
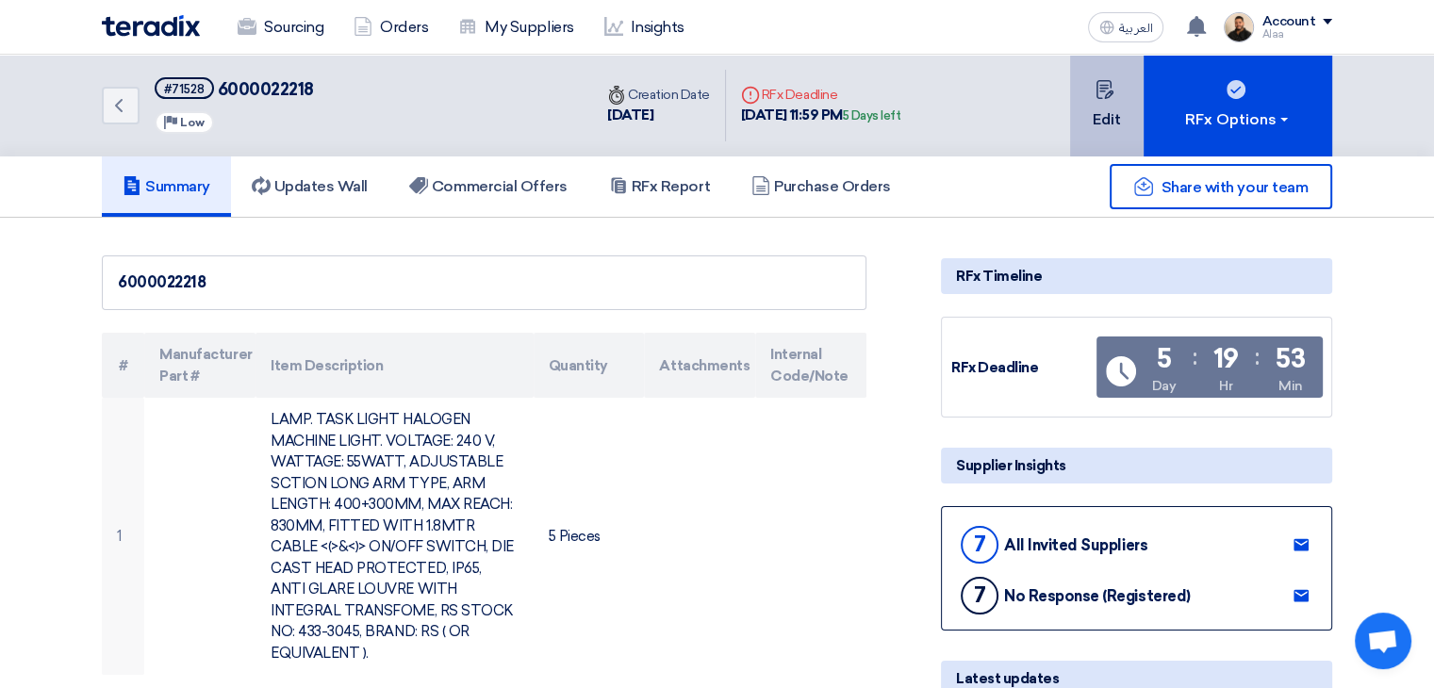
click at [1121, 128] on button "Edit" at bounding box center [1107, 106] width 74 height 102
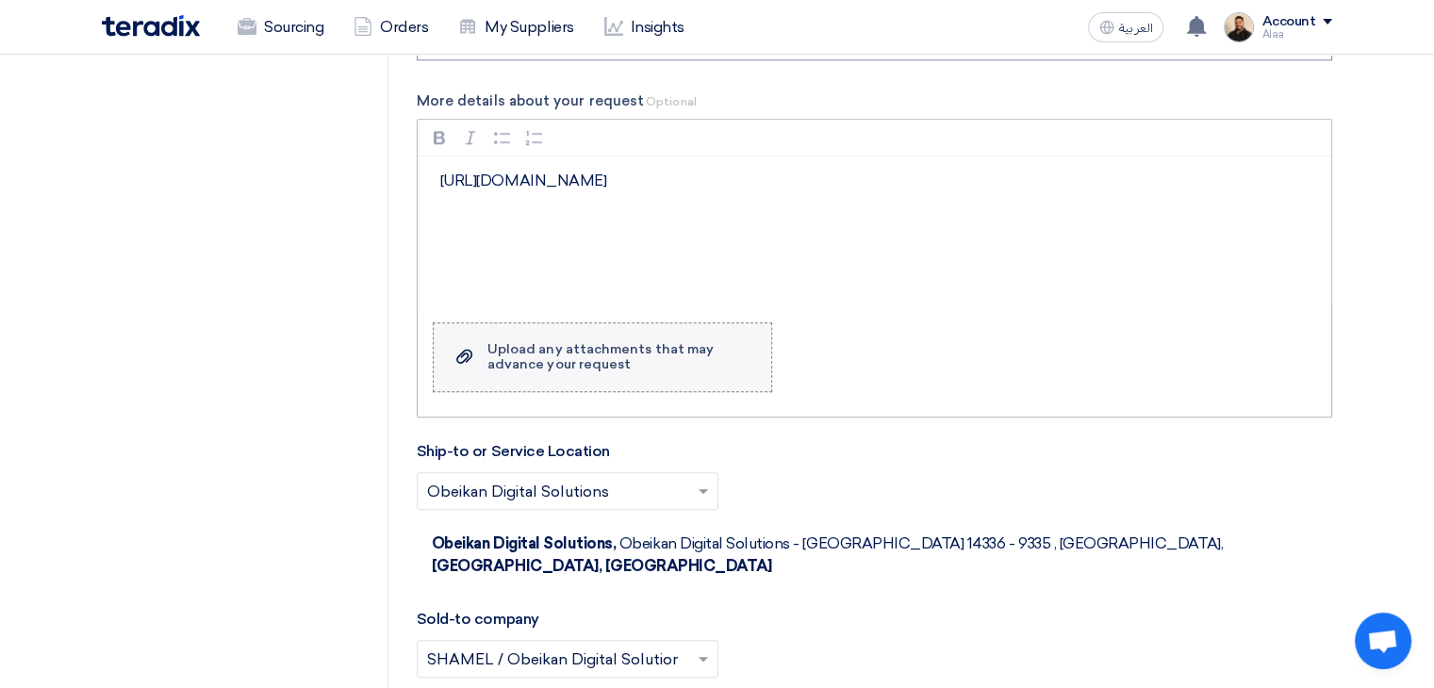
scroll to position [1792, 0]
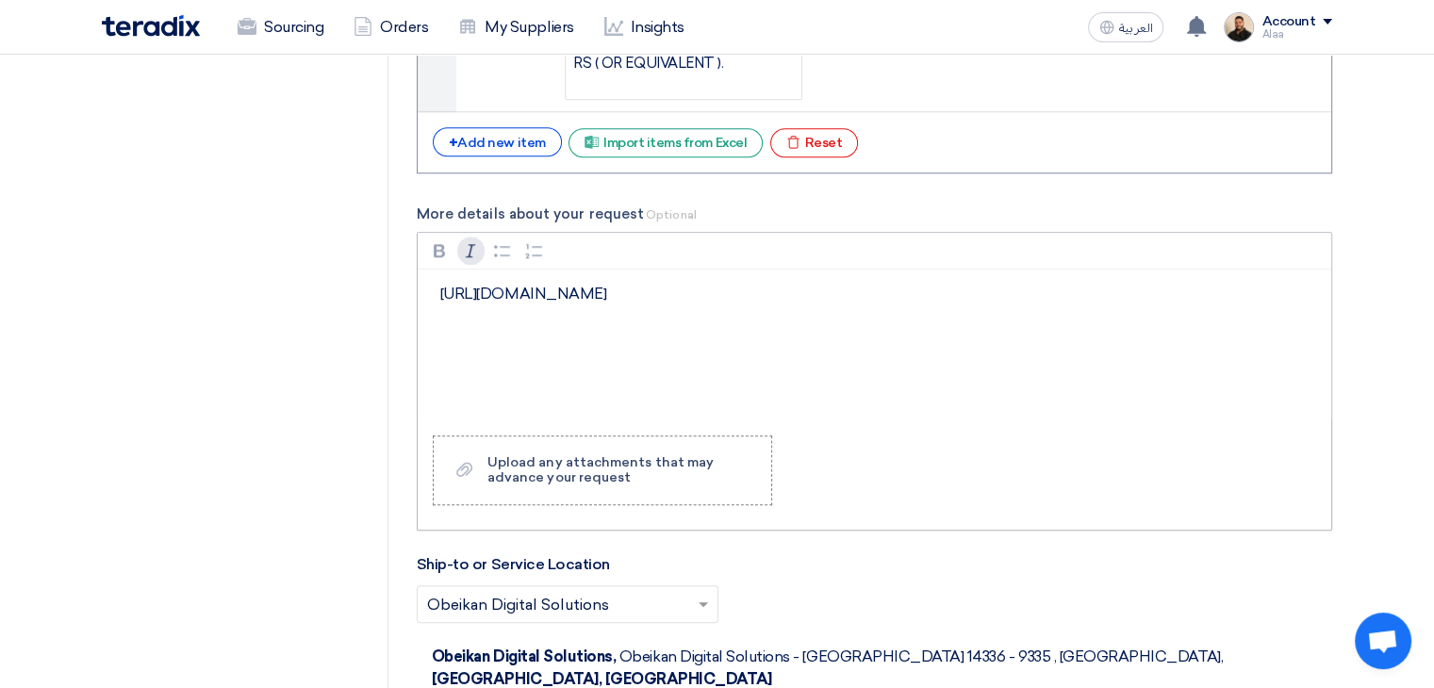
click at [475, 250] on icon "button" at bounding box center [470, 250] width 19 height 19
drag, startPoint x: 837, startPoint y: 286, endPoint x: 396, endPoint y: 292, distance: 441.4
click at [405, 294] on div "Basic Information RFx Title 6000022218 RFx Type Normal RFQ Sealed RFQ RFP Deadl…" at bounding box center [875, 246] width 944 height 3619
copy p "https://uk.rs-online.com/web/p/machine-lights/4333045"
click at [528, 348] on div "https://uk.rs-online.com/web/p/machine-lights/4333045" at bounding box center [875, 345] width 914 height 151
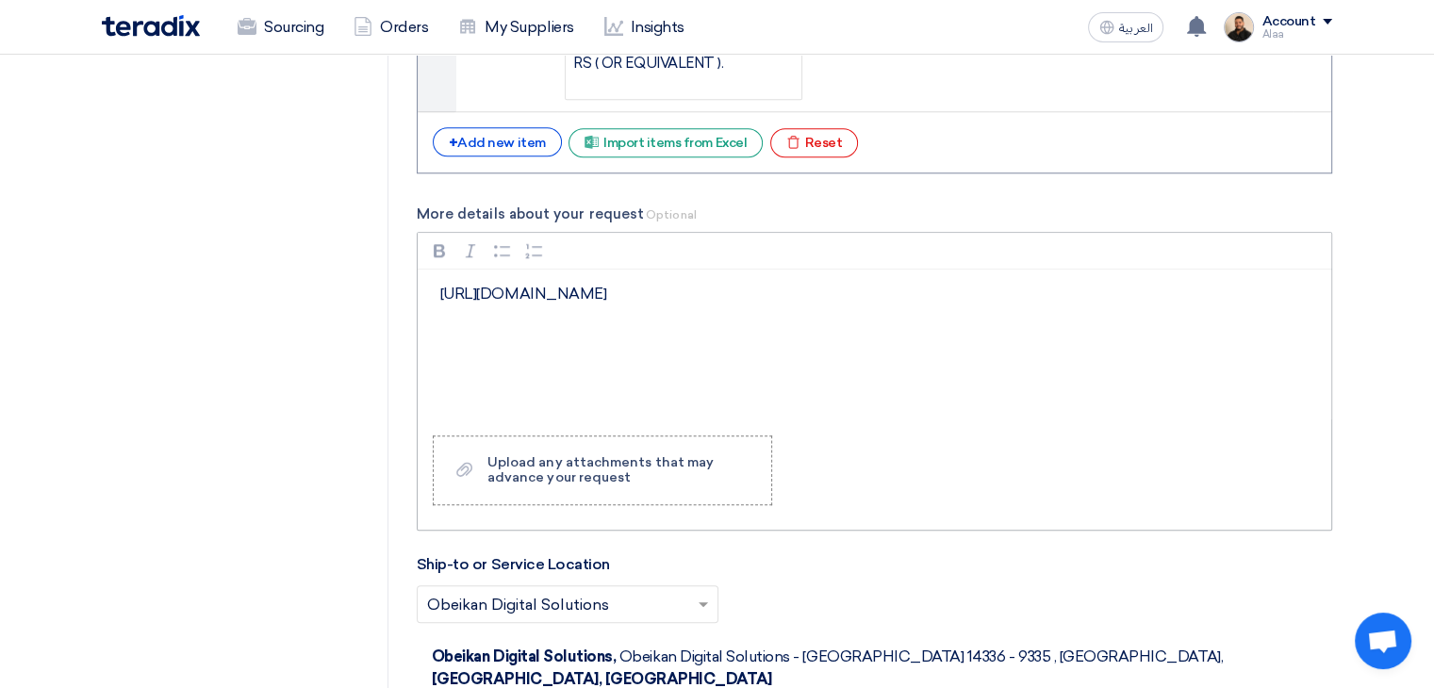
click at [842, 283] on p "https://uk.rs-online.com/web/p/machine-lights/4333045" at bounding box center [881, 294] width 883 height 23
click at [471, 254] on icon "button" at bounding box center [470, 250] width 19 height 19
drag, startPoint x: 849, startPoint y: 329, endPoint x: 430, endPoint y: 322, distance: 418.8
click at [398, 308] on div "RFQ Information RFx Information Invited Suppliers Invited Supplier Basic Inform…" at bounding box center [717, 246] width 1259 height 3619
drag, startPoint x: 438, startPoint y: 337, endPoint x: 893, endPoint y: 328, distance: 455.5
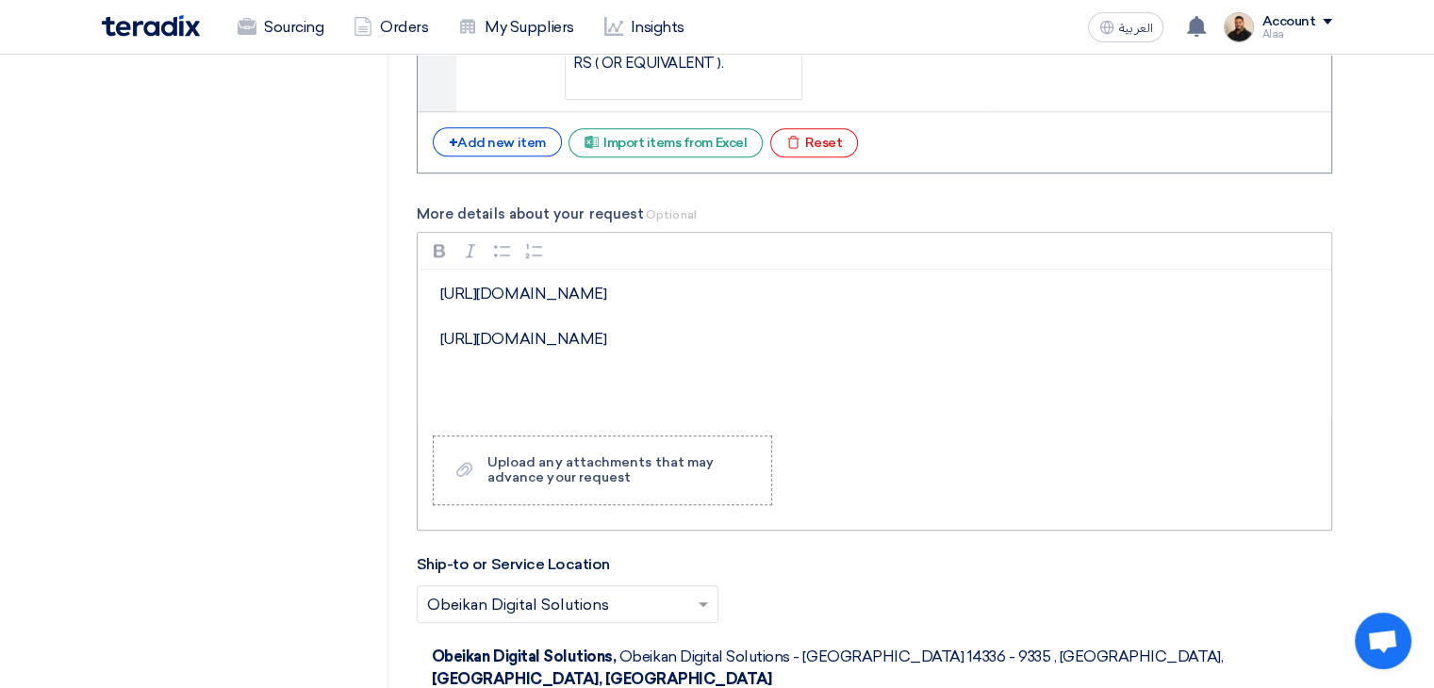
click at [893, 328] on div "https://uk.rs-online.com/web/p/machine-lights/4333045 https://uk.rs-online.com/…" at bounding box center [875, 345] width 914 height 151
click at [459, 248] on button "Italic (CTRL+I) Italic" at bounding box center [471, 251] width 28 height 28
click at [467, 249] on icon "button" at bounding box center [470, 250] width 19 height 19
click at [535, 249] on icon "button" at bounding box center [534, 250] width 19 height 19
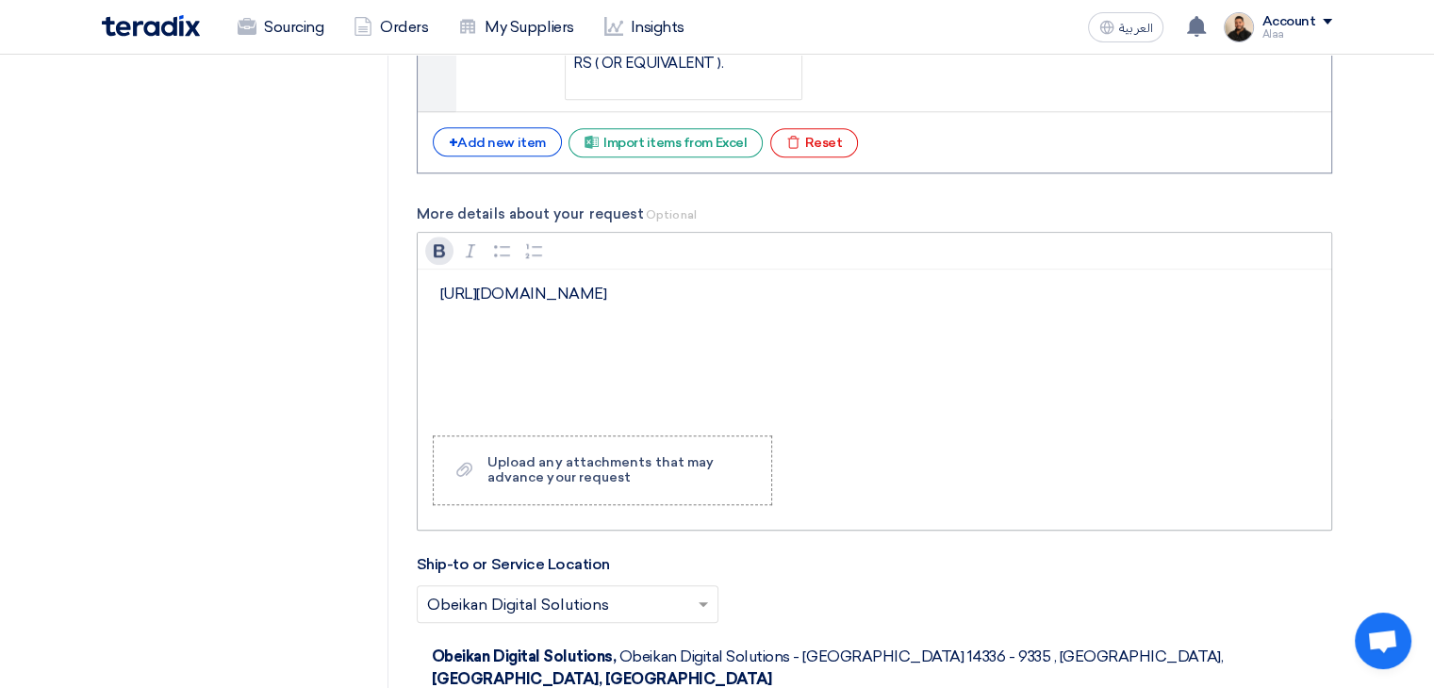
click at [434, 249] on icon "button" at bounding box center [439, 250] width 11 height 13
drag, startPoint x: 860, startPoint y: 290, endPoint x: 420, endPoint y: 284, distance: 440.4
click at [422, 285] on div "https://uk.rs-online.com/web/p/machine-lights/4333045" at bounding box center [875, 345] width 914 height 151
click at [445, 290] on p "https://uk.rs-online.com/web/p/machine-lights/4333045" at bounding box center [881, 294] width 883 height 23
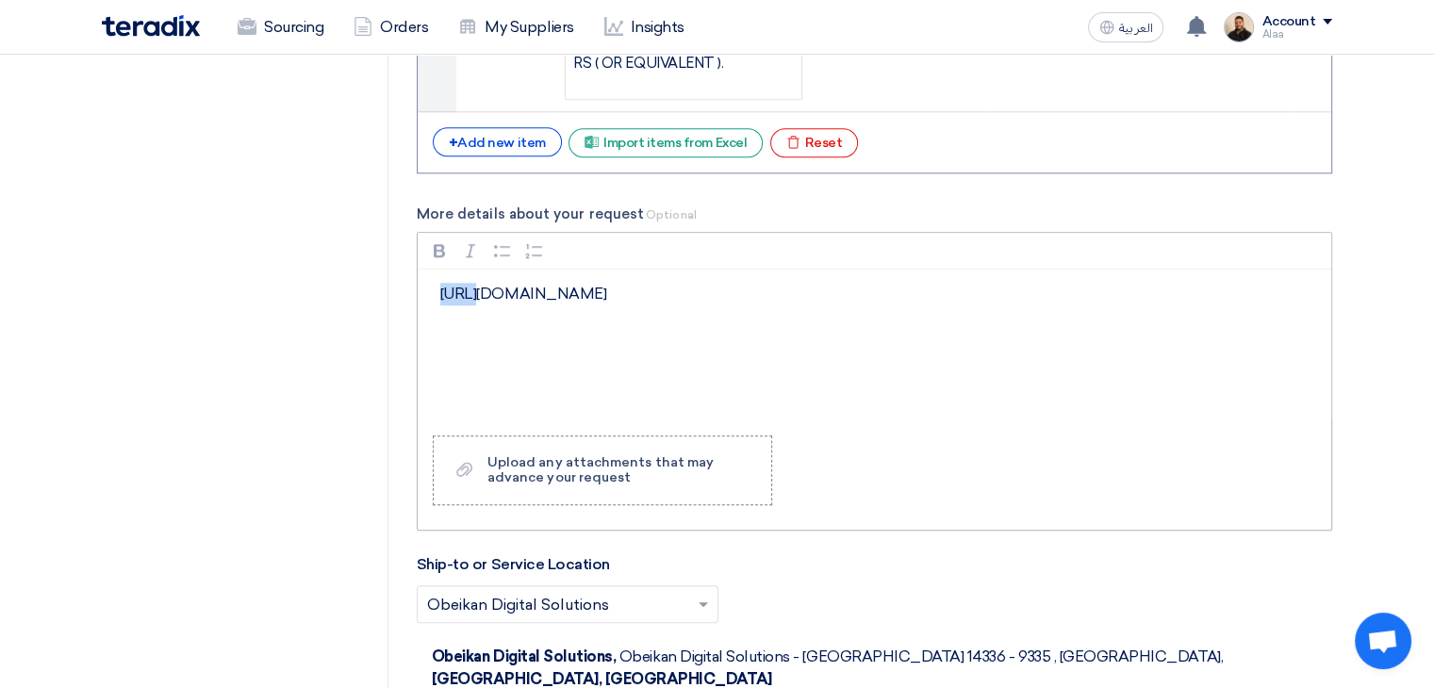
click at [445, 290] on p "https://uk.rs-online.com/web/p/machine-lights/4333045" at bounding box center [881, 294] width 883 height 23
click at [445, 250] on icon "button" at bounding box center [439, 250] width 19 height 19
click at [515, 345] on div "https://uk.rs-online.com/web/p/machine-lights/4333045" at bounding box center [875, 345] width 914 height 151
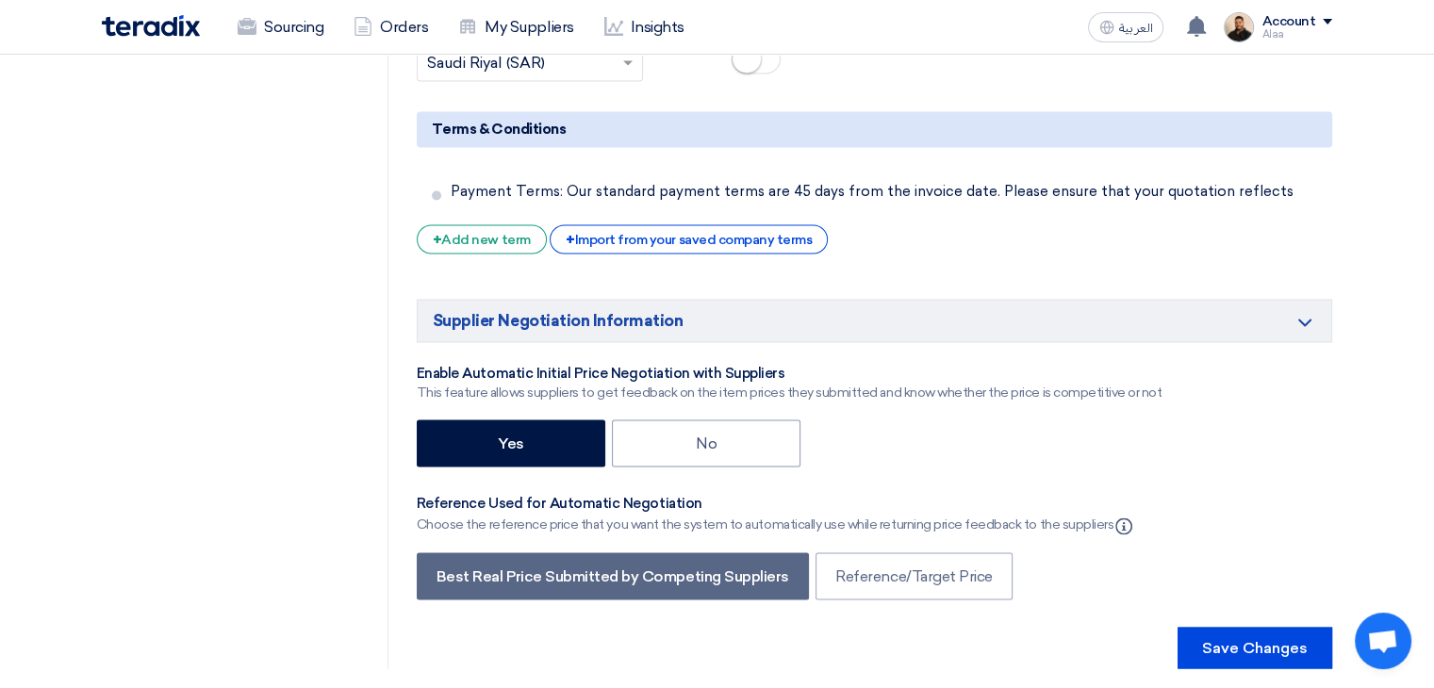
scroll to position [3206, 0]
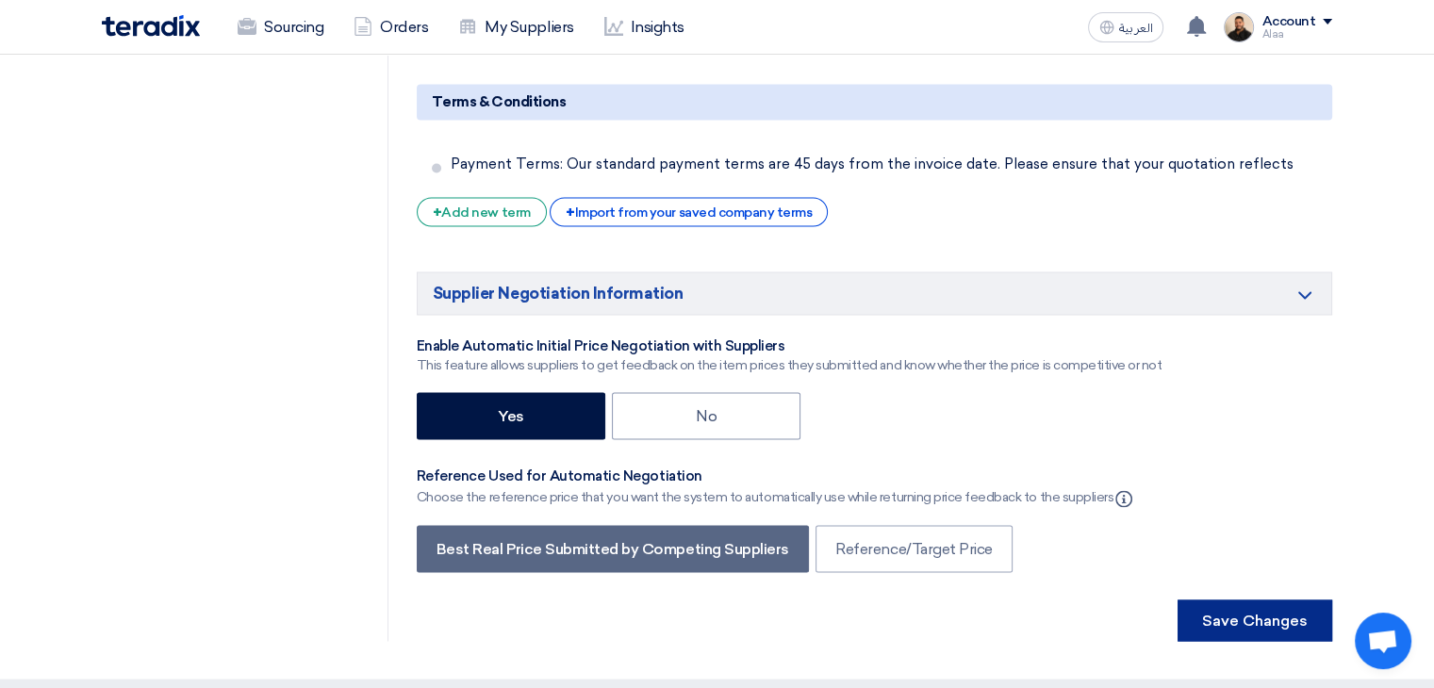
click at [1245, 600] on button "Save Changes" at bounding box center [1255, 620] width 155 height 41
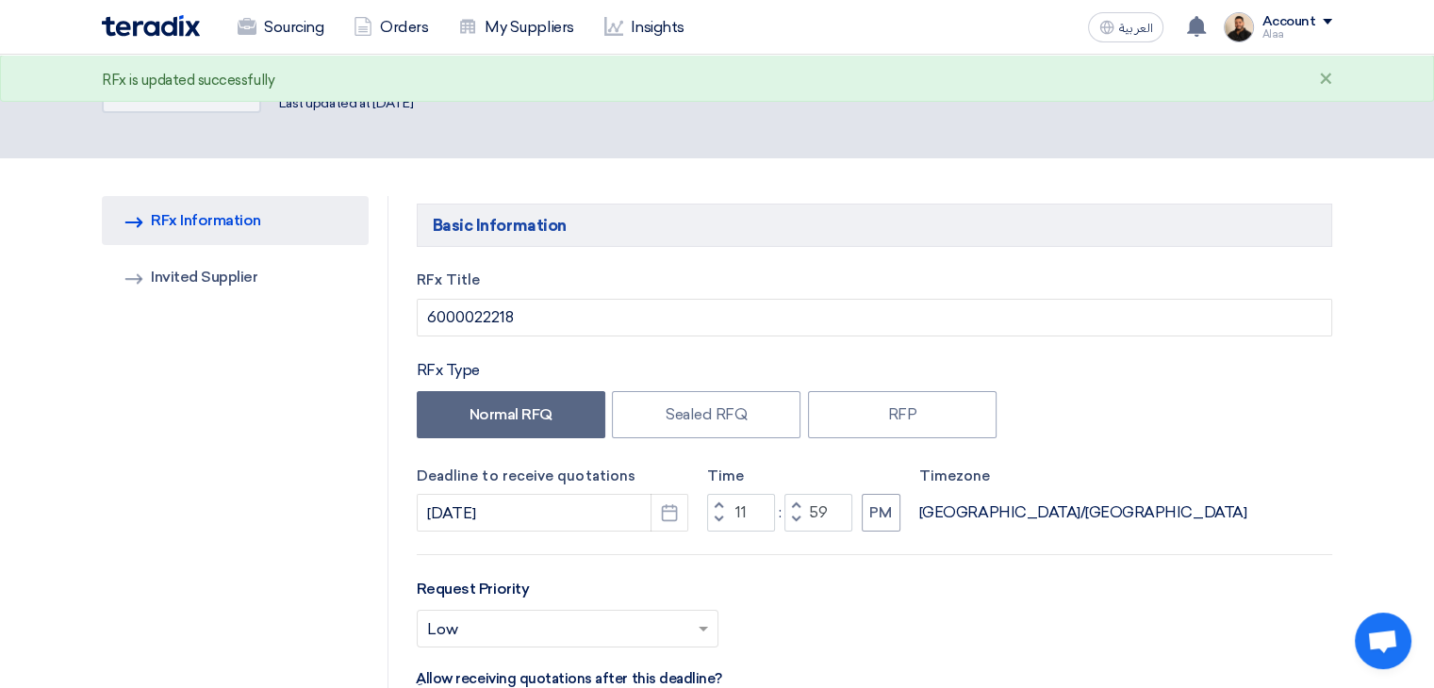
scroll to position [0, 0]
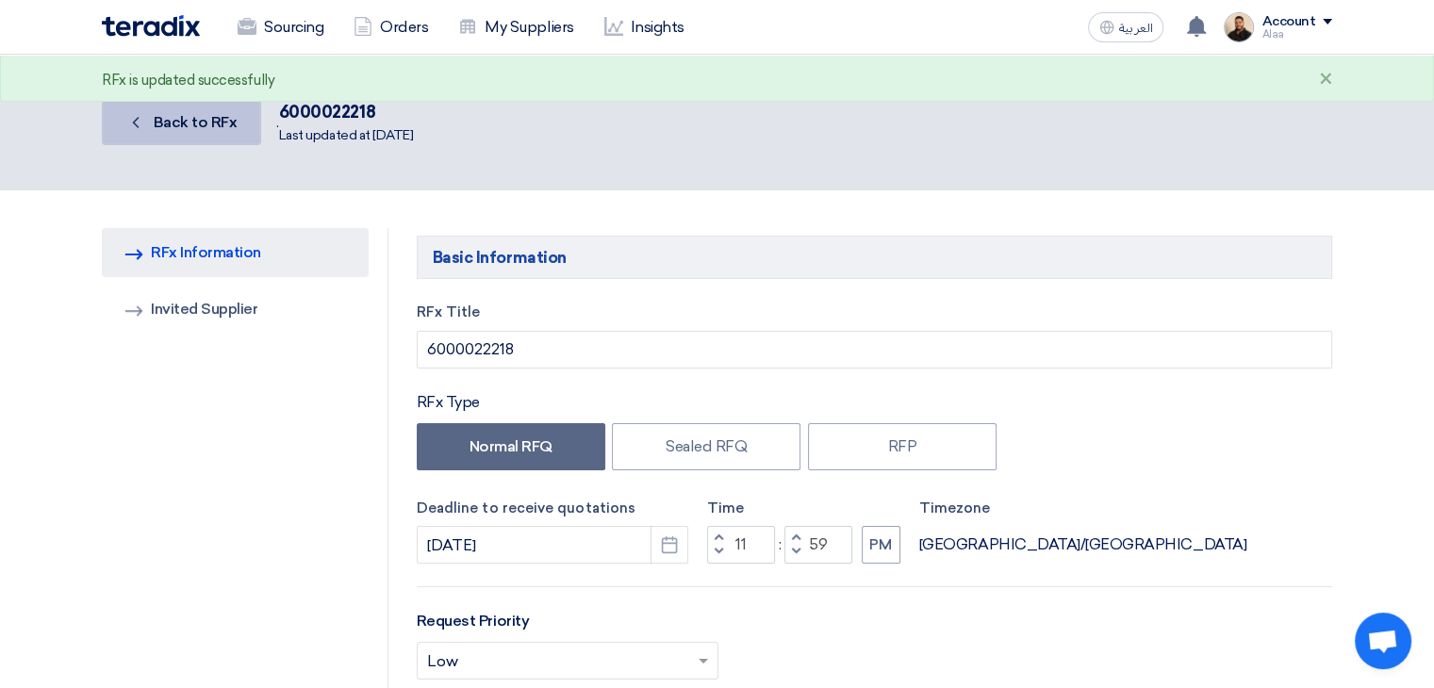
click at [195, 115] on span "Back to RFx" at bounding box center [196, 122] width 84 height 18
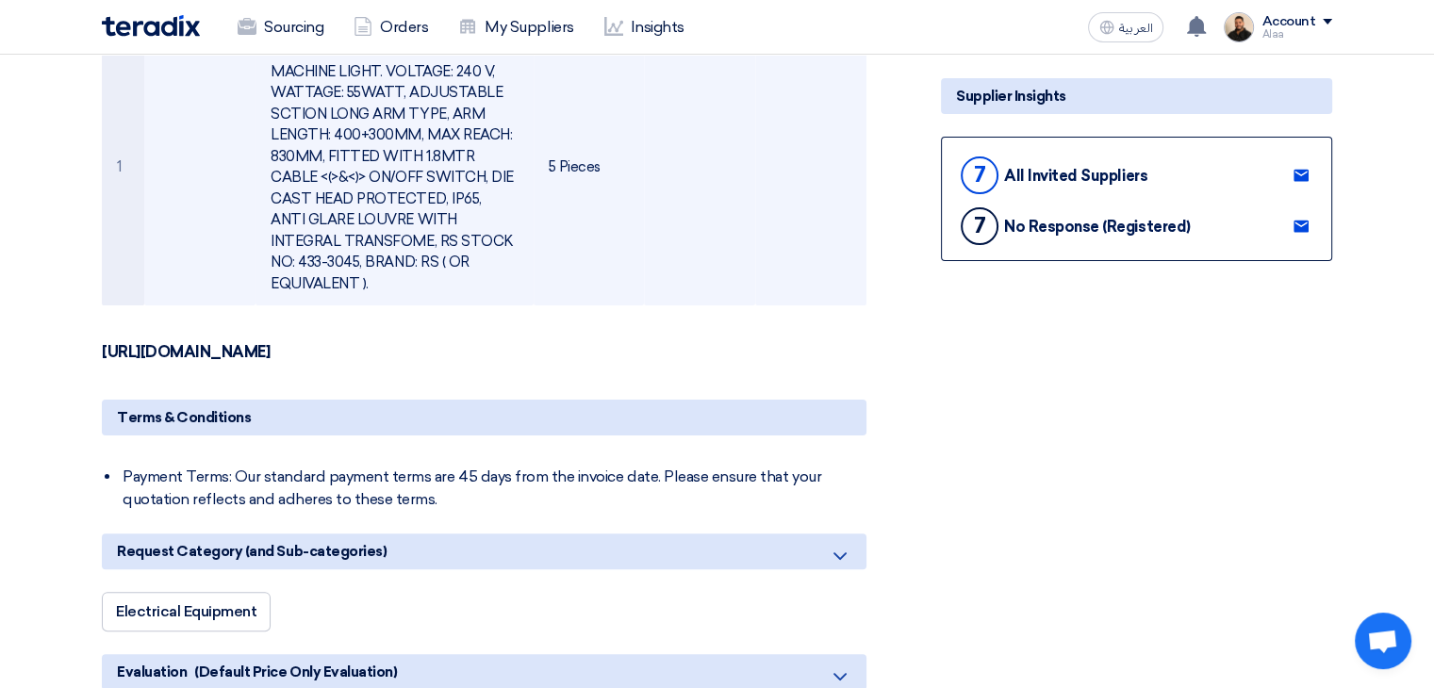
scroll to position [189, 0]
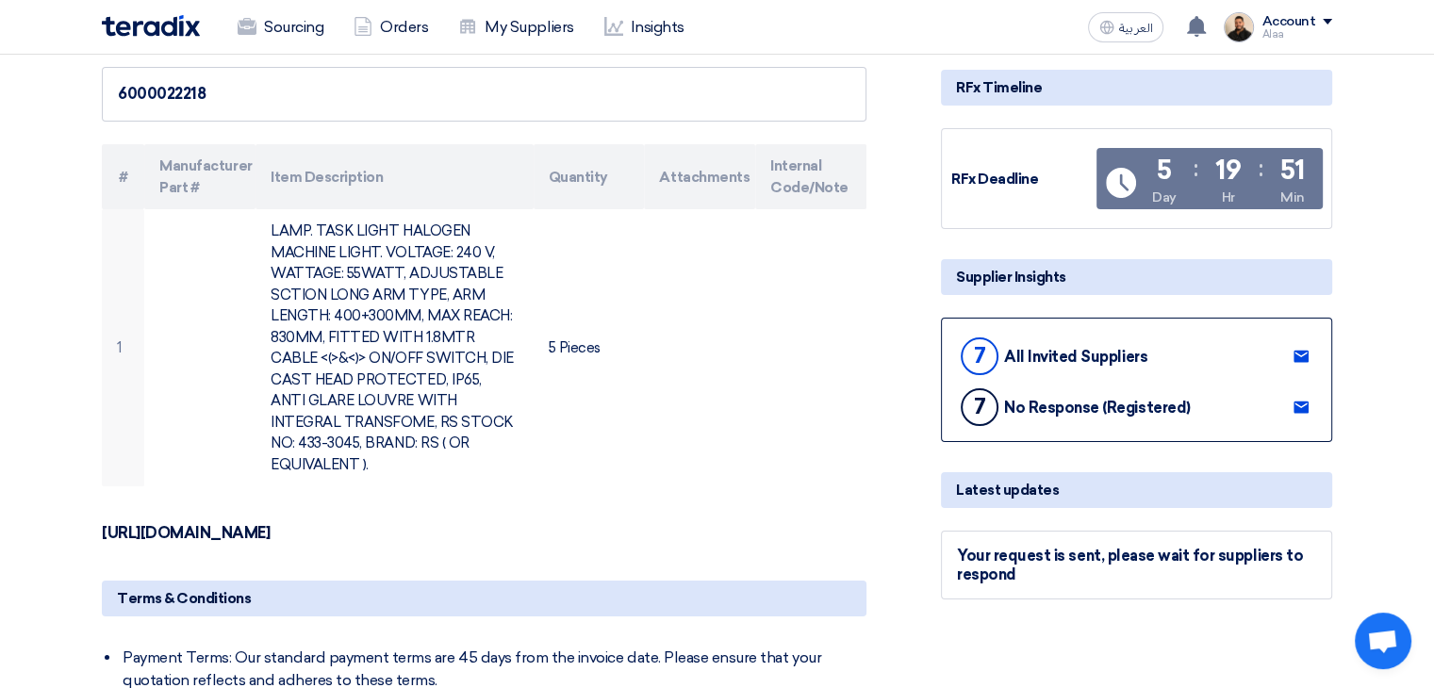
click at [270, 524] on strong "https://uk.rs-online.com/web/p/machine-lights/4333045" at bounding box center [186, 533] width 168 height 18
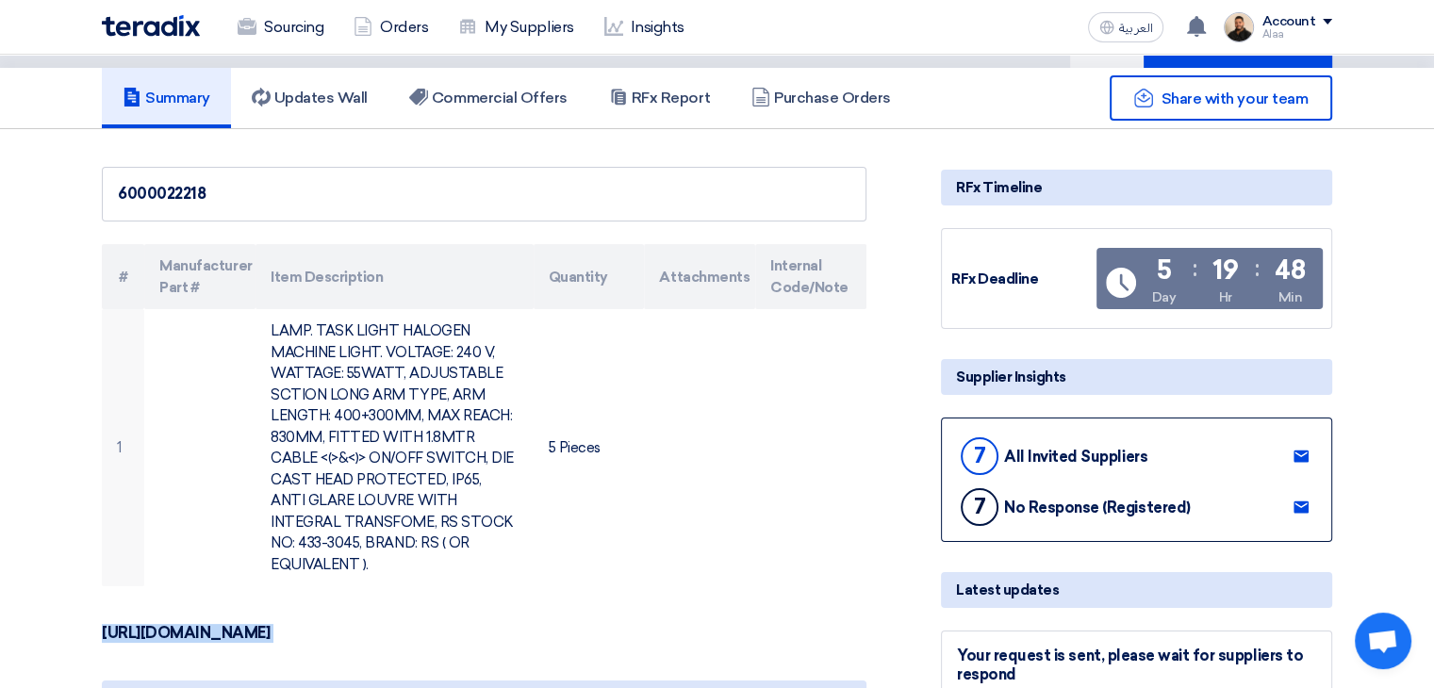
scroll to position [0, 0]
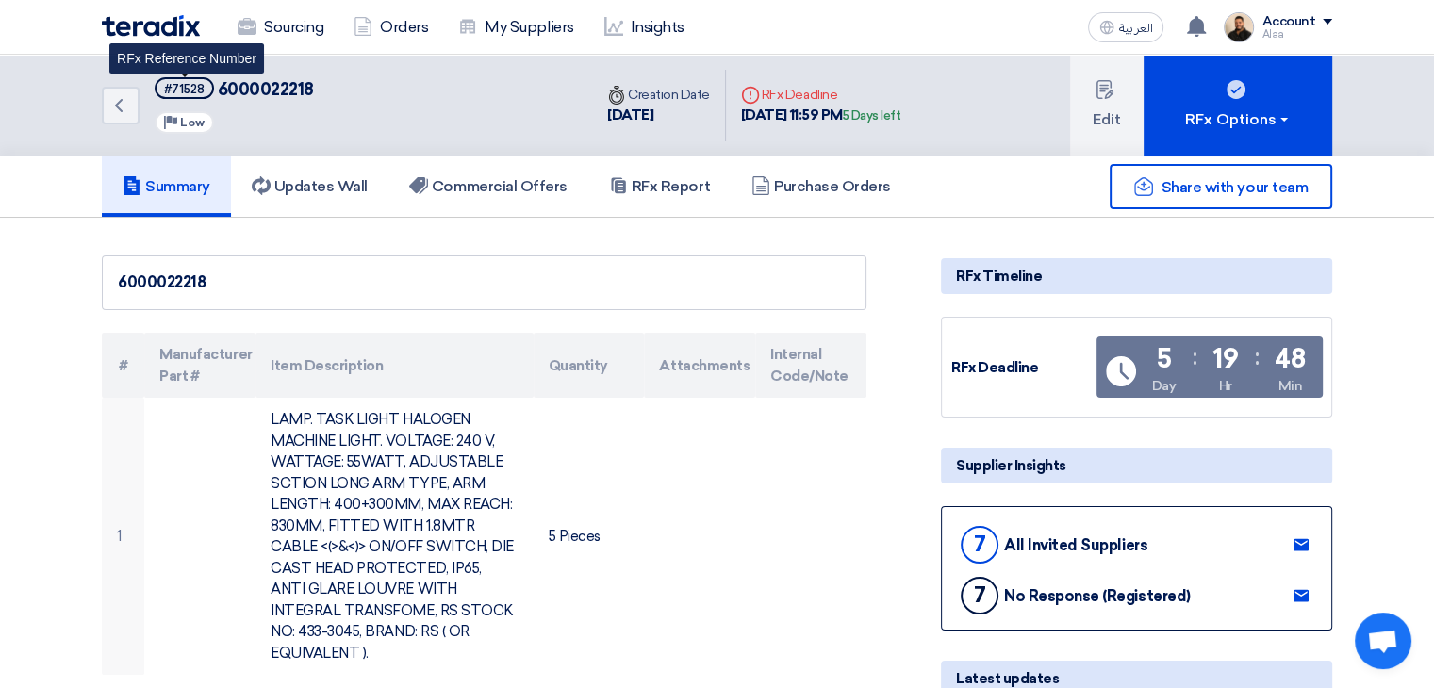
click at [193, 84] on div "#71528" at bounding box center [184, 89] width 41 height 12
copy div "71528"
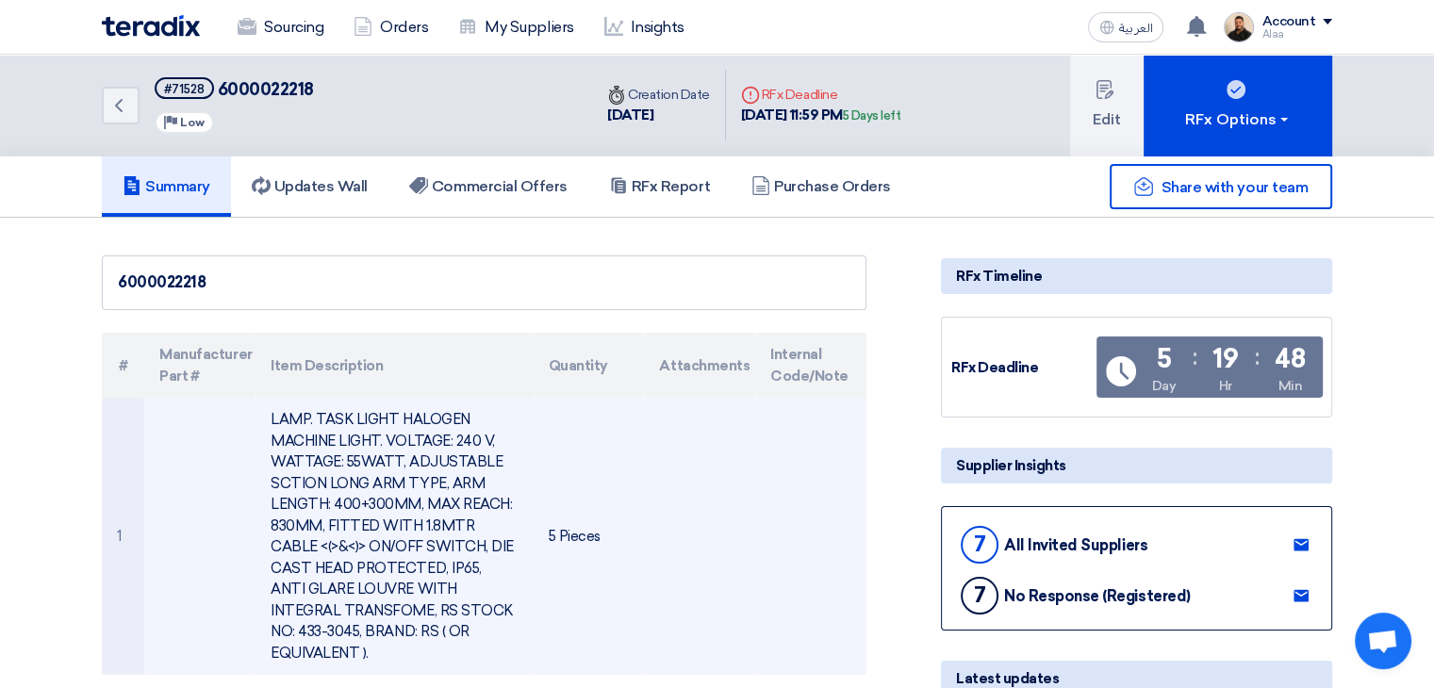
click at [372, 497] on td "LAMP. TASK LIGHT HALOGEN MACHINE LIGHT. VOLTAGE: 240 V, WATTAGE: 55WATT, ADJUST…" at bounding box center [394, 536] width 277 height 277
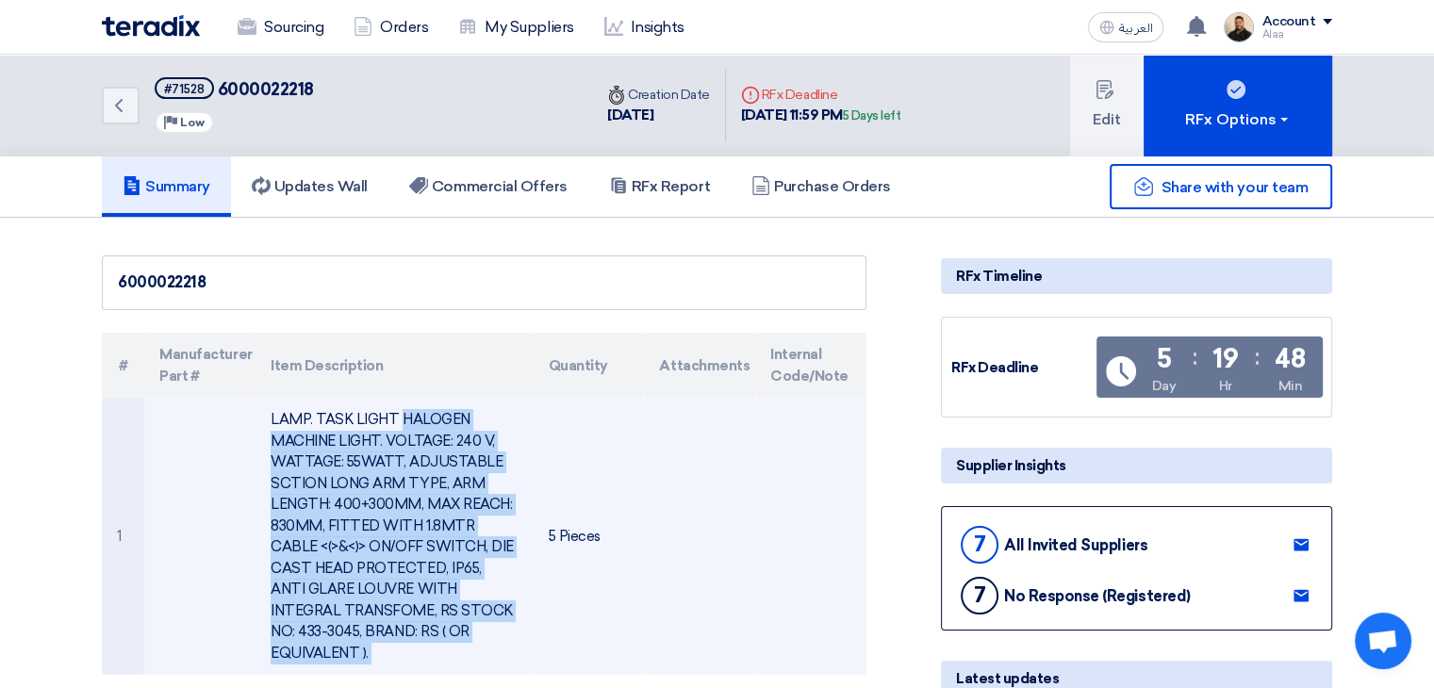
click at [372, 497] on td "LAMP. TASK LIGHT HALOGEN MACHINE LIGHT. VOLTAGE: 240 V, WATTAGE: 55WATT, ADJUST…" at bounding box center [394, 536] width 277 height 277
copy tr "LAMP. TASK LIGHT HALOGEN MACHINE LIGHT. VOLTAGE: 240 V, WATTAGE: 55WATT, ADJUST…"
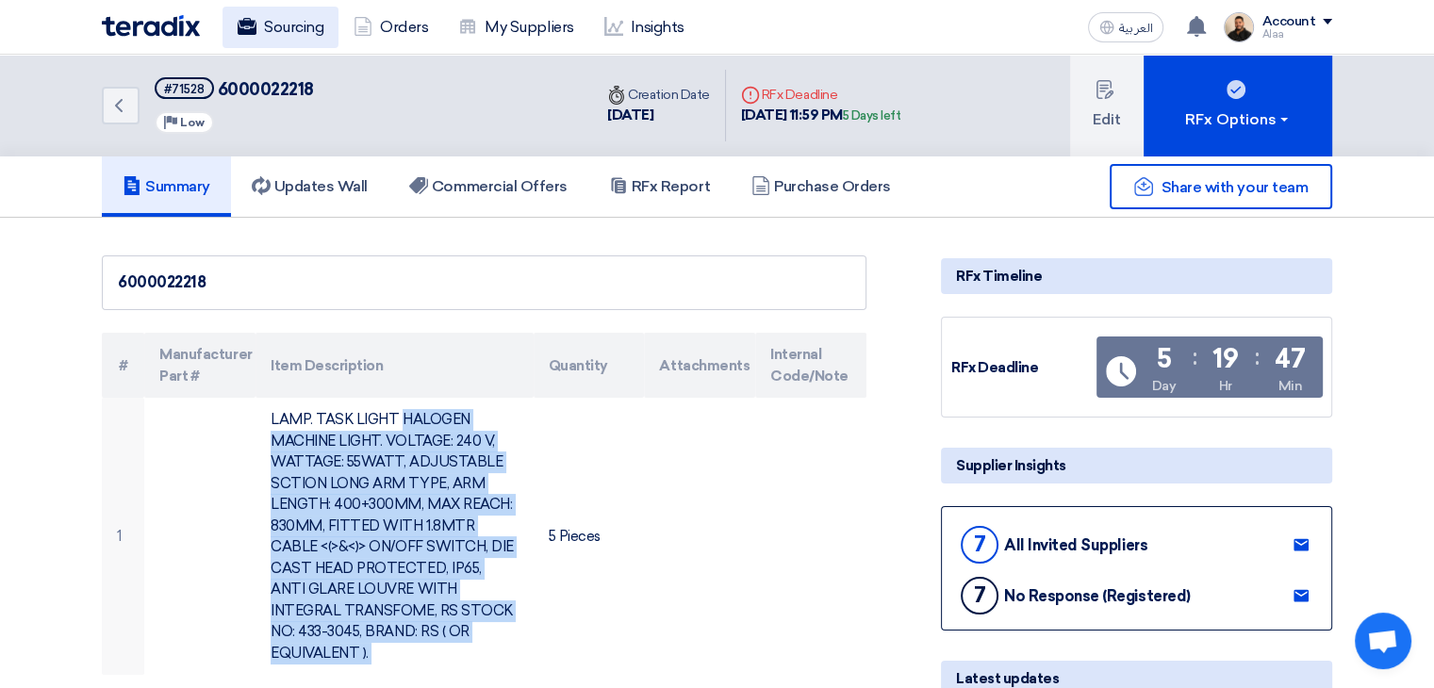
click at [293, 23] on link "Sourcing" at bounding box center [281, 27] width 116 height 41
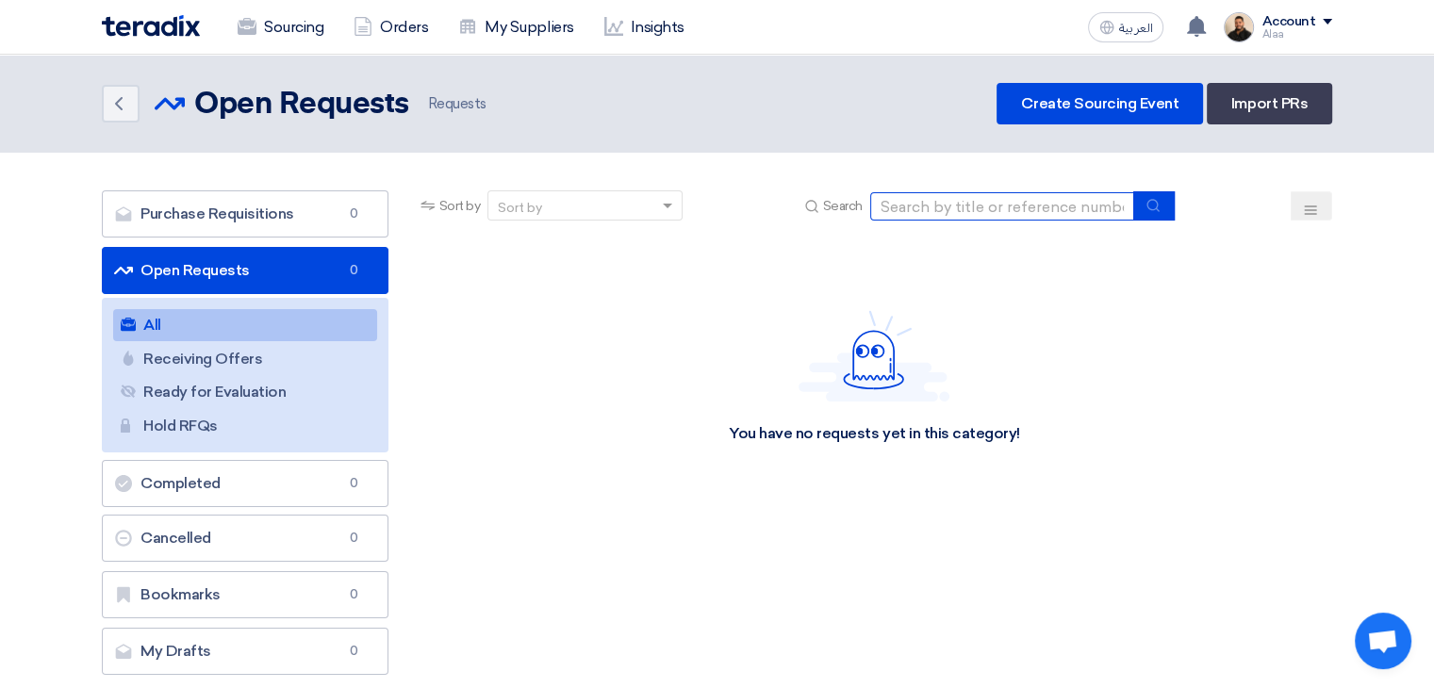
click at [964, 208] on input at bounding box center [1002, 206] width 264 height 28
paste input "6000022219"
type input "6000022219"
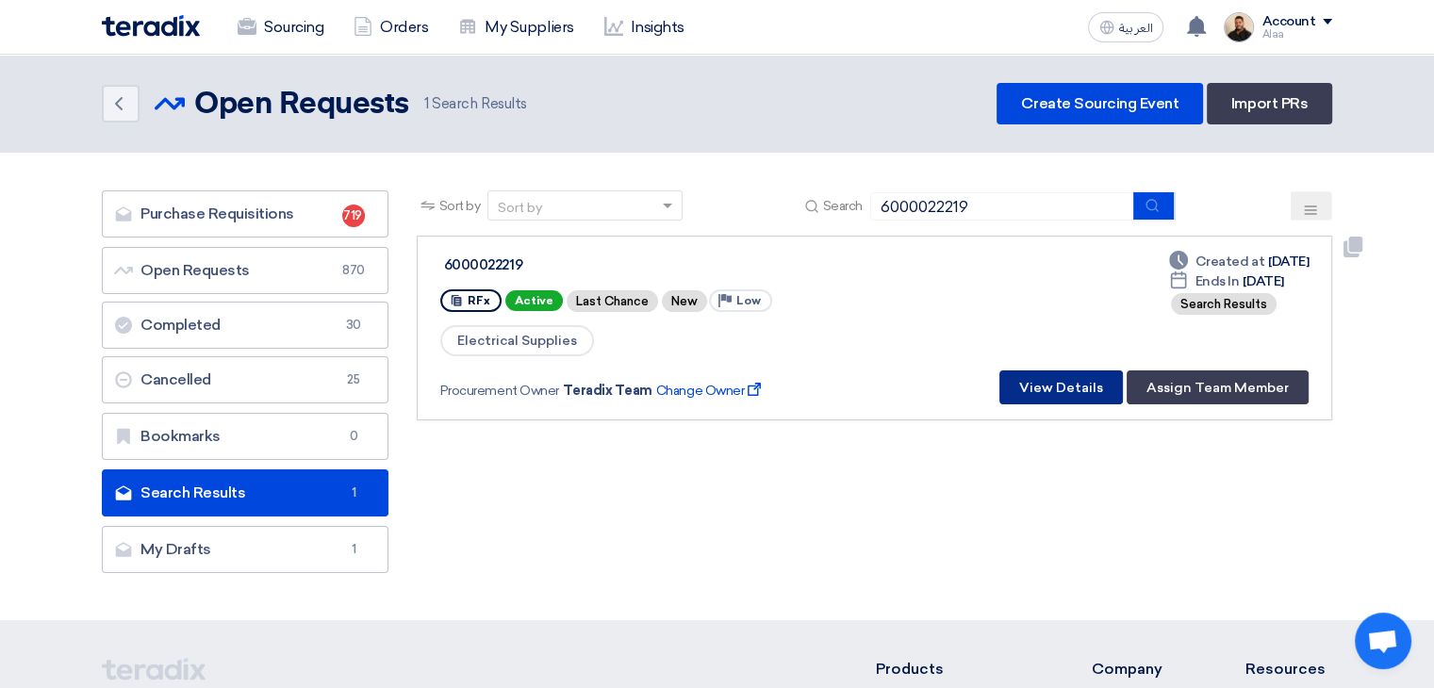
click at [1030, 386] on button "View Details" at bounding box center [1062, 388] width 124 height 34
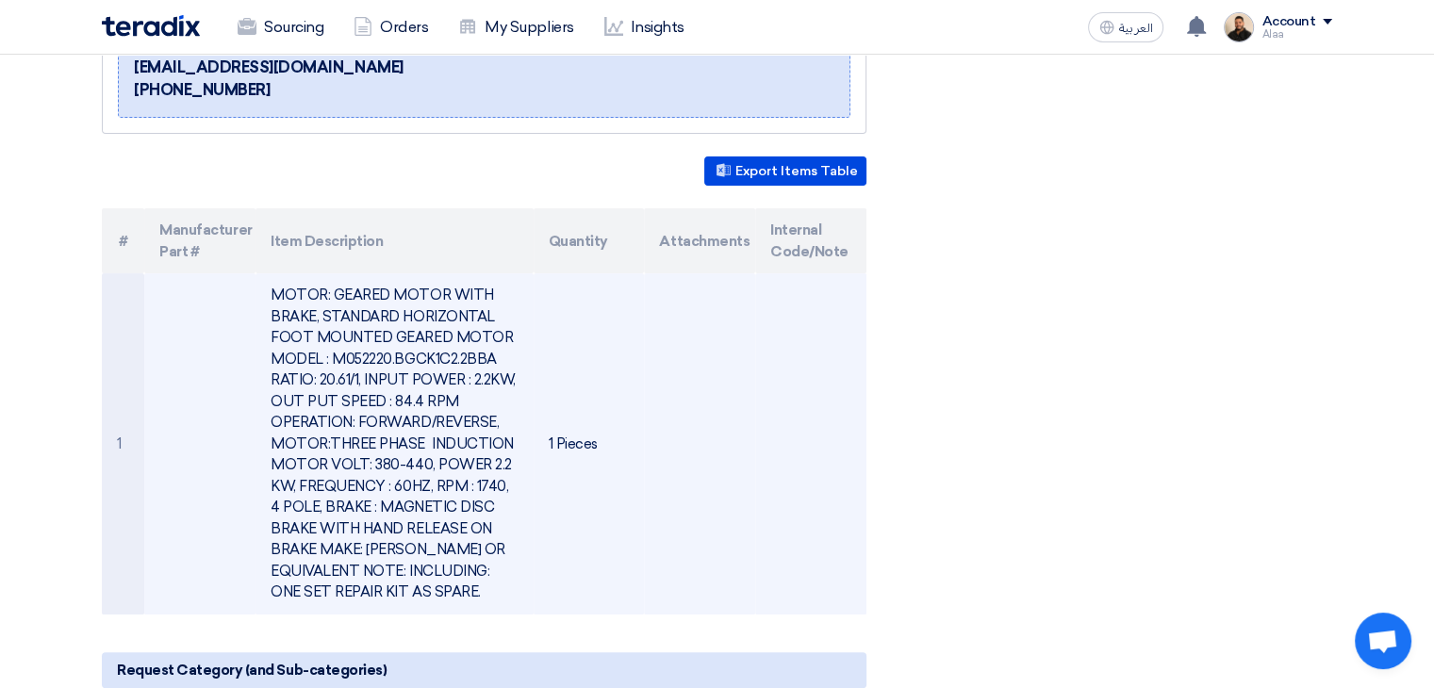
scroll to position [377, 0]
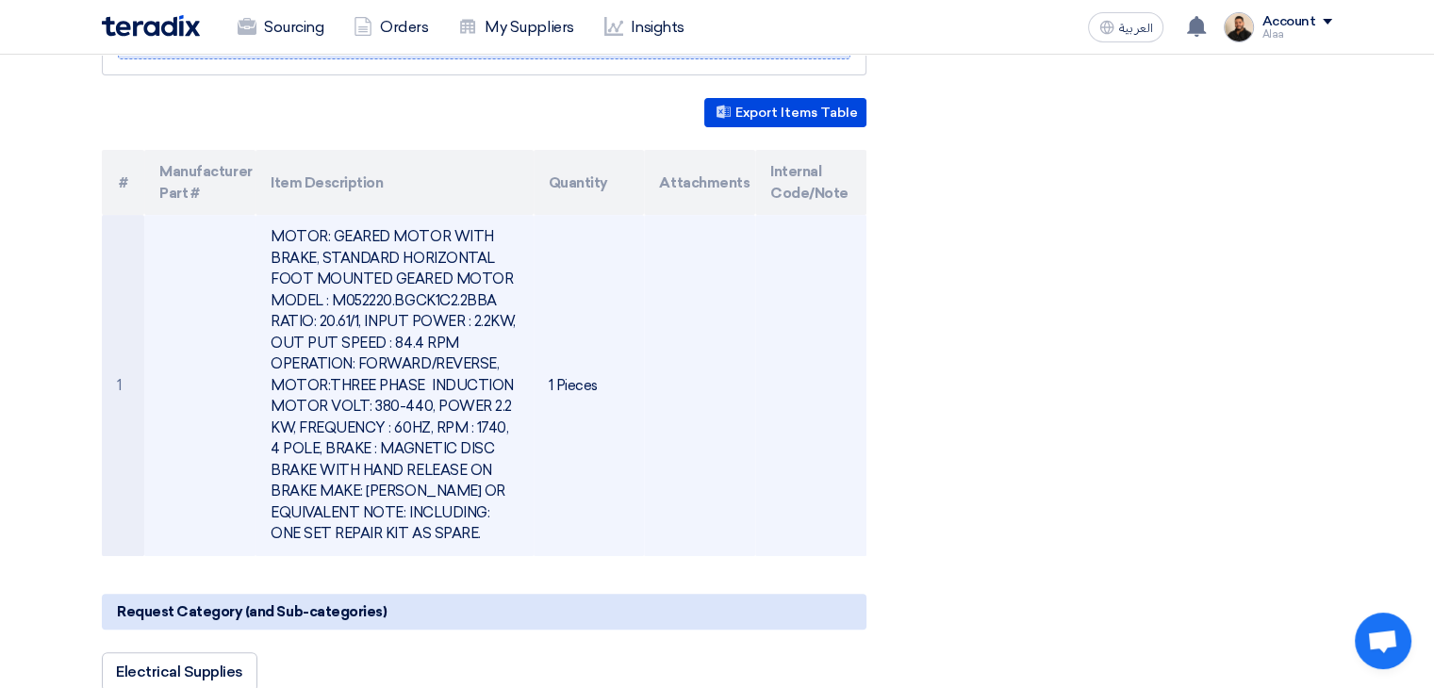
click at [366, 302] on td "MOTOR: GEARED MOTOR WITH BRAKE, STANDARD HORIZONTAL FOOT MOUNTED GEARED MOTOR M…" at bounding box center [394, 385] width 277 height 341
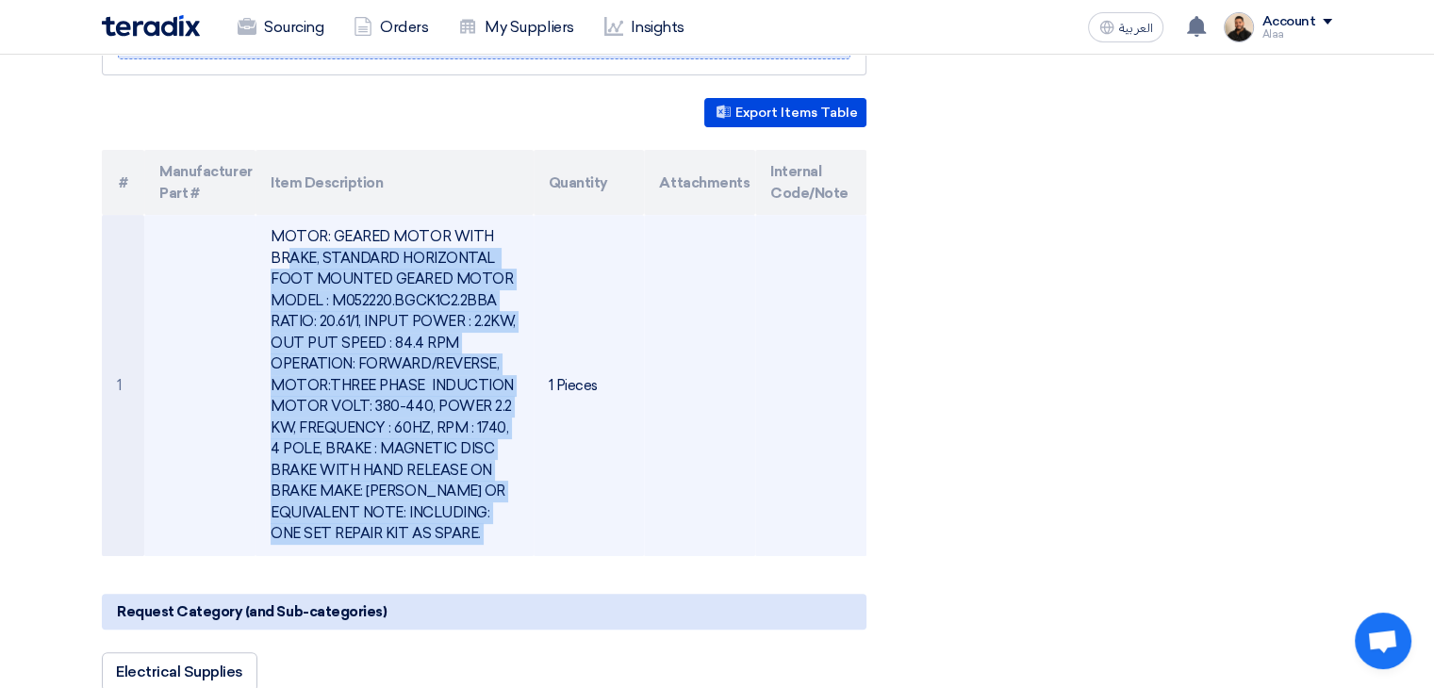
click at [366, 302] on td "MOTOR: GEARED MOTOR WITH BRAKE, STANDARD HORIZONTAL FOOT MOUNTED GEARED MOTOR M…" at bounding box center [394, 385] width 277 height 341
drag, startPoint x: 404, startPoint y: 292, endPoint x: 393, endPoint y: 295, distance: 10.8
click at [404, 292] on td "MOTOR: GEARED MOTOR WITH BRAKE, STANDARD HORIZONTAL FOOT MOUNTED GEARED MOTOR M…" at bounding box center [394, 385] width 277 height 341
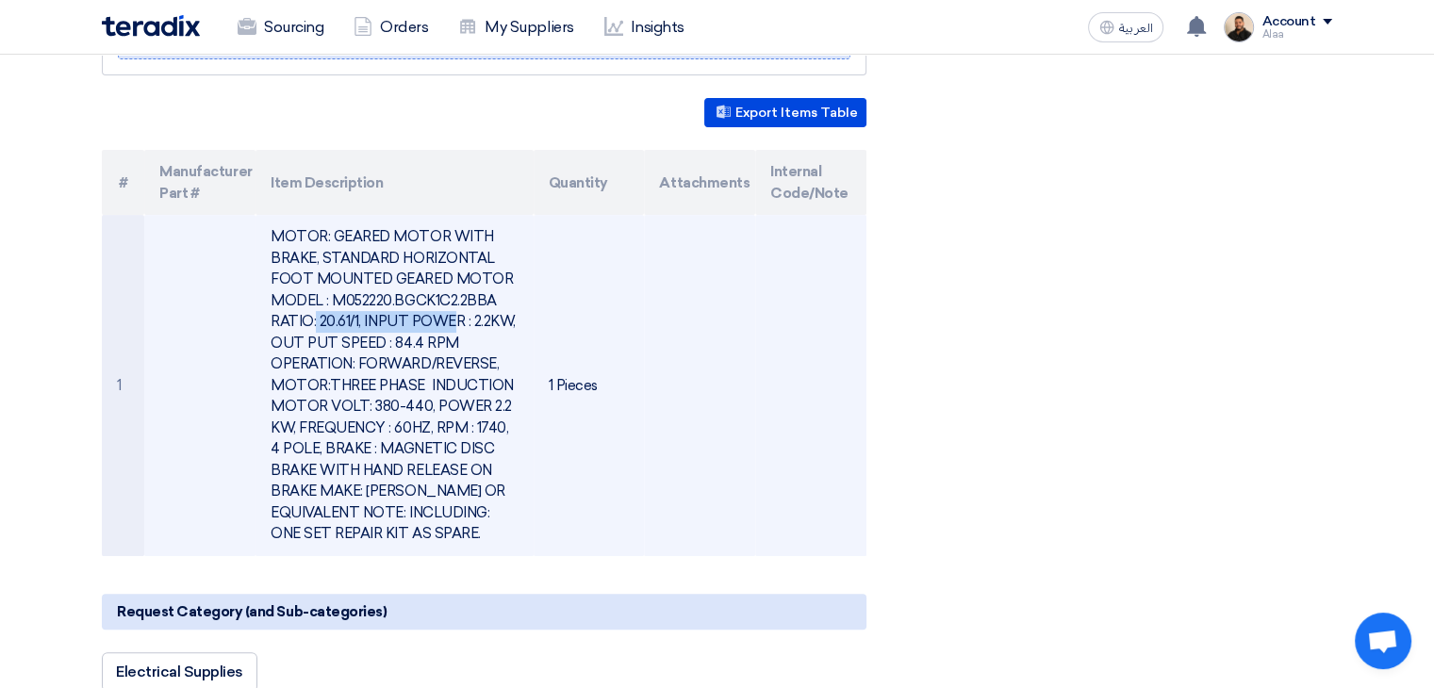
drag, startPoint x: 333, startPoint y: 299, endPoint x: 498, endPoint y: 299, distance: 165.0
click at [498, 299] on td "MOTOR: GEARED MOTOR WITH BRAKE, STANDARD HORIZONTAL FOOT MOUNTED GEARED MOTOR M…" at bounding box center [394, 385] width 277 height 341
drag, startPoint x: 446, startPoint y: 430, endPoint x: 426, endPoint y: 431, distance: 19.8
click at [446, 430] on td "MOTOR: GEARED MOTOR WITH BRAKE, STANDARD HORIZONTAL FOOT MOUNTED GEARED MOTOR M…" at bounding box center [394, 385] width 277 height 341
click at [354, 349] on td "MOTOR: GEARED MOTOR WITH BRAKE, STANDARD HORIZONTAL FOOT MOUNTED GEARED MOTOR M…" at bounding box center [394, 385] width 277 height 341
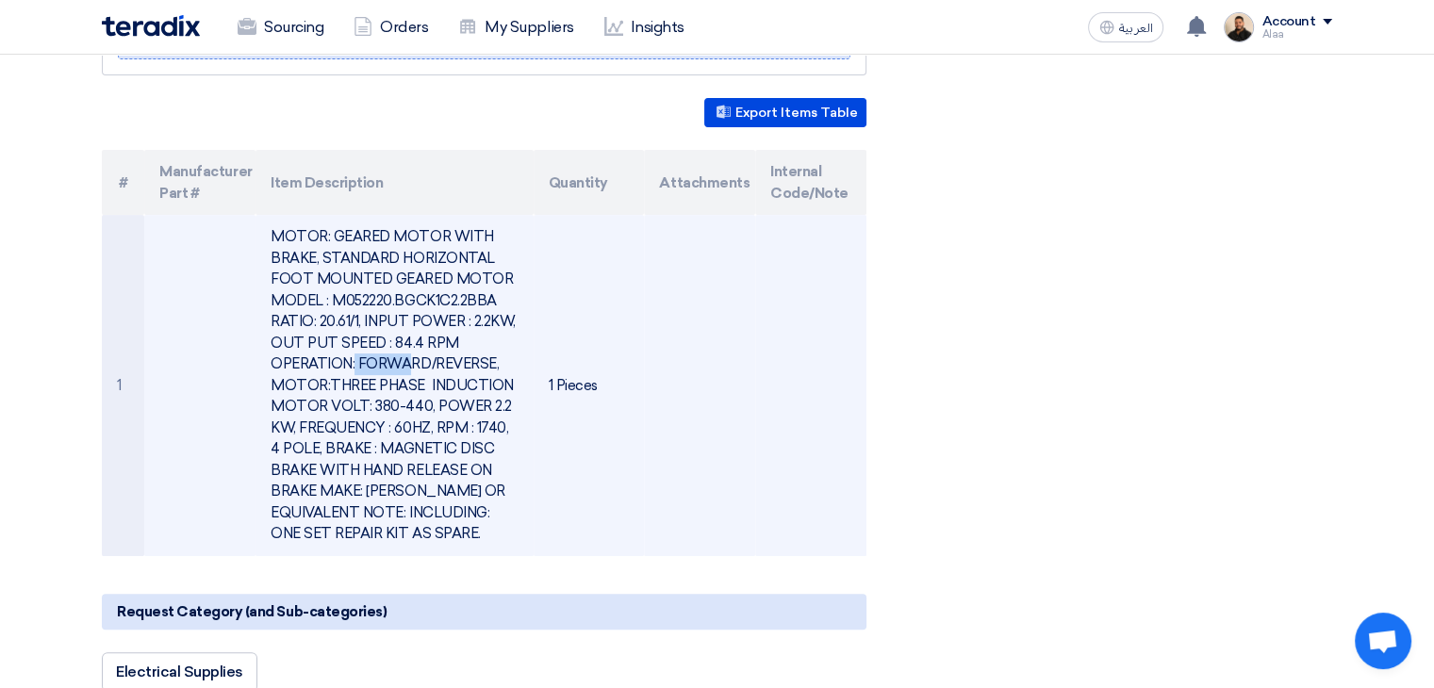
click at [354, 349] on td "MOTOR: GEARED MOTOR WITH BRAKE, STANDARD HORIZONTAL FOOT MOUNTED GEARED MOTOR M…" at bounding box center [394, 385] width 277 height 341
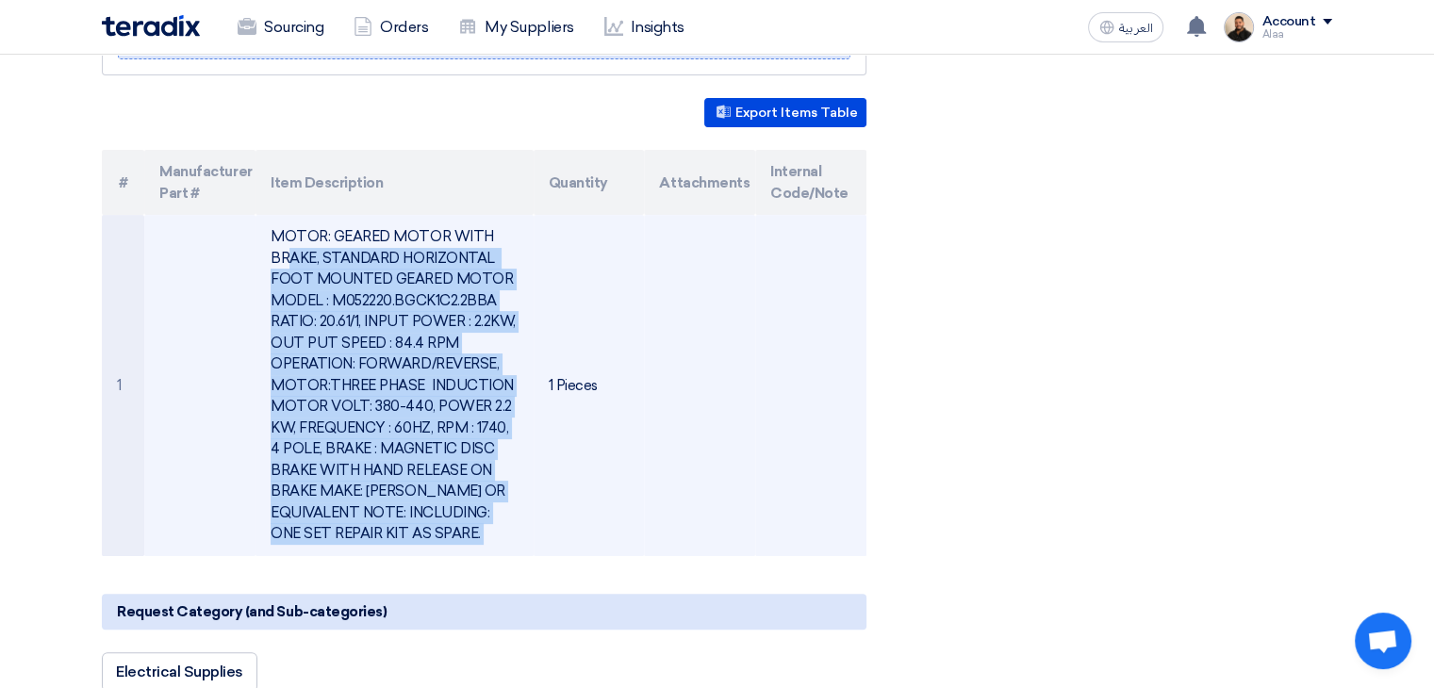
click at [354, 349] on td "MOTOR: GEARED MOTOR WITH BRAKE, STANDARD HORIZONTAL FOOT MOUNTED GEARED MOTOR M…" at bounding box center [394, 385] width 277 height 341
copy tr "MOTOR: GEARED MOTOR WITH BRAKE, STANDARD HORIZONTAL FOOT MOUNTED GEARED MOTOR M…"
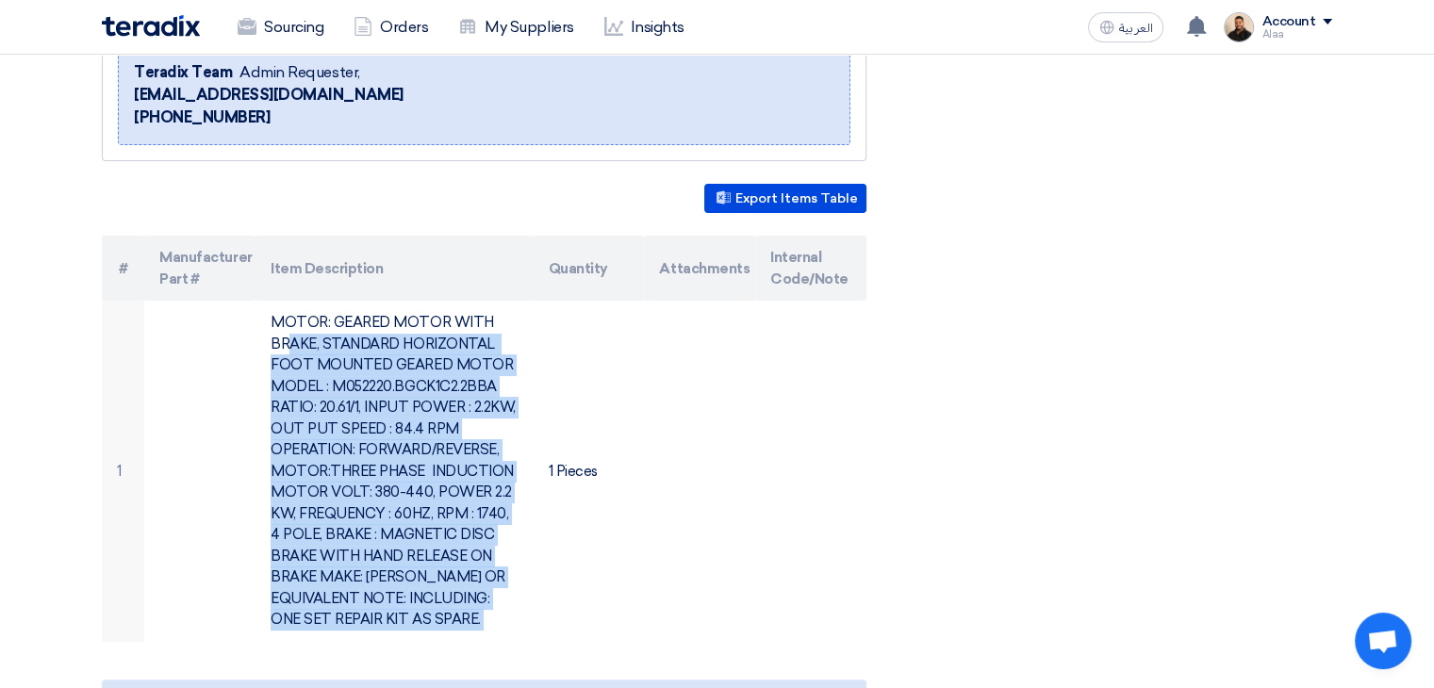
scroll to position [0, 0]
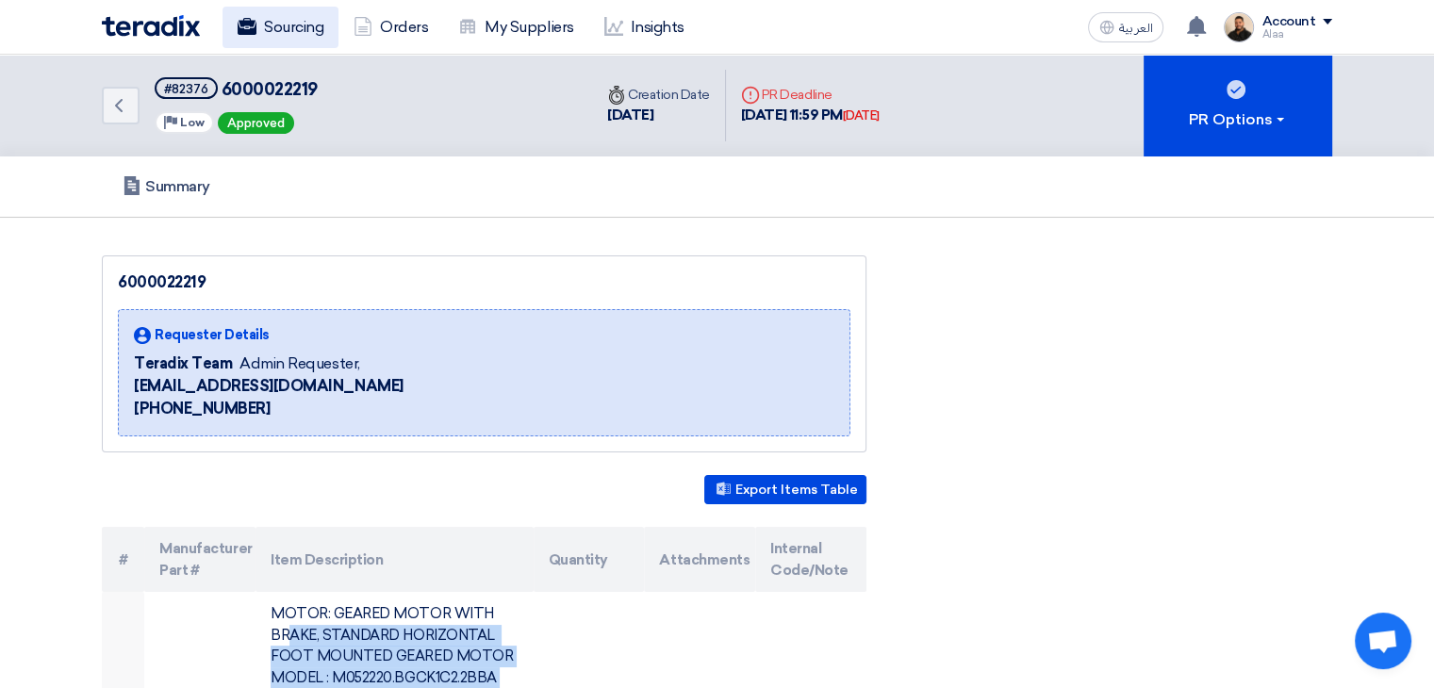
click at [294, 41] on link "Sourcing" at bounding box center [281, 27] width 116 height 41
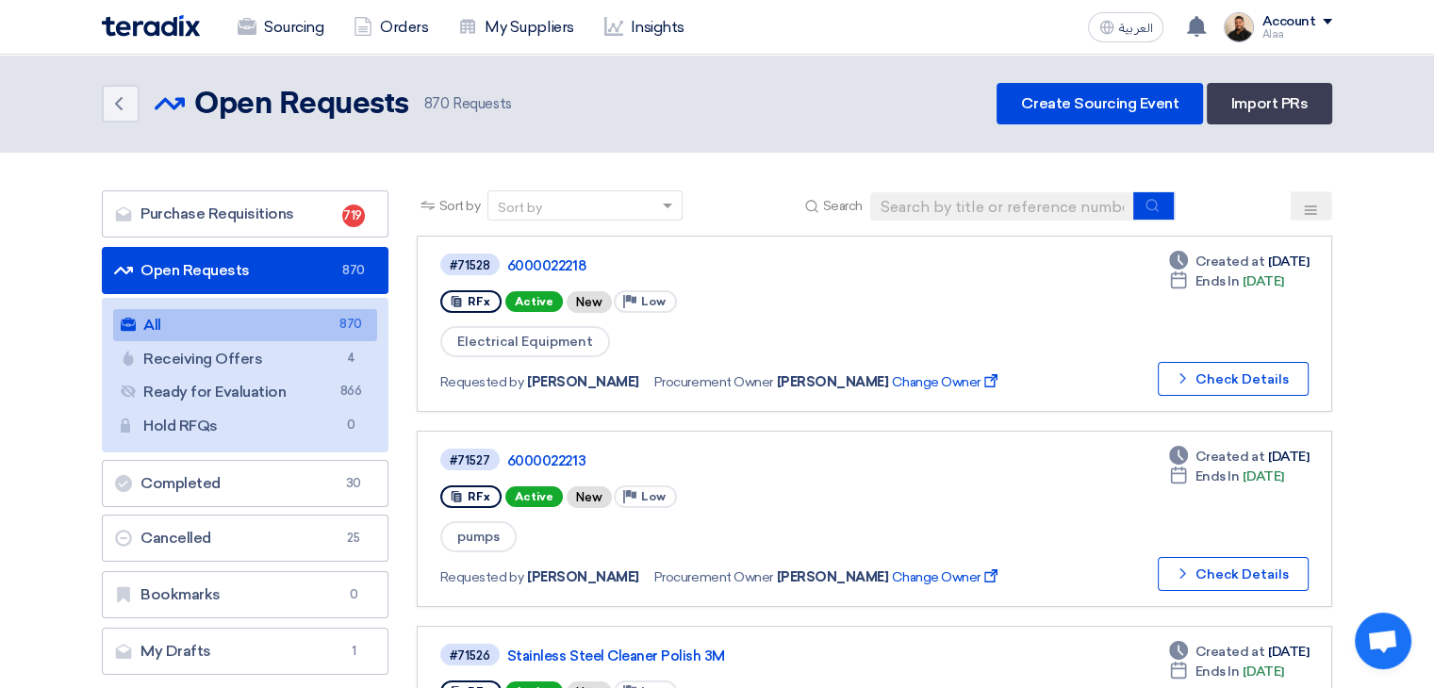
drag, startPoint x: 951, startPoint y: 185, endPoint x: 951, endPoint y: 198, distance: 13.2
click at [952, 211] on input at bounding box center [1002, 206] width 264 height 28
paste input "6000022219"
type input "6000022219"
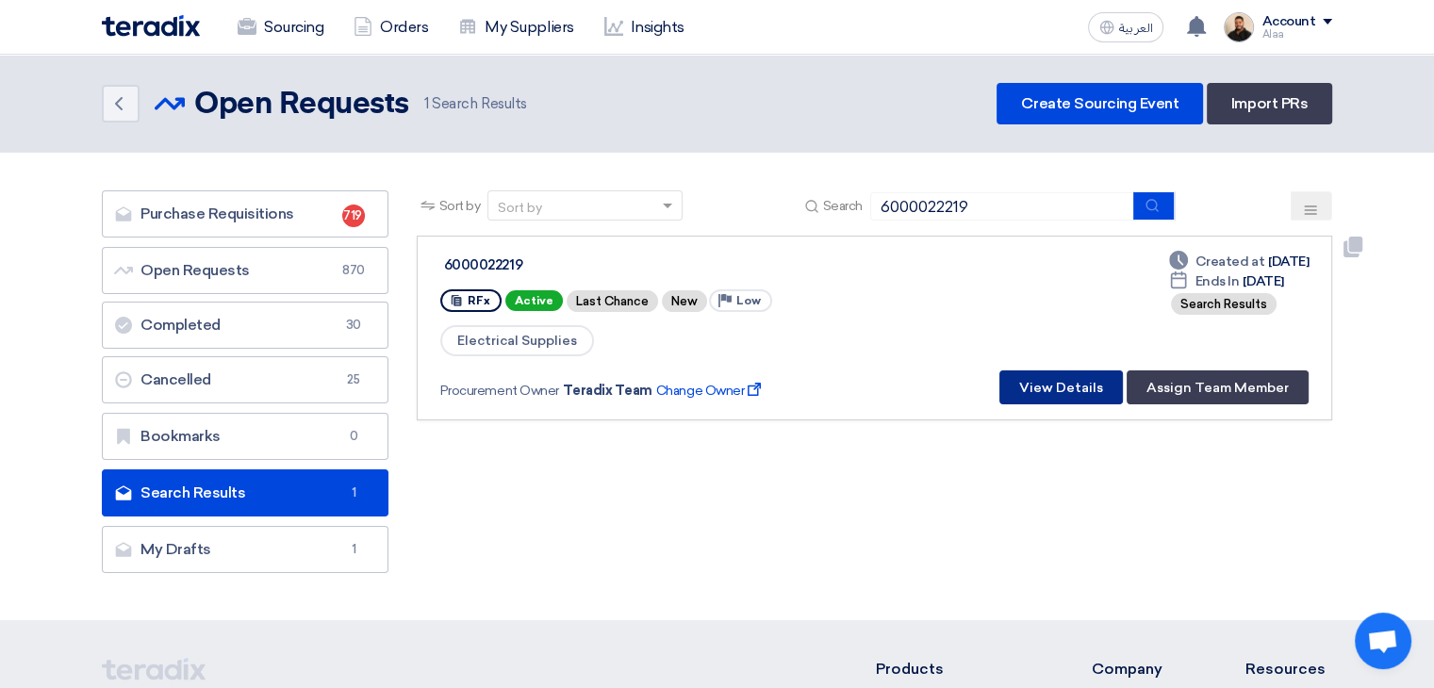
click at [1053, 382] on button "View Details" at bounding box center [1062, 388] width 124 height 34
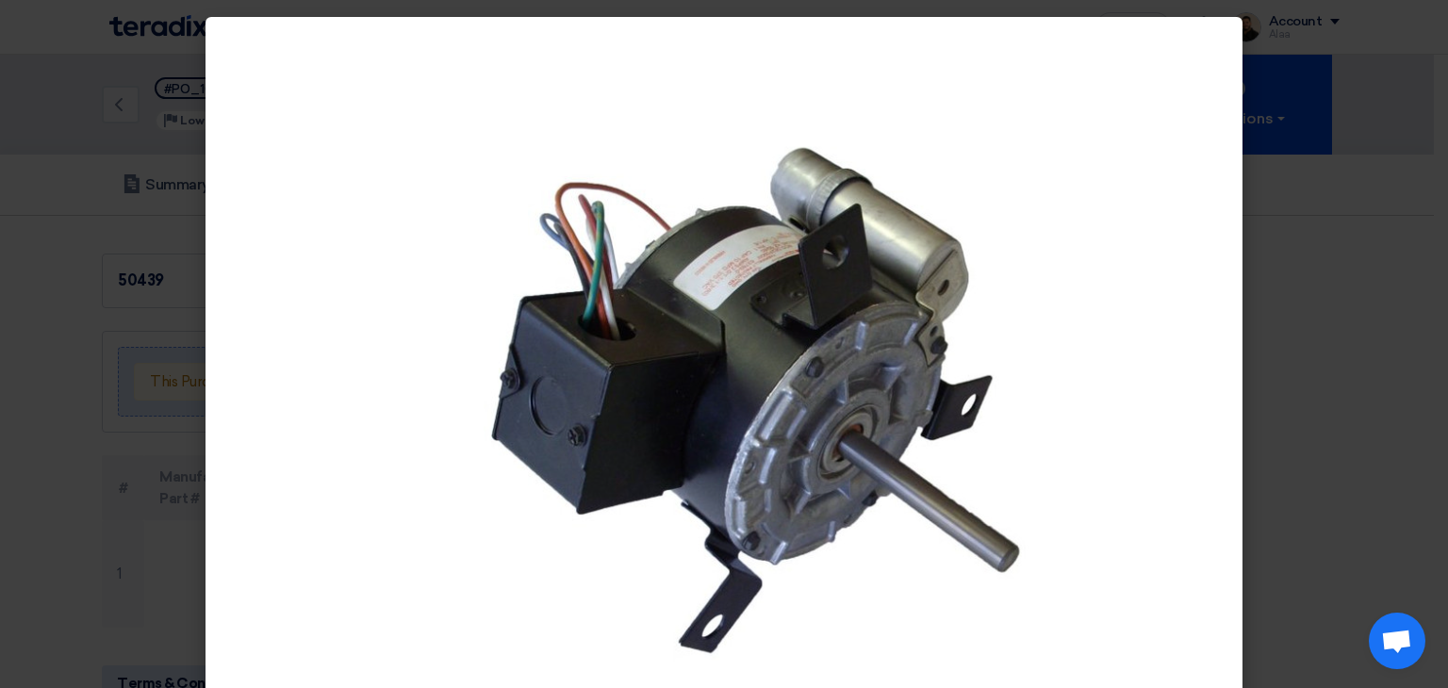
click at [40, 371] on modal-container at bounding box center [724, 344] width 1448 height 688
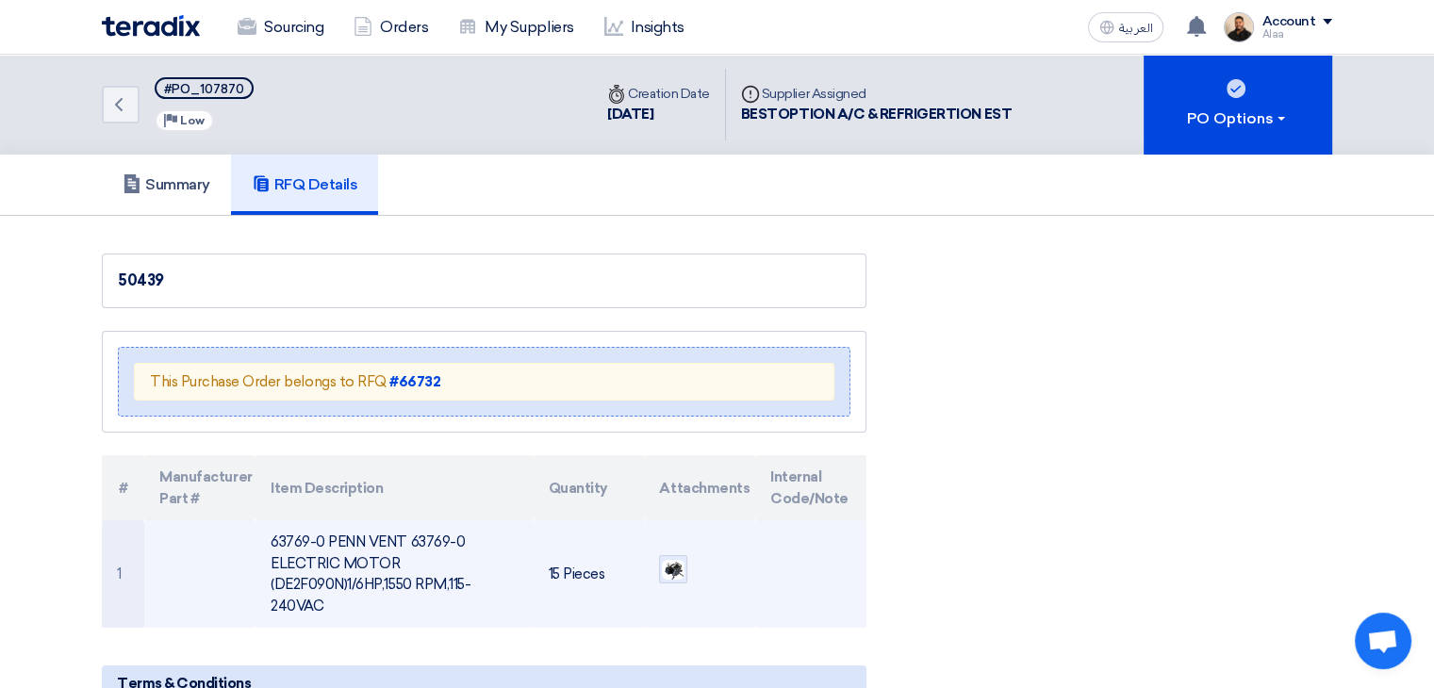
click at [686, 574] on img at bounding box center [673, 570] width 26 height 25
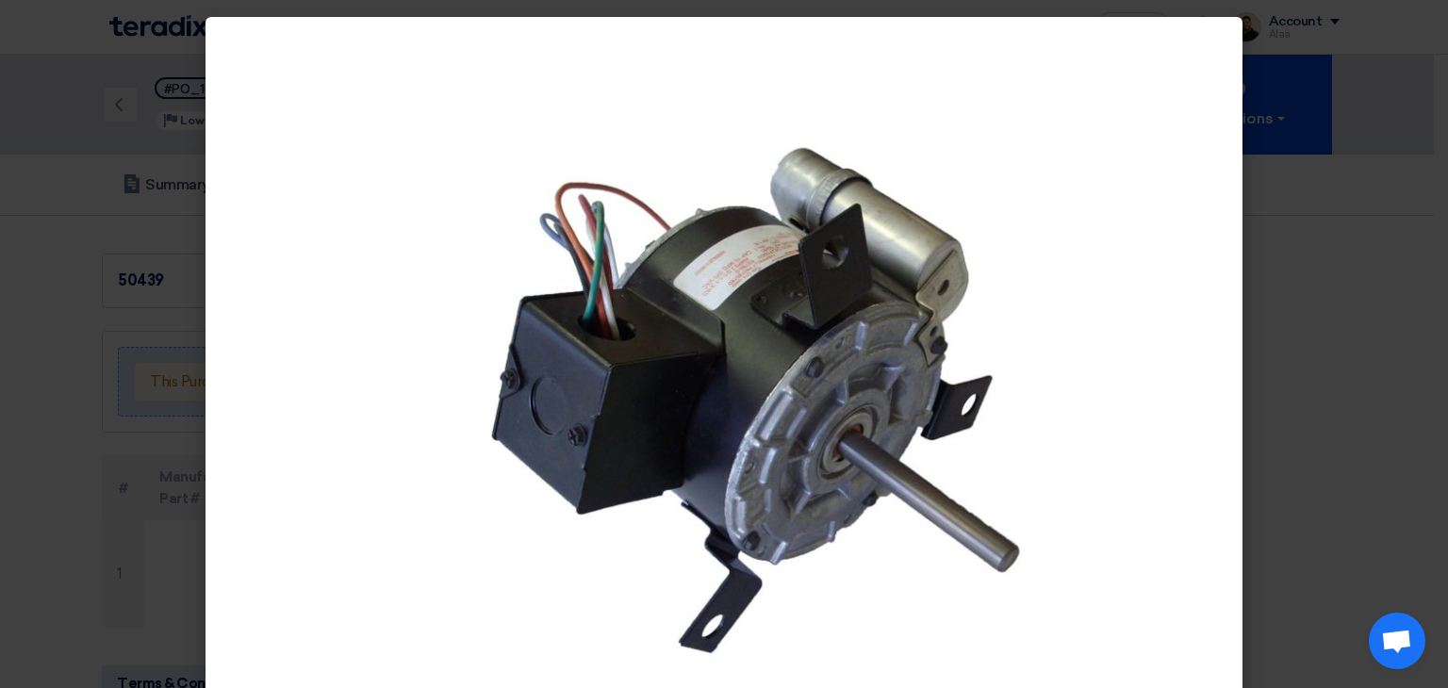
click at [57, 356] on modal-container at bounding box center [724, 344] width 1448 height 688
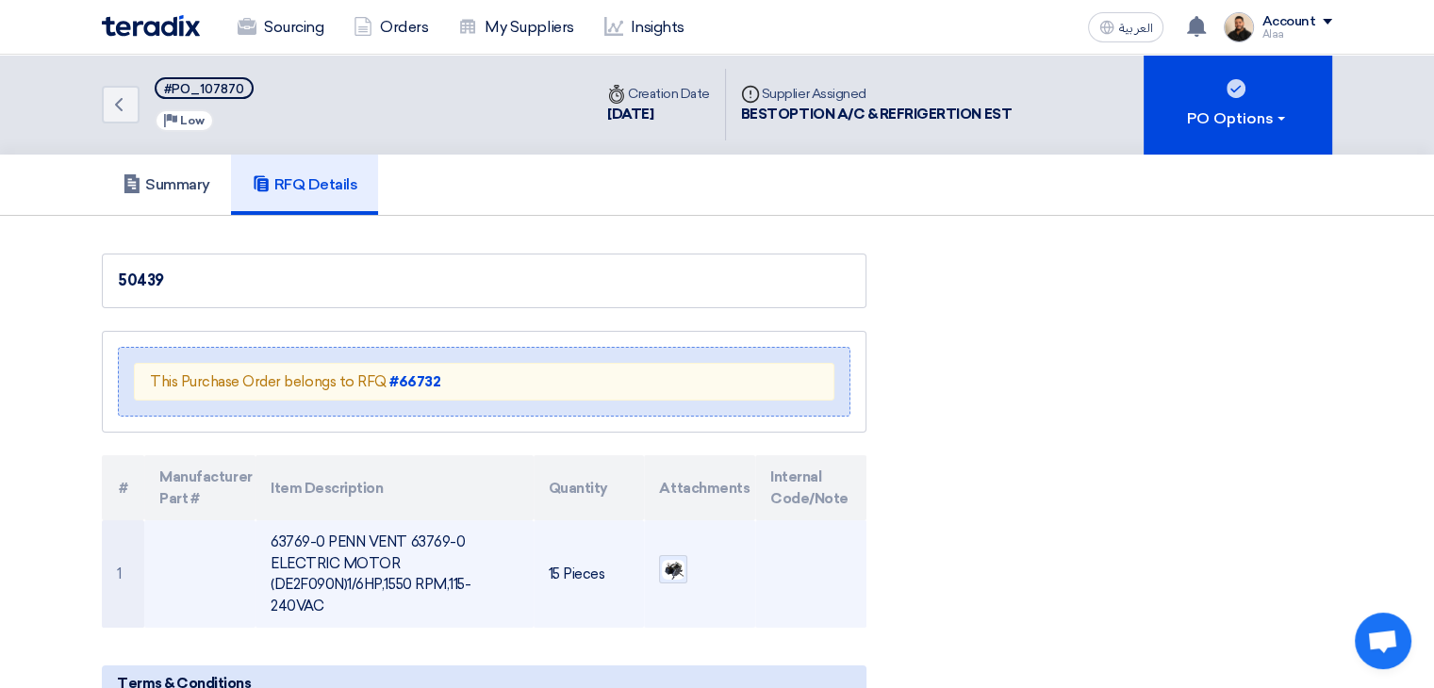
click at [675, 569] on img at bounding box center [673, 570] width 26 height 25
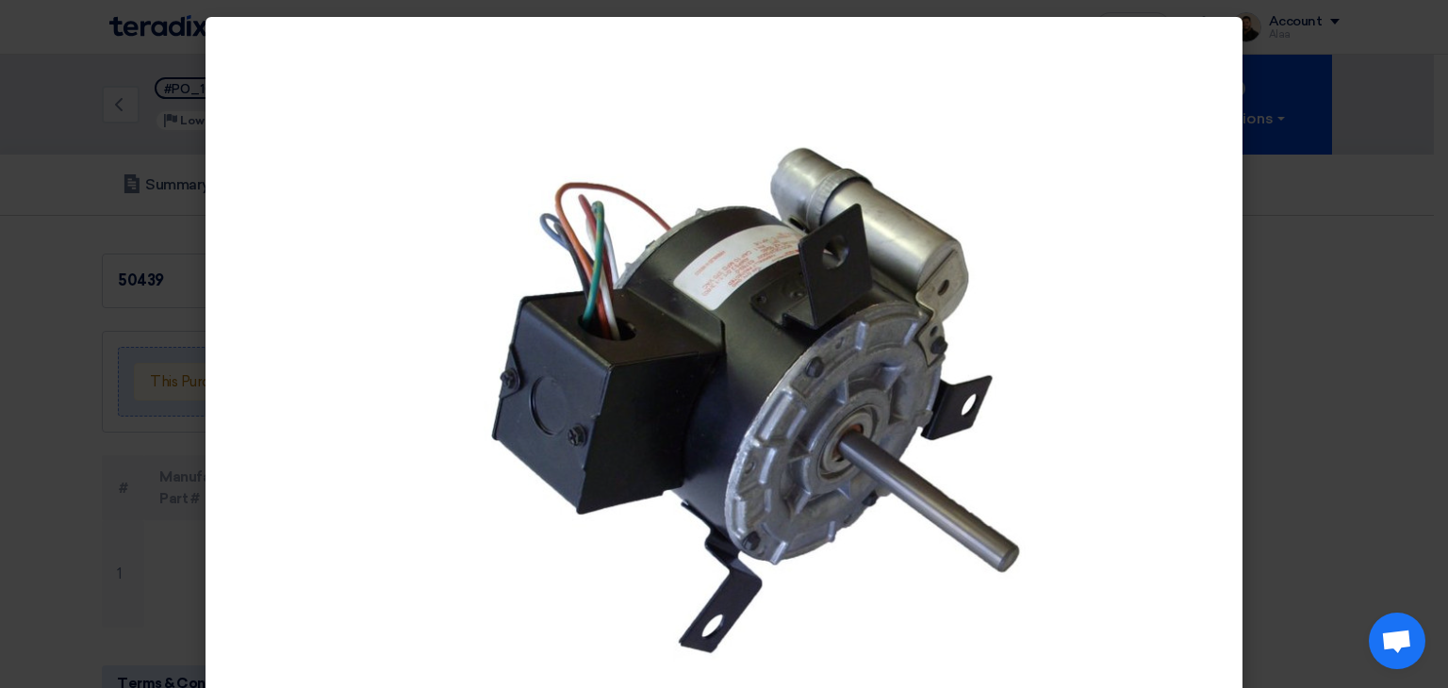
click at [0, 420] on modal-container at bounding box center [724, 344] width 1448 height 688
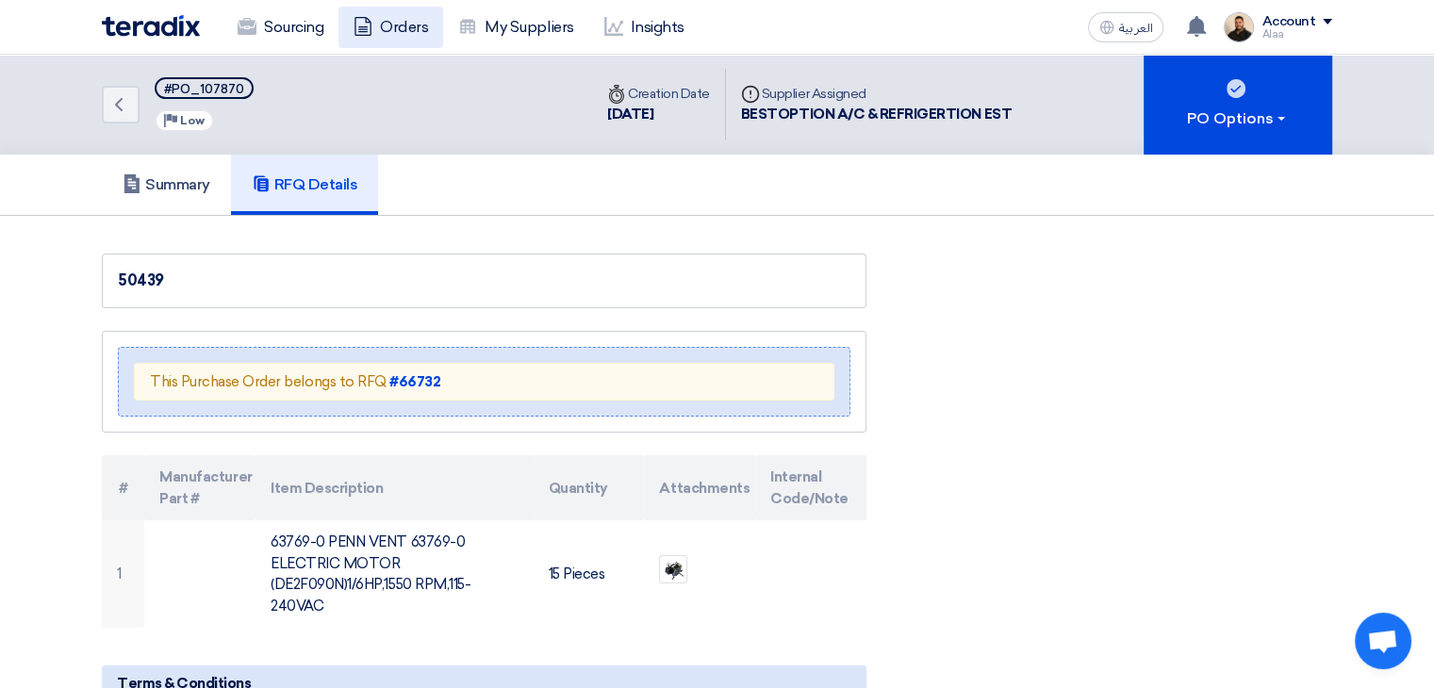
click at [383, 30] on link "Orders" at bounding box center [391, 27] width 105 height 41
click at [416, 373] on strong "#66732" at bounding box center [414, 381] width 51 height 17
click at [408, 374] on strong "#66732" at bounding box center [414, 381] width 51 height 17
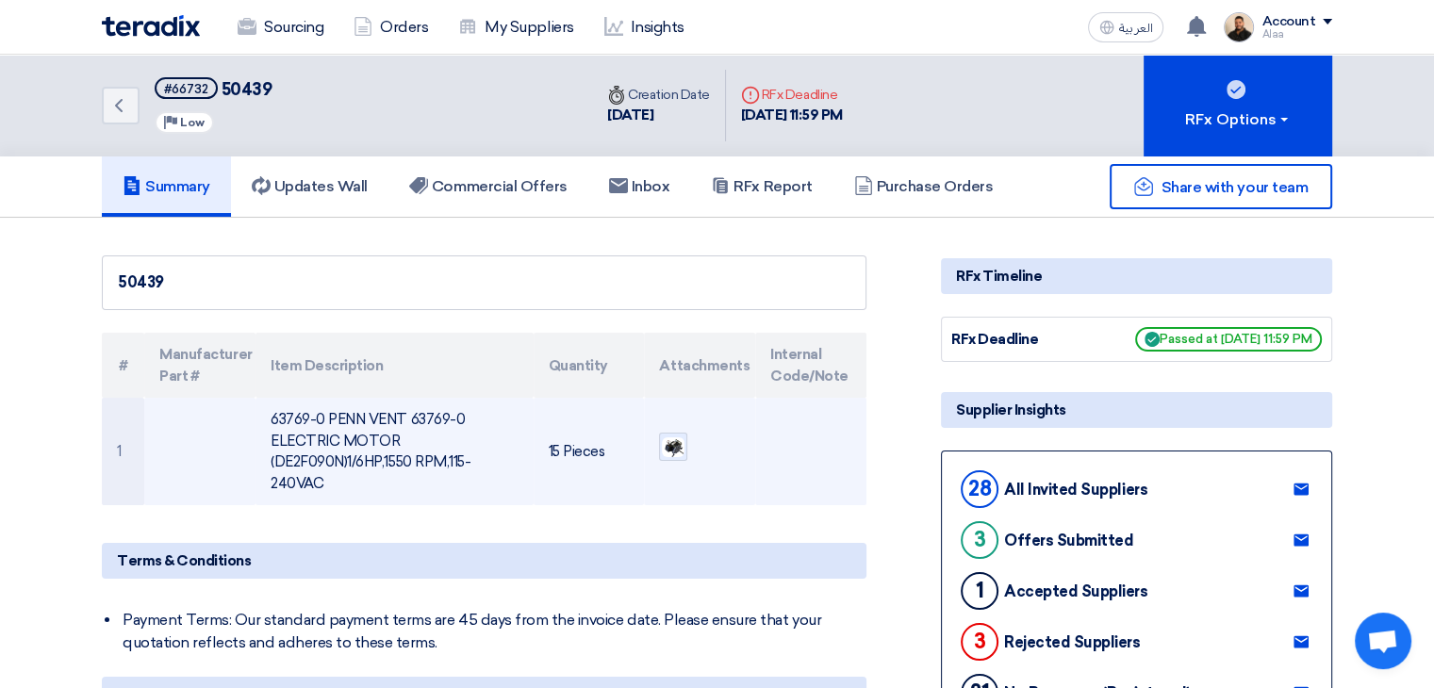
click at [674, 457] on img at bounding box center [673, 448] width 26 height 25
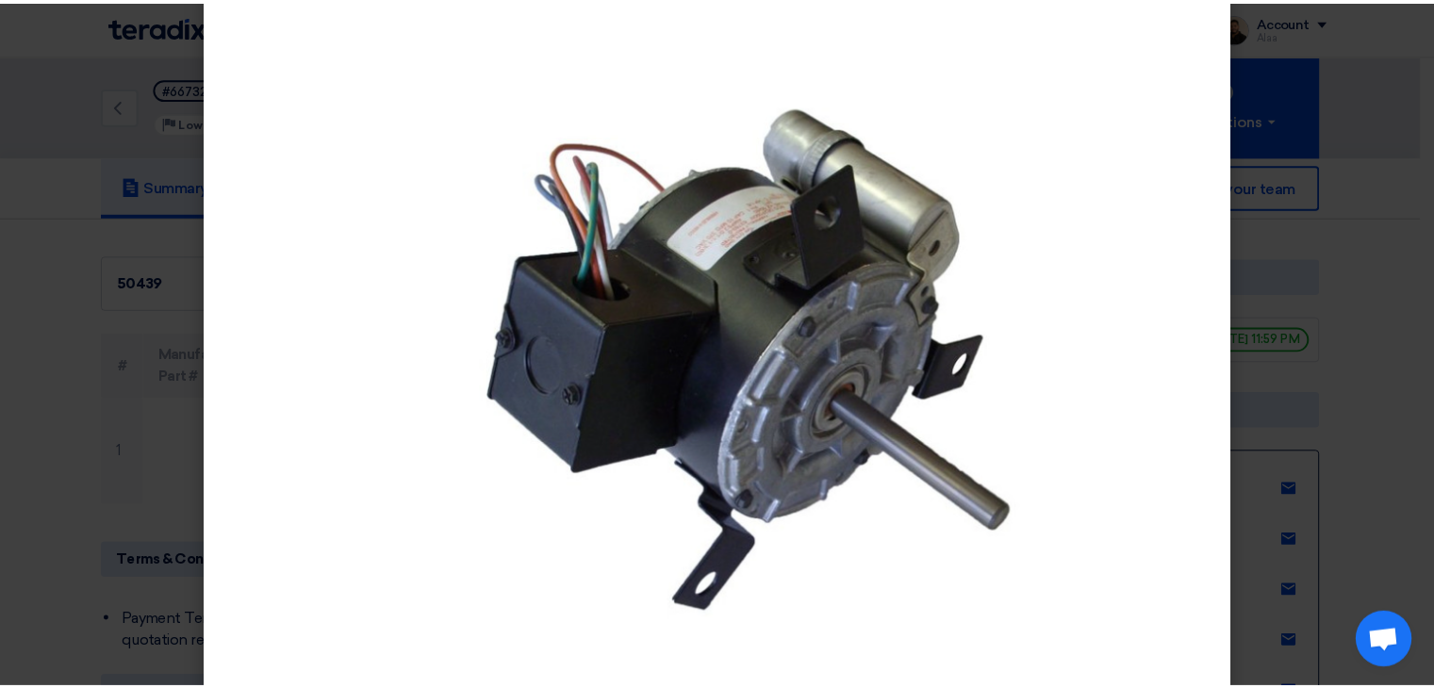
scroll to position [63, 0]
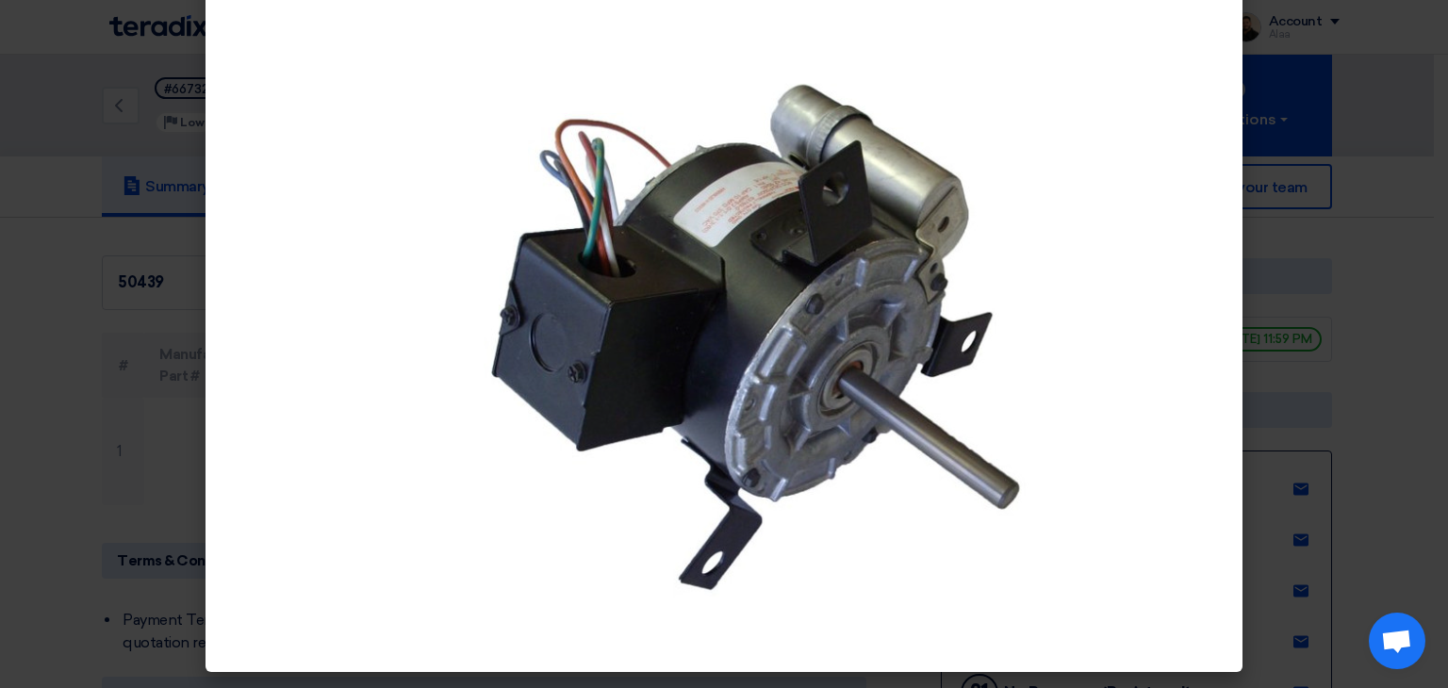
click at [7, 331] on modal-container at bounding box center [724, 344] width 1448 height 688
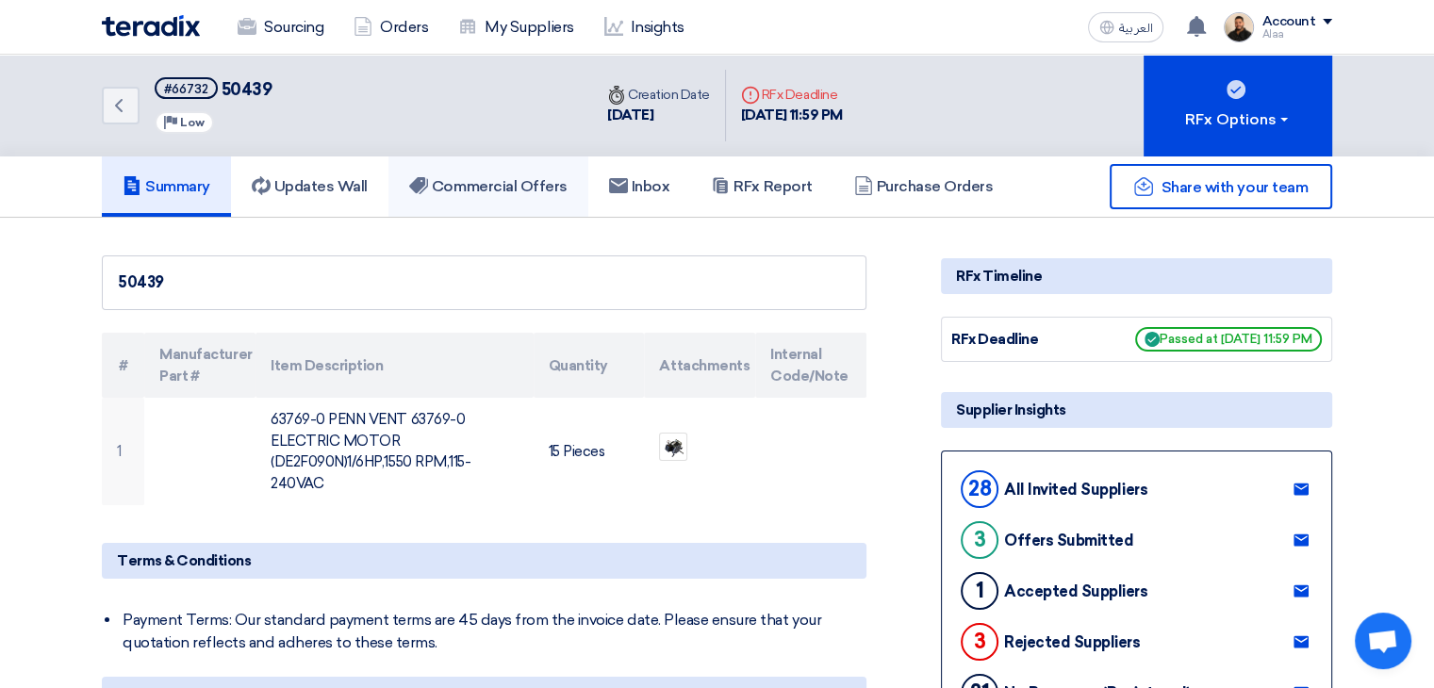
click at [506, 189] on h5 "Commercial Offers" at bounding box center [488, 186] width 158 height 19
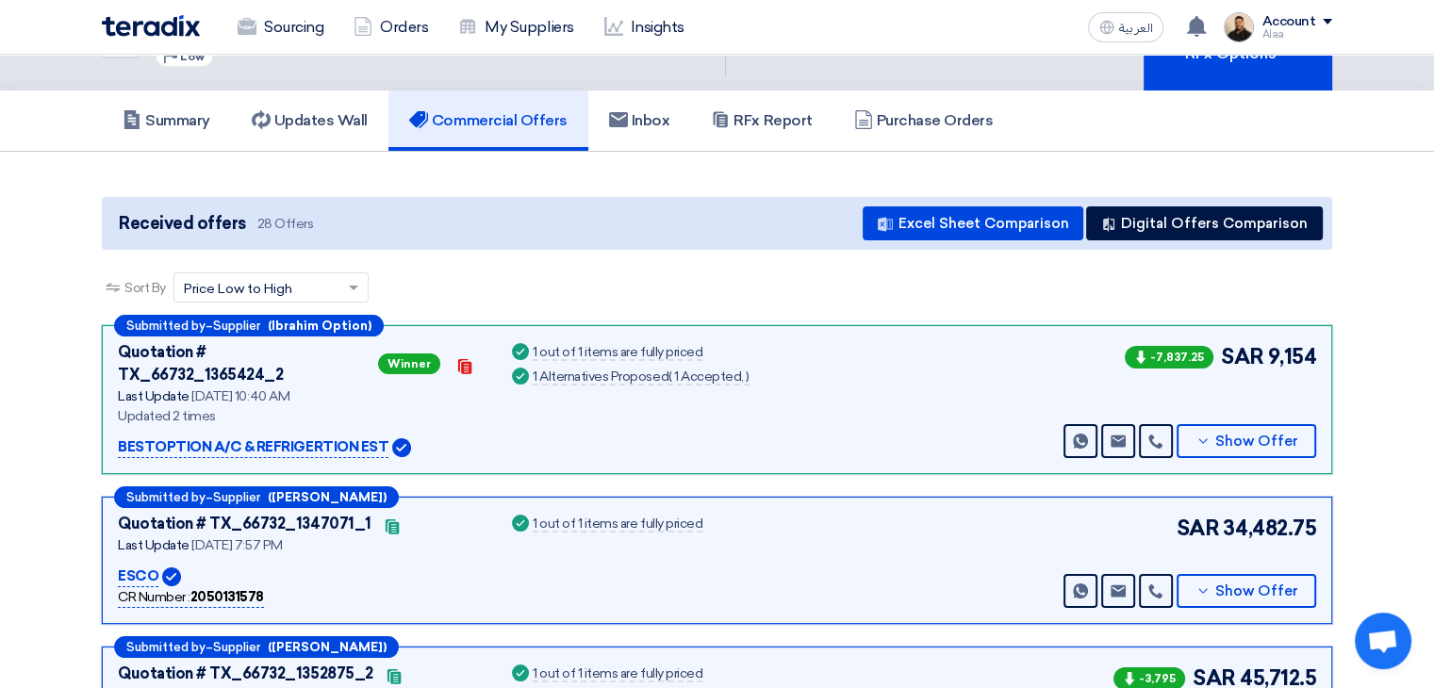
scroll to position [94, 0]
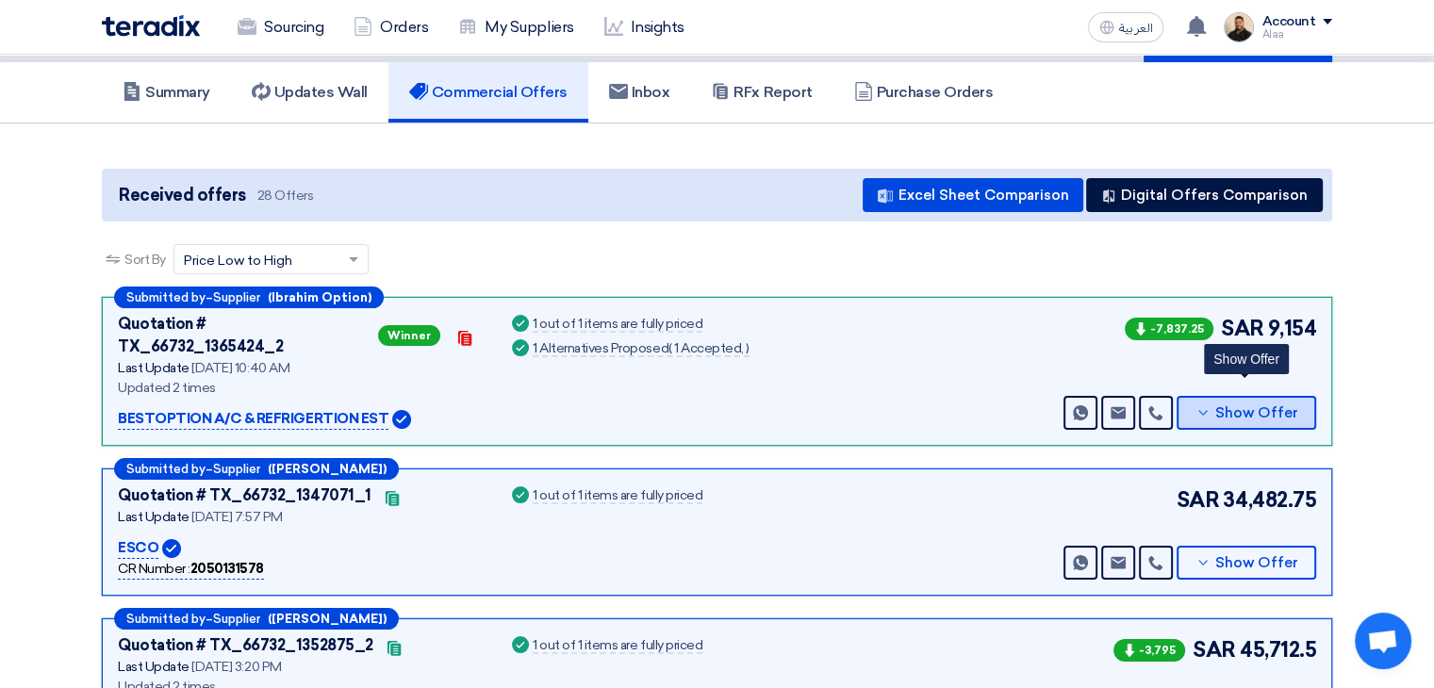
click at [1221, 406] on span "Show Offer" at bounding box center [1257, 413] width 83 height 14
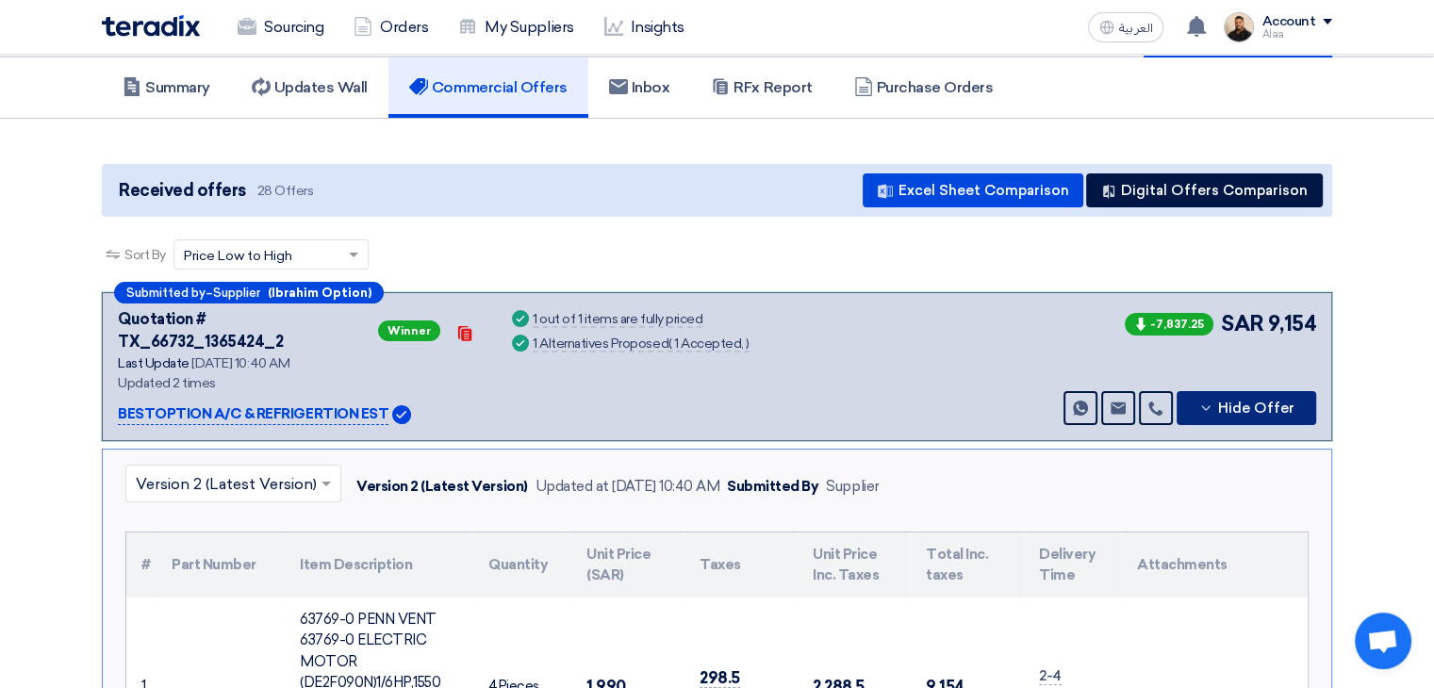
scroll to position [0, 0]
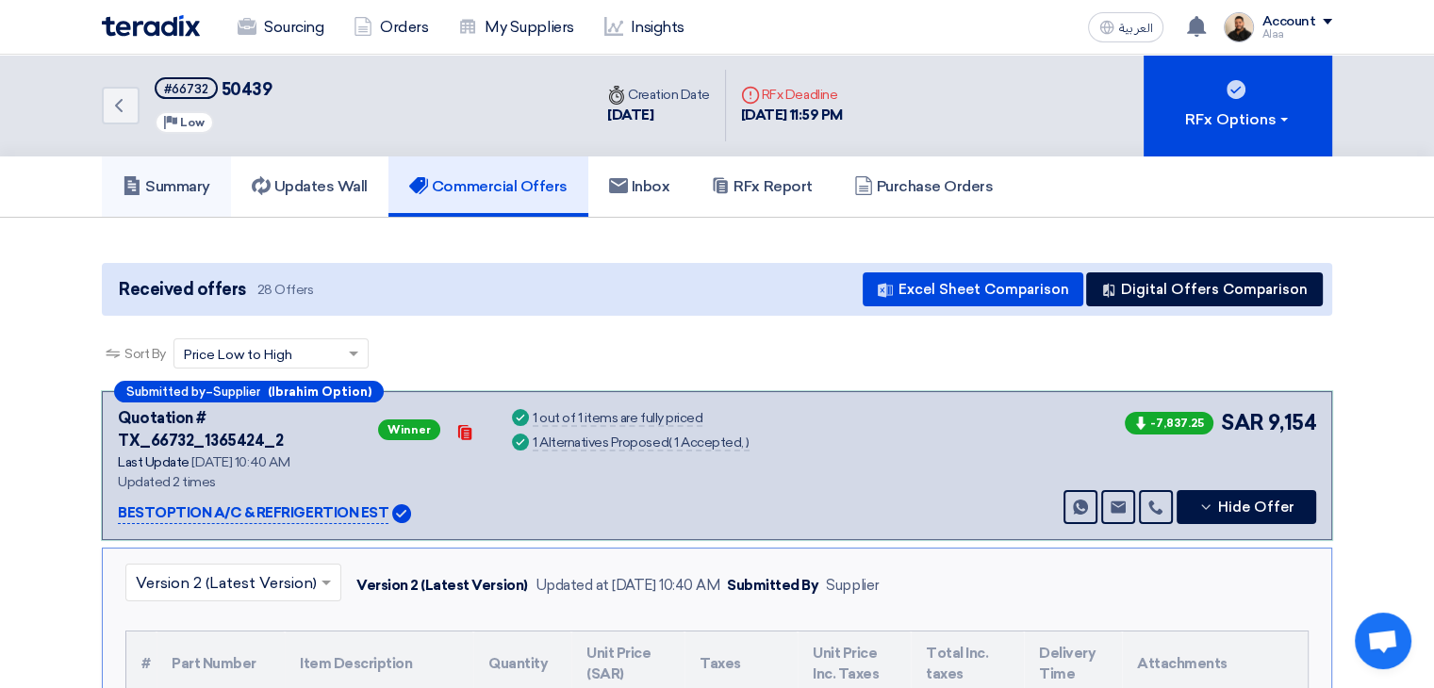
click at [207, 190] on h5 "Summary" at bounding box center [167, 186] width 88 height 19
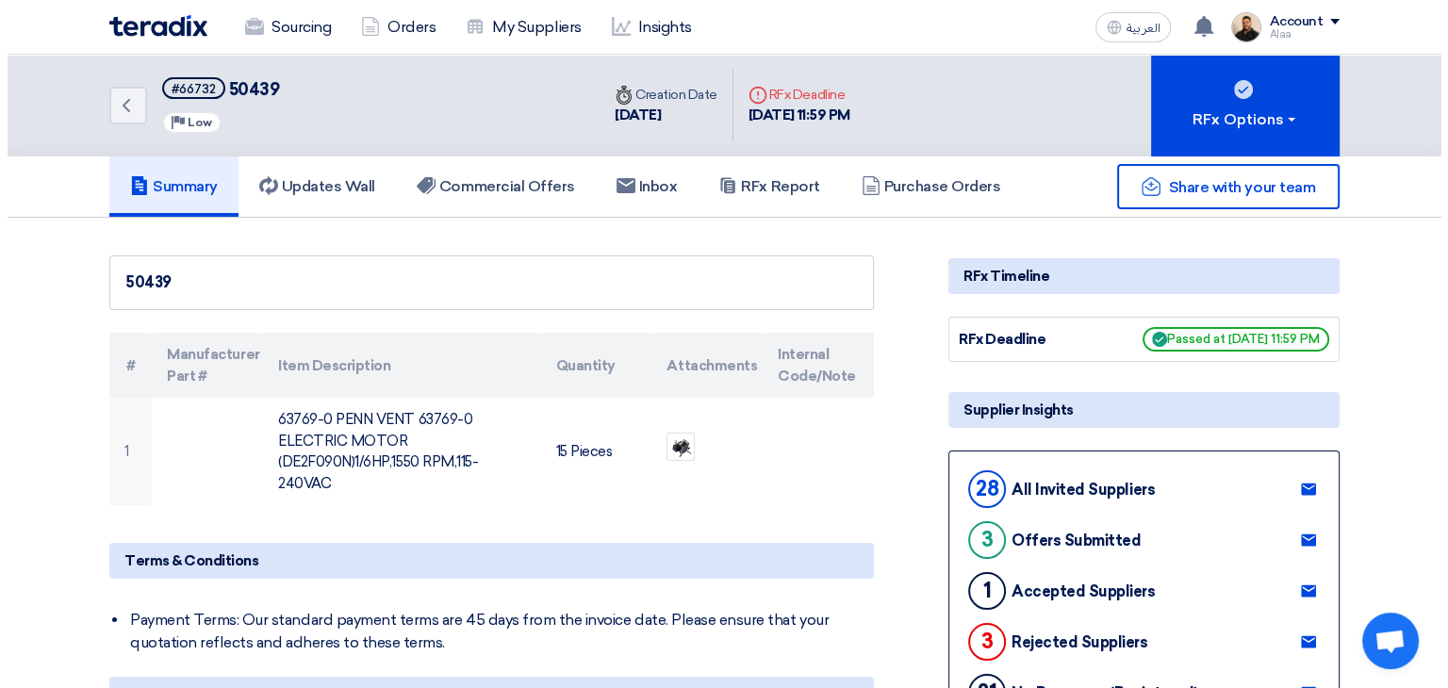
scroll to position [94, 0]
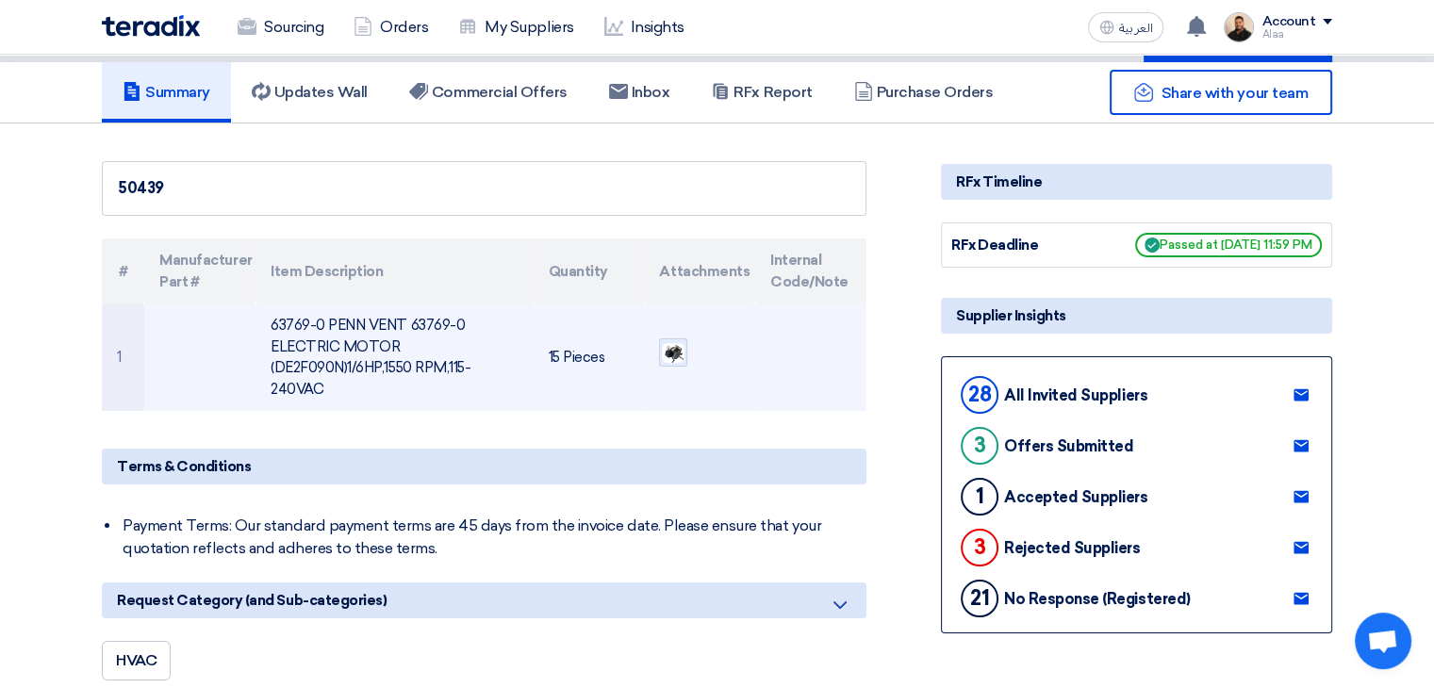
click at [666, 348] on img at bounding box center [673, 353] width 26 height 25
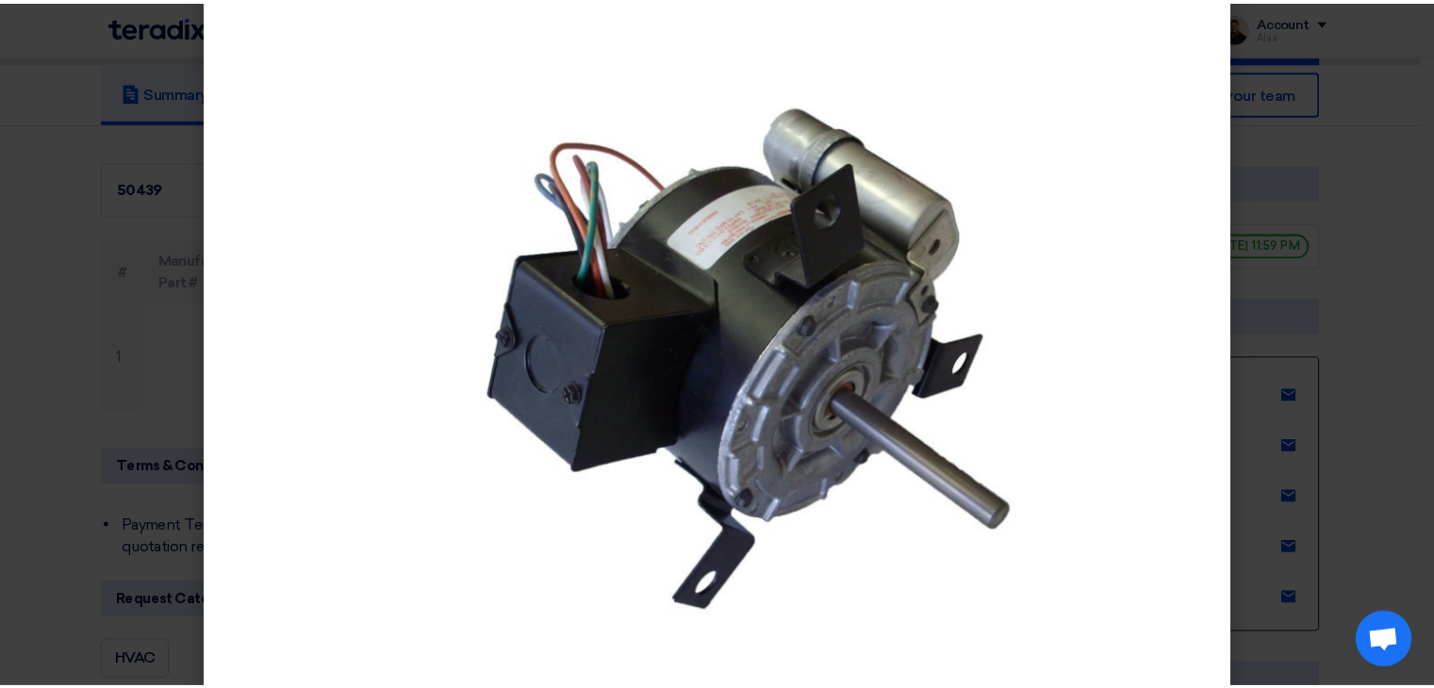
scroll to position [63, 0]
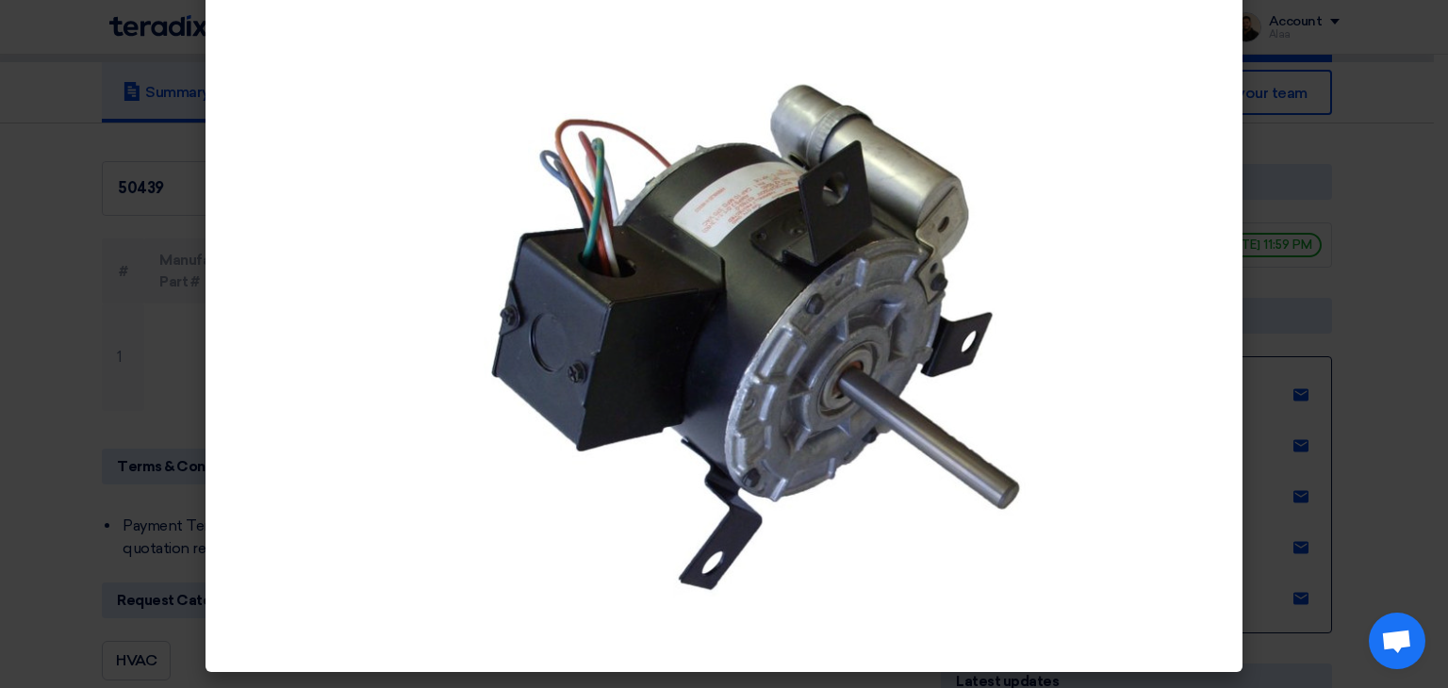
click at [0, 332] on modal-container at bounding box center [724, 344] width 1448 height 688
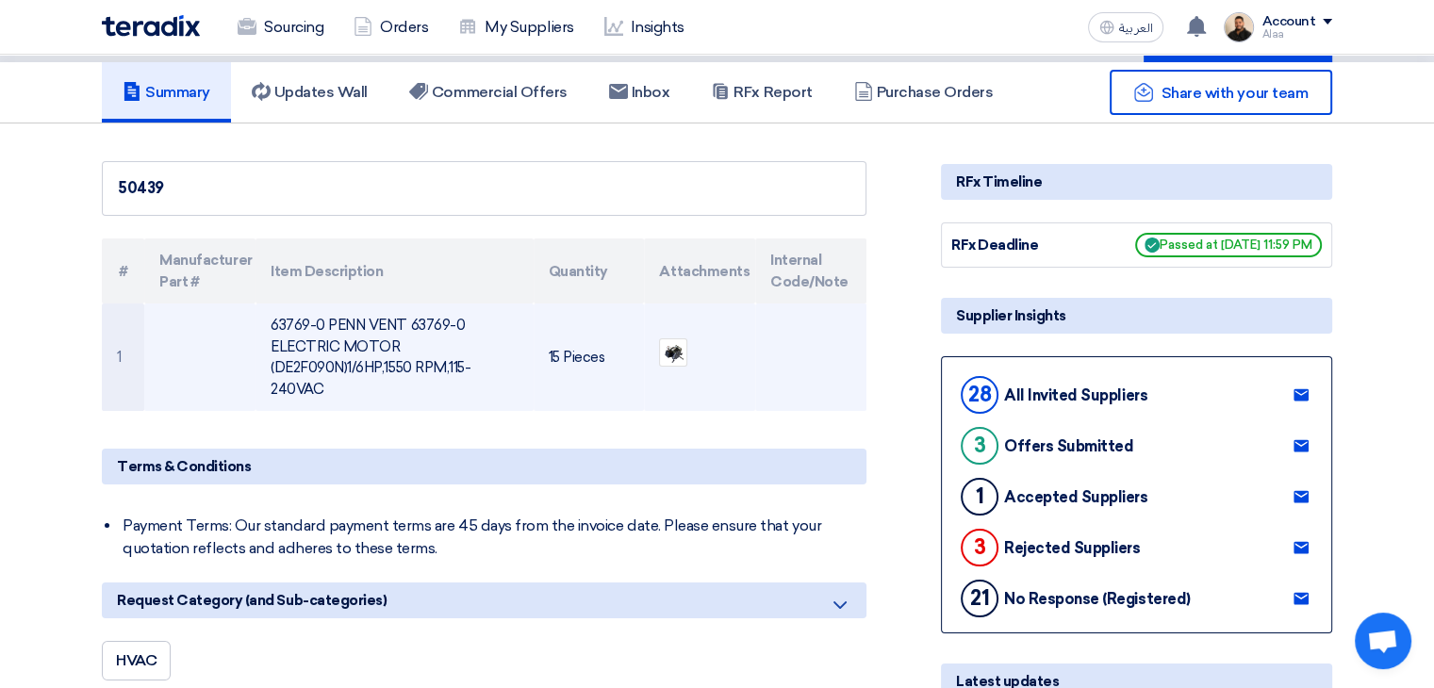
click at [330, 351] on td "63769-0 PENN VENT 63769-0 ELECTRIC MOTOR (DE2F090N)1/6HP,1550 RPM,115-240VAC" at bounding box center [394, 358] width 277 height 108
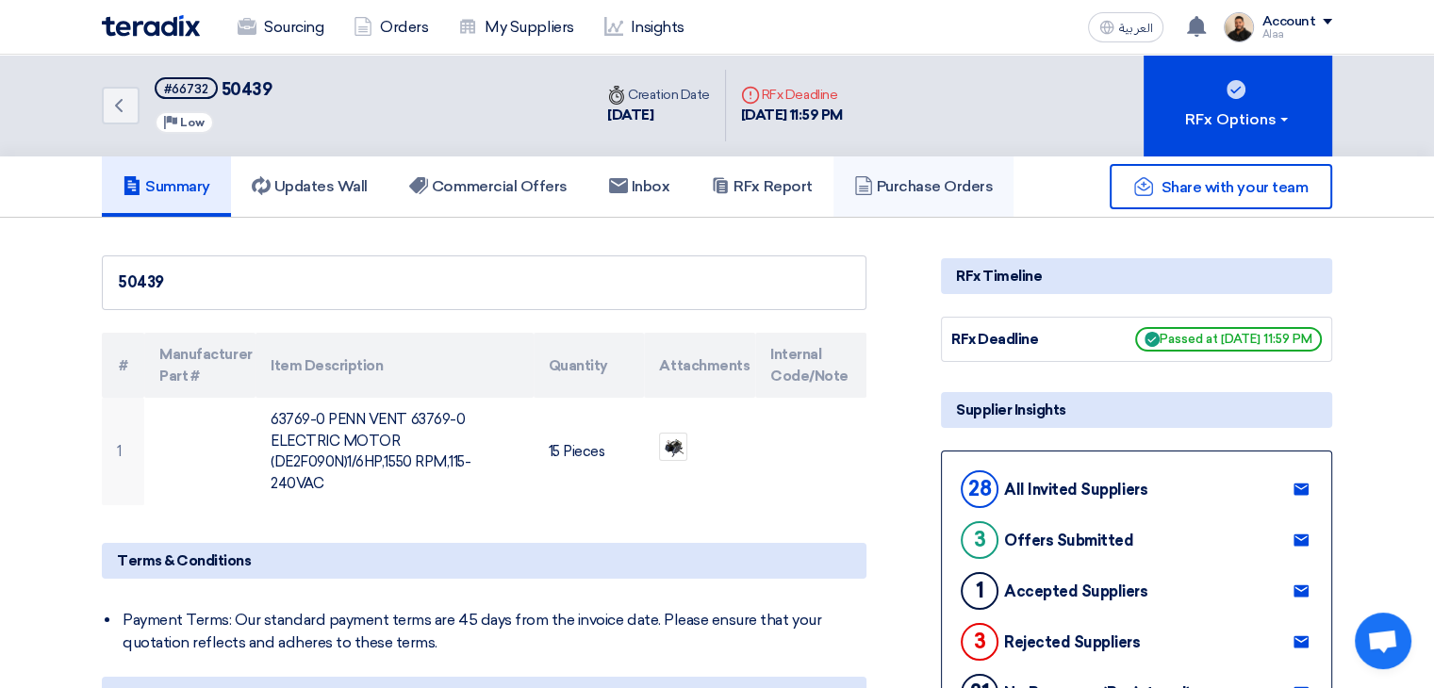
click at [900, 183] on h5 "Purchase Orders" at bounding box center [924, 186] width 140 height 19
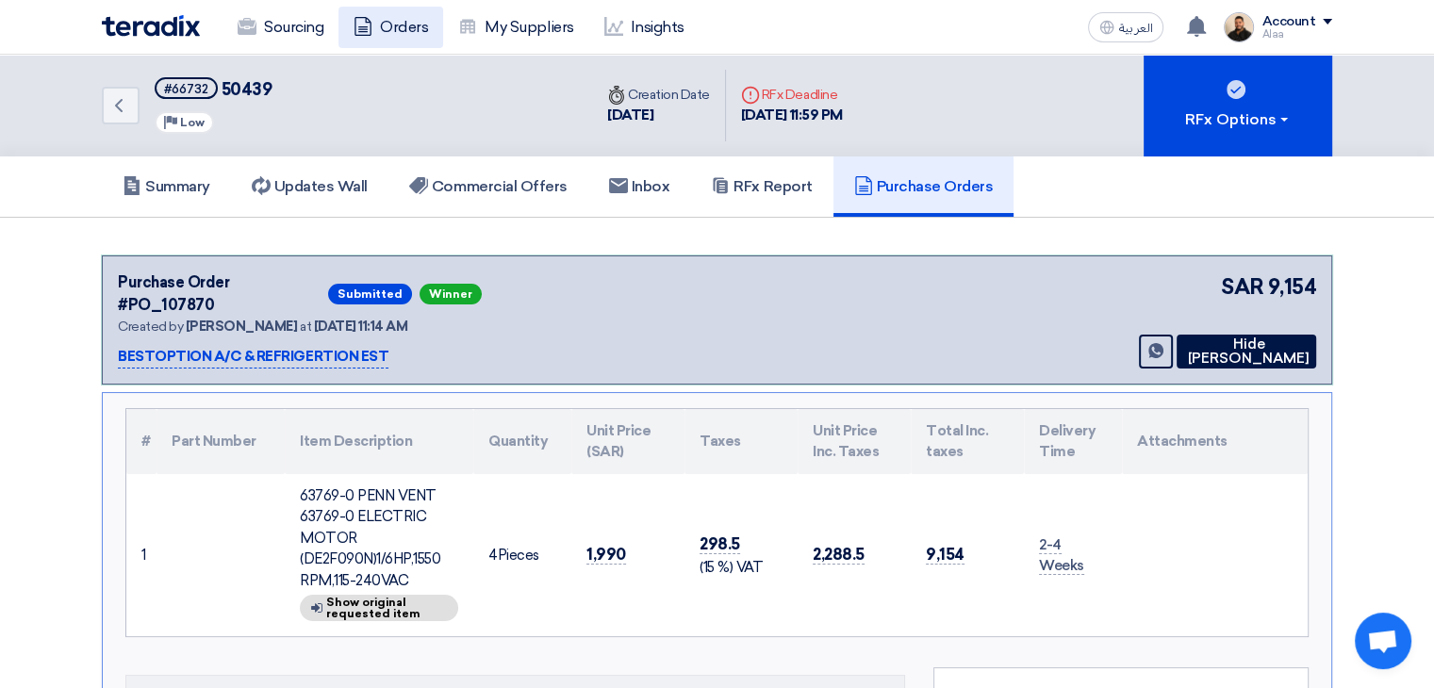
click at [410, 35] on link "Orders" at bounding box center [391, 27] width 105 height 41
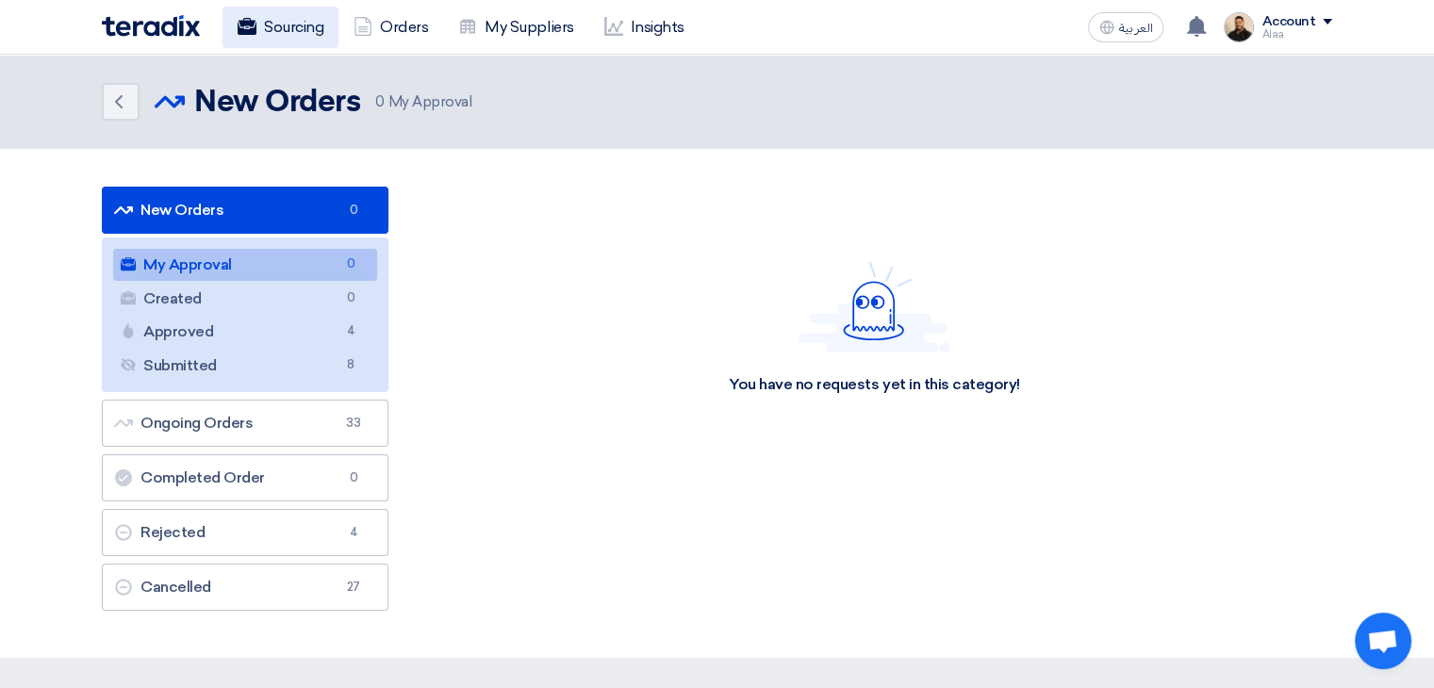
click at [298, 26] on link "Sourcing" at bounding box center [281, 27] width 116 height 41
